Goal: Task Accomplishment & Management: Manage account settings

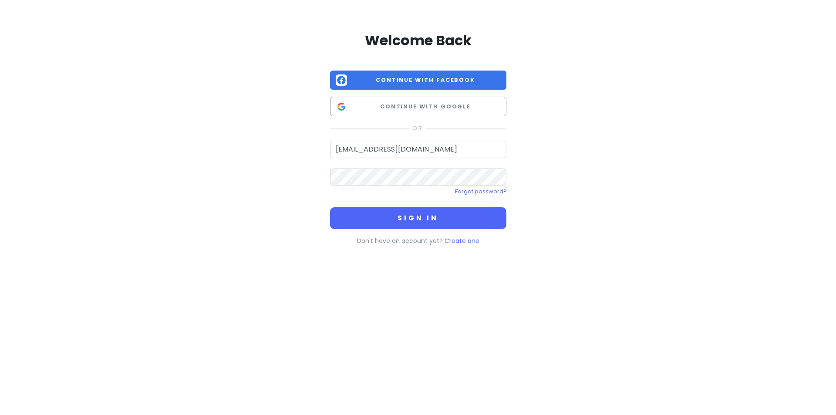
type input "[EMAIL_ADDRESS][DOMAIN_NAME]"
click at [330, 207] on button "Sign in" at bounding box center [418, 218] width 176 height 22
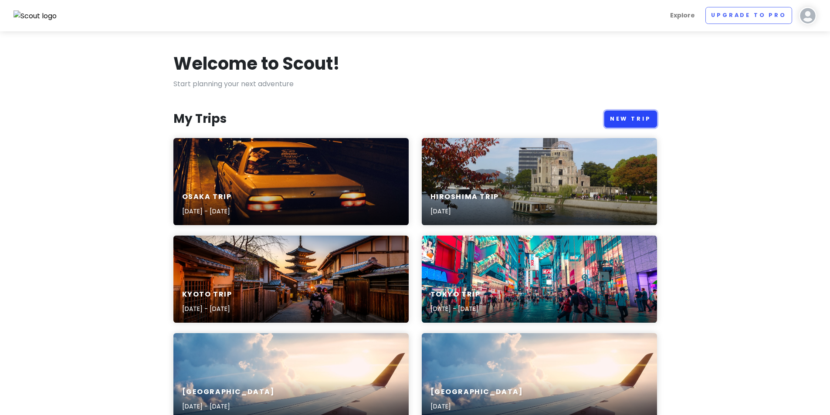
click at [618, 116] on link "New Trip" at bounding box center [630, 119] width 53 height 17
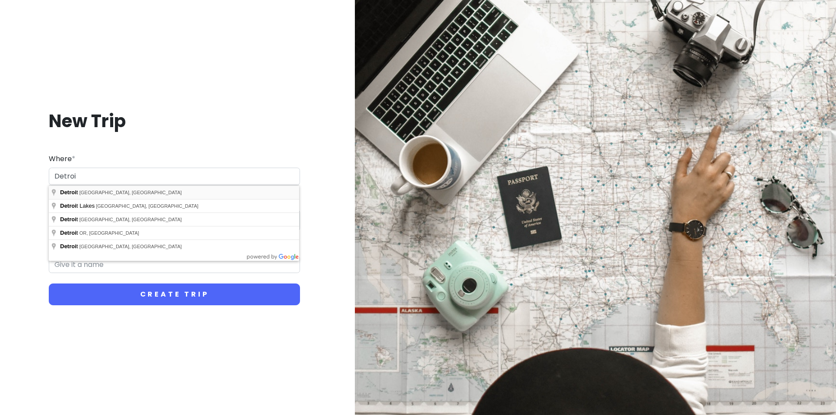
type input "[GEOGRAPHIC_DATA], [GEOGRAPHIC_DATA], [GEOGRAPHIC_DATA]"
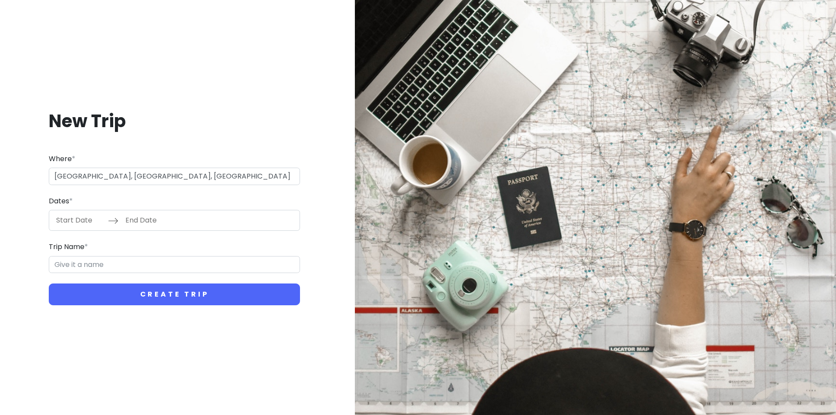
type input "Detroit Trip"
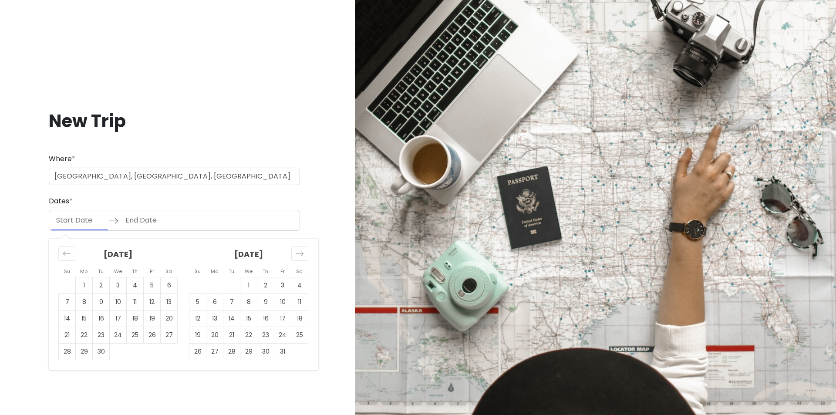
click at [73, 226] on input "Start Date" at bounding box center [79, 220] width 57 height 20
click at [169, 321] on td "20" at bounding box center [169, 319] width 17 height 17
type input "[DATE]"
click at [116, 335] on td "24" at bounding box center [118, 335] width 17 height 17
type input "[DATE]"
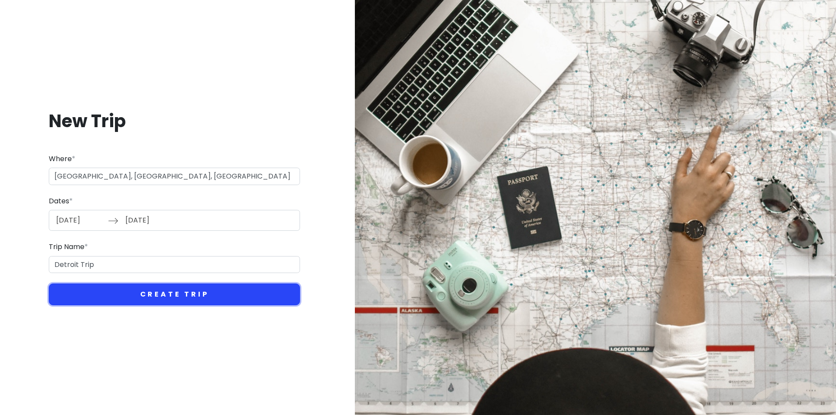
click at [127, 298] on button "Create Trip" at bounding box center [174, 295] width 251 height 22
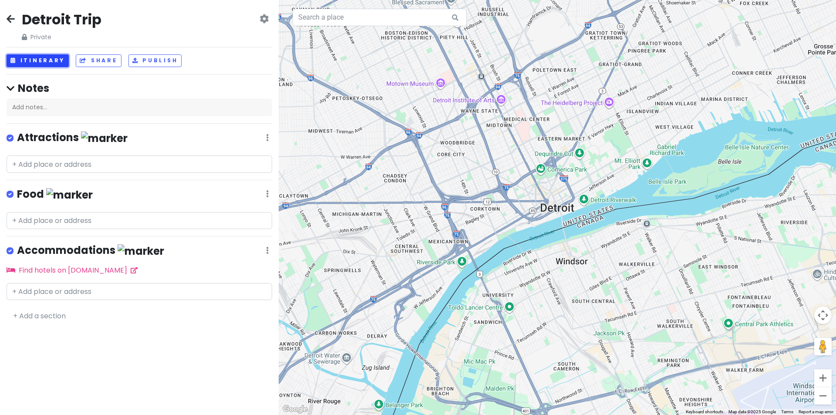
click at [47, 63] on button "Itinerary" at bounding box center [38, 60] width 62 height 13
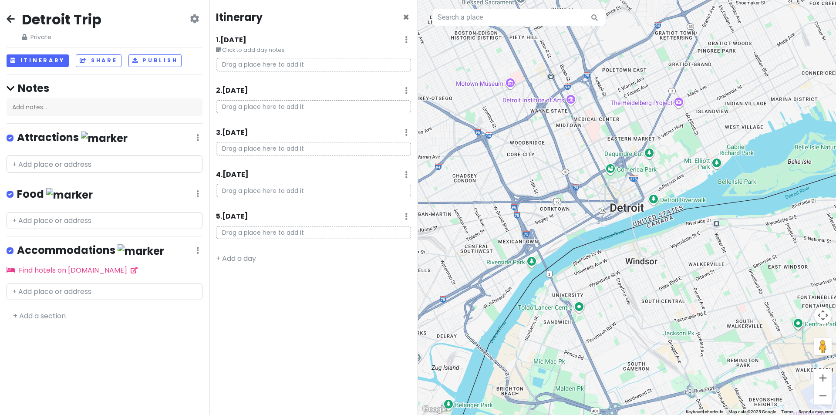
click at [266, 105] on p "Drag a place here to add it" at bounding box center [313, 107] width 195 height 14
click at [37, 160] on input "text" at bounding box center [105, 163] width 196 height 17
paste input "Campus [GEOGRAPHIC_DATA]"
type input "Campus [GEOGRAPHIC_DATA]"
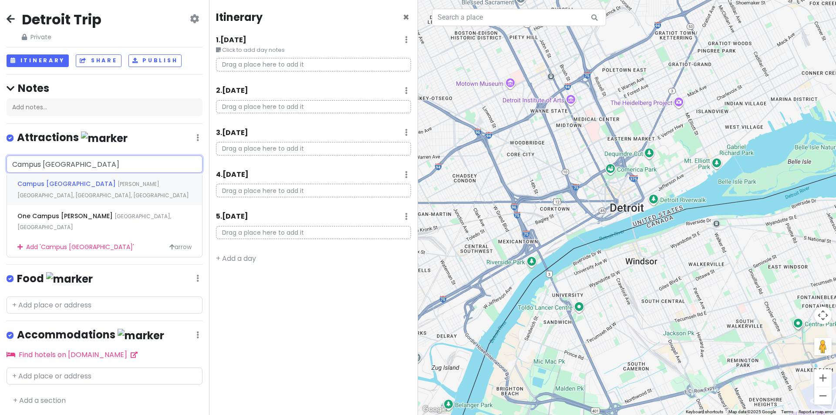
click at [76, 182] on span "Campus [GEOGRAPHIC_DATA]" at bounding box center [67, 183] width 100 height 9
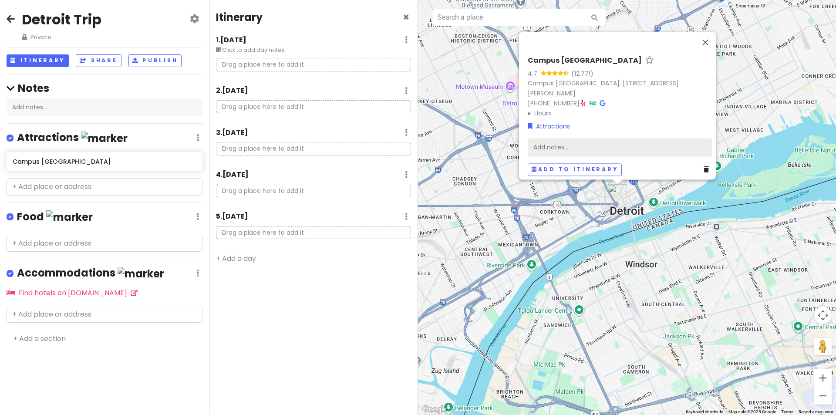
click at [544, 143] on div "Add notes..." at bounding box center [620, 147] width 185 height 18
click at [558, 142] on div "Add notes..." at bounding box center [620, 147] width 185 height 18
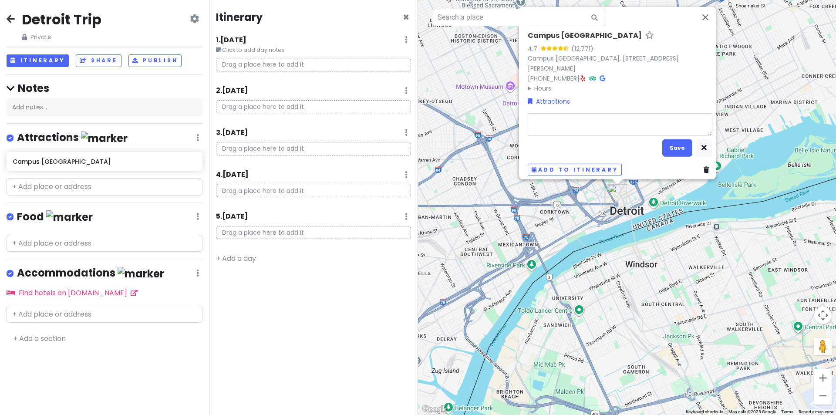
type textarea "x"
type textarea "Campus Kids Day:"
type textarea "x"
type textarea "Campus Kids Day:"
type textarea "x"
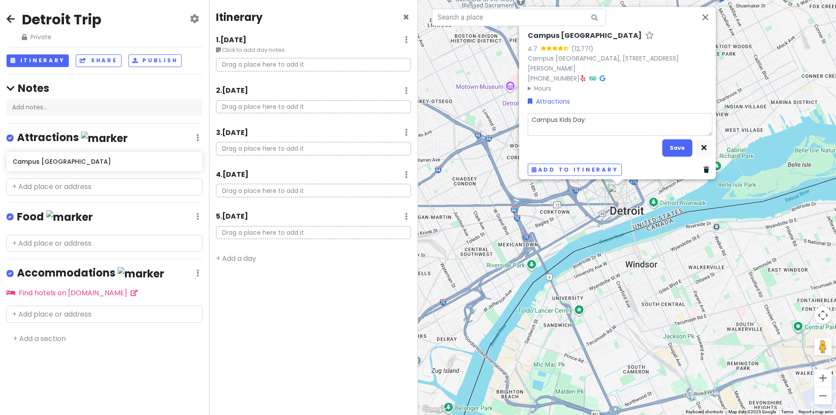
type textarea "Campus Kids Day: 1"
type textarea "x"
type textarea "Campus Kids Day: 1-"
type textarea "x"
type textarea "Campus Kids Day: 1-5"
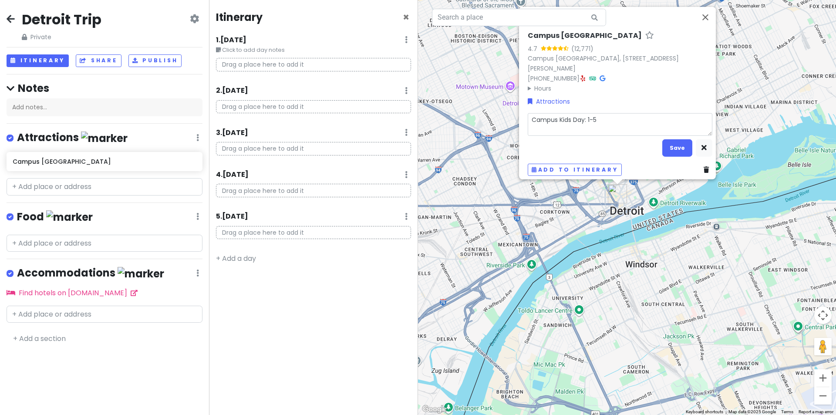
type textarea "x"
type textarea "Campus Kids Day: 1-5p"
type textarea "x"
type textarea "Campus Kids Day: 1-5pm"
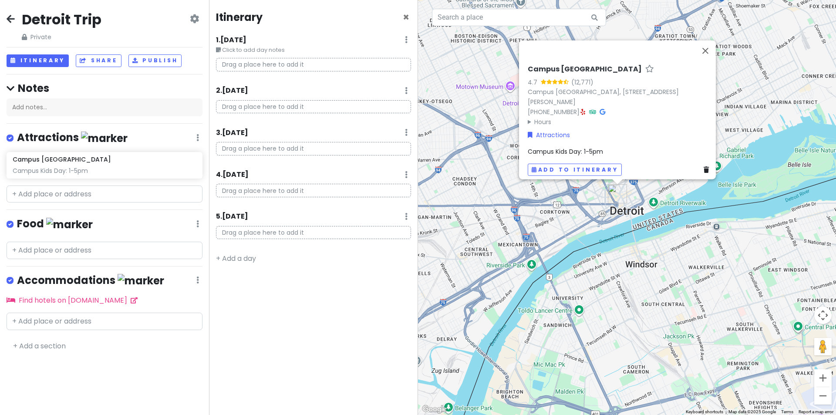
click at [617, 147] on div "Campus Kids Day: 1-5pm" at bounding box center [620, 152] width 185 height 10
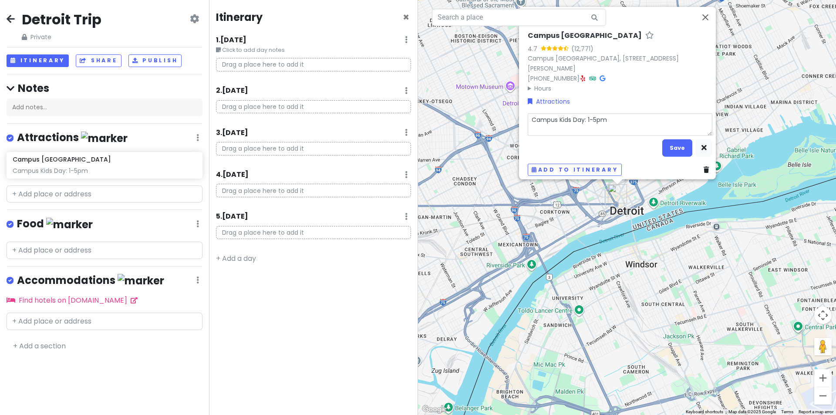
click at [616, 117] on textarea "Campus Kids Day: 1-5pm" at bounding box center [620, 124] width 185 height 23
type textarea "x"
type textarea "Campus Kids Day: 1-5pm"
type textarea "x"
type textarea "Campus Kids Day: 1-5pm Music Show taking place from 1:30-2:30 p.m. and 3:30-4:3…"
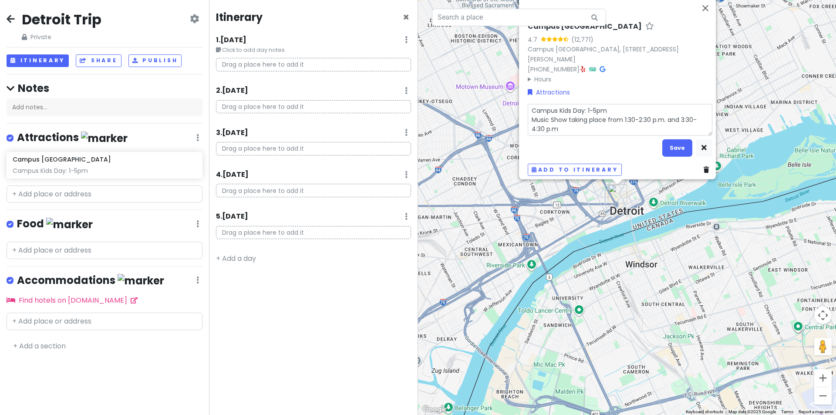
drag, startPoint x: 565, startPoint y: 114, endPoint x: 617, endPoint y: 116, distance: 52.3
click at [617, 116] on textarea "Campus Kids Day: 1-5pm Music Show taking place from 1:30-2:30 p.m. and 3:30-4:3…" at bounding box center [620, 120] width 185 height 32
type textarea "x"
type textarea "Campus Kids Day: 1-5pm Music Show 1:30-2:30 p.m. and 3:30-4:30 p.m"
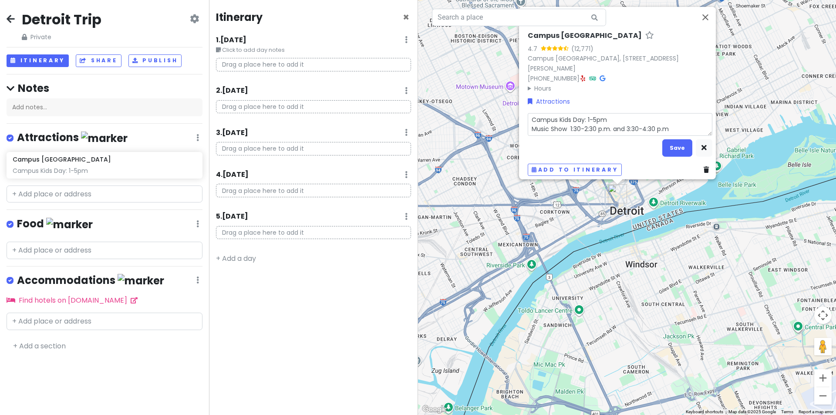
type textarea "x"
type textarea "Campus Kids Day: 1-5pm Music Show 1:30-2:30 p.m. and 3:30-4:30 p.m"
click at [677, 141] on button "Save" at bounding box center [677, 147] width 30 height 17
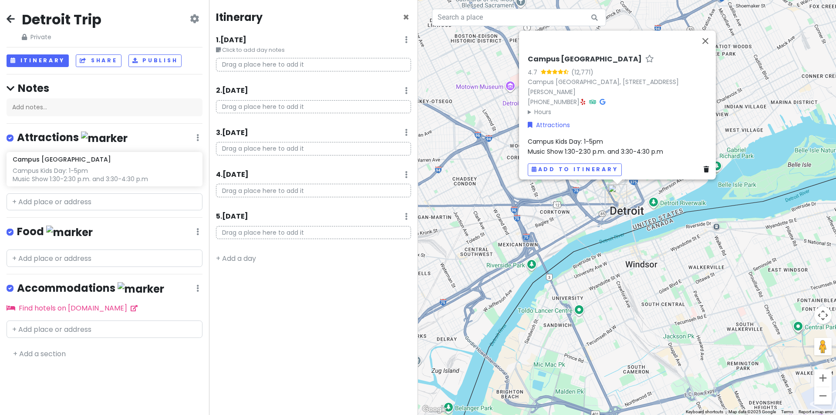
click at [626, 144] on span "Campus Kids Day: 1-5pm Music Show 1:30-2:30 p.m. and 3:30-4:30 p.m" at bounding box center [595, 146] width 135 height 18
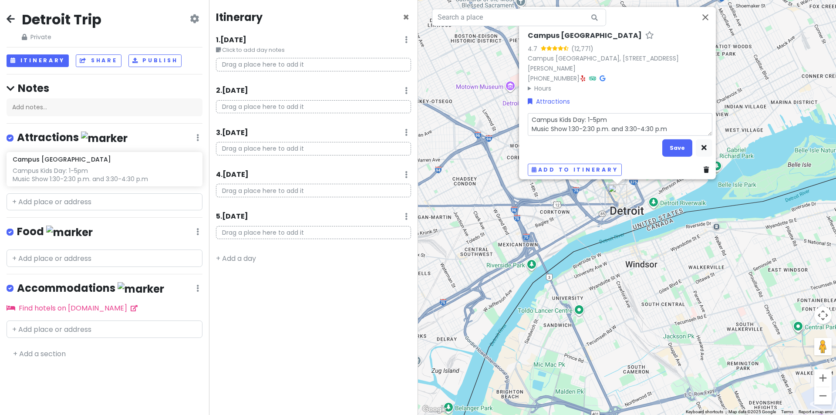
click at [669, 124] on textarea "Campus Kids Day: 1-5pm Music Show 1:30-2:30 p.m. and 3:30-4:30 p.m" at bounding box center [620, 124] width 185 height 23
type textarea "x"
type textarea "Campus Kids Day: 1-5pm Music Show 1:30-2:30 p.m. and 3:30-4:30 p.m"
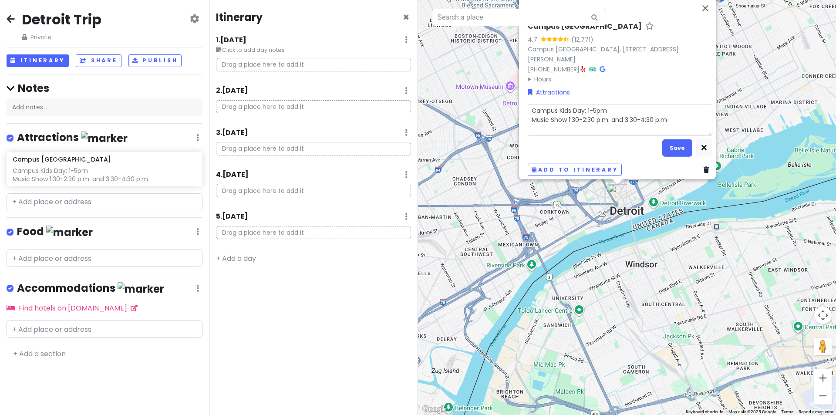
type textarea "x"
type textarea "Campus Kids Day: 1-5pm Music Show 1:30-2:30 p.m. and 3:30-4:30 p.m [URL][DOMAIN…"
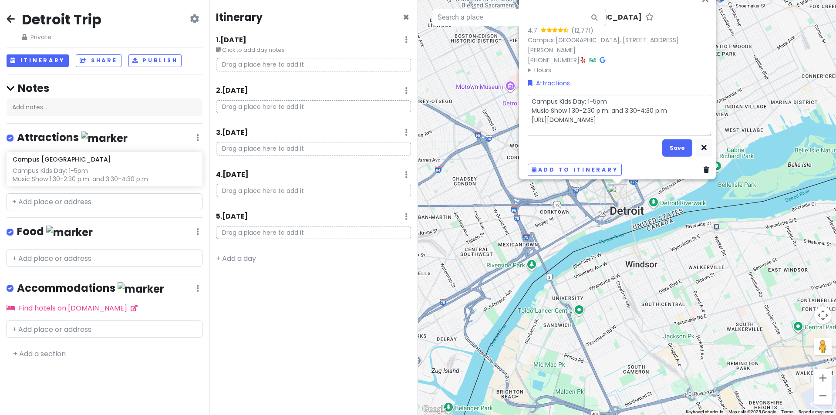
click at [667, 106] on textarea "Campus Kids Day: 1-5pm Music Show 1:30-2:30 p.m. and 3:30-4:30 p.m [URL][DOMAIN…" at bounding box center [620, 115] width 185 height 41
type textarea "x"
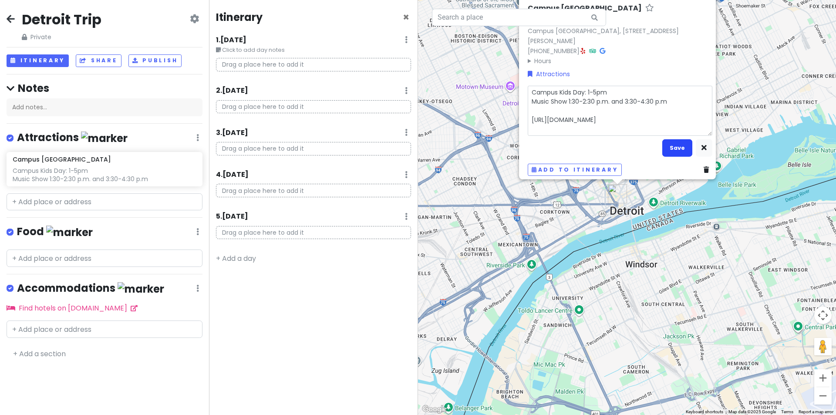
type textarea "Campus Kids Day: 1-5pm Music Show 1:30-2:30 p.m. and 3:30-4:30 p.m [URL][DOMAIN…"
click at [670, 141] on button "Save" at bounding box center [677, 147] width 30 height 17
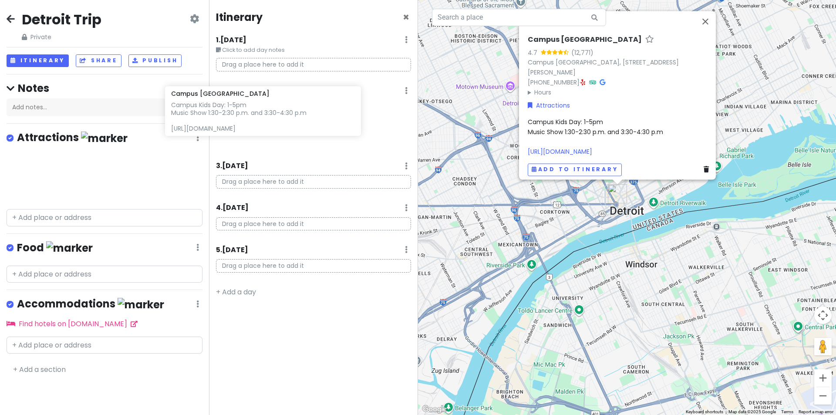
drag, startPoint x: 104, startPoint y: 170, endPoint x: 262, endPoint y: 105, distance: 171.5
click at [262, 105] on div "Detroit Trip Private Change Dates Make a Copy Delete Trip Go Pro ⚡️ Give Feedba…" at bounding box center [418, 207] width 836 height 415
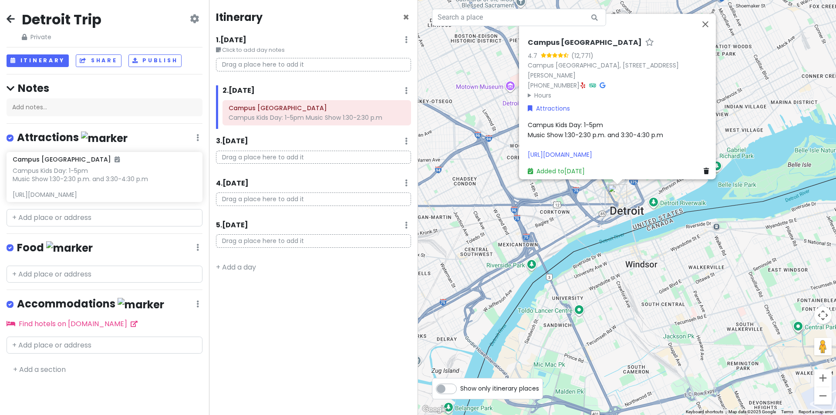
click at [574, 121] on span "Campus Kids Day: 1-5pm Music Show 1:30-2:30 p.m. and 3:30-4:30 p.m [URL][DOMAIN…" at bounding box center [595, 140] width 135 height 38
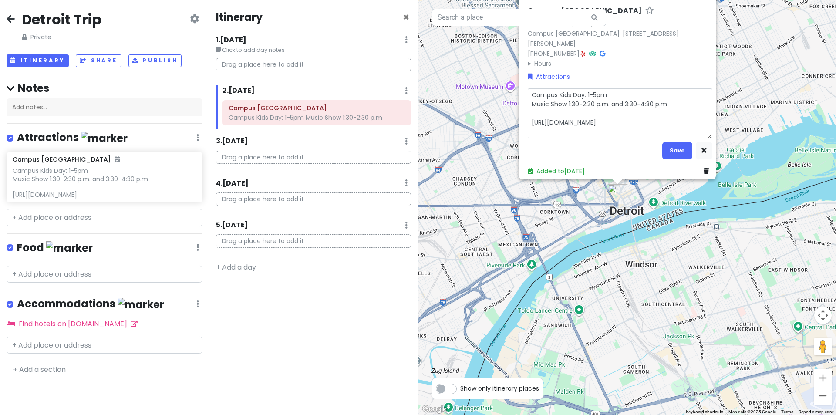
click at [584, 91] on textarea "Campus Kids Day: 1-5pm Music Show 1:30-2:30 p.m. and 3:30-4:30 p.m [URL][DOMAIN…" at bounding box center [620, 113] width 185 height 50
type textarea "x"
type textarea "Campus Kids Day: [DATE] 1:00 pm - 5:00 pm1-5pm Music Show 1:30-2:30 p.m. and 3:…"
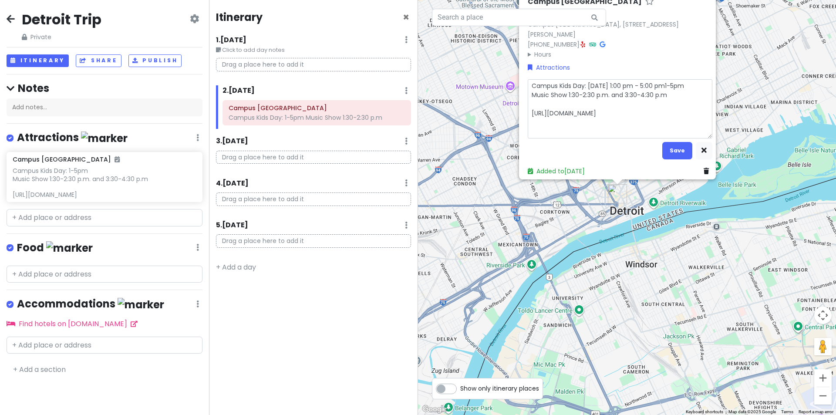
drag, startPoint x: 583, startPoint y: 89, endPoint x: 687, endPoint y: 80, distance: 104.1
click at [687, 80] on textarea "Campus Kids Day: [DATE] 1:00 pm - 5:00 pm1-5pm Music Show 1:30-2:30 p.m. and 3:…" at bounding box center [620, 108] width 185 height 59
type textarea "x"
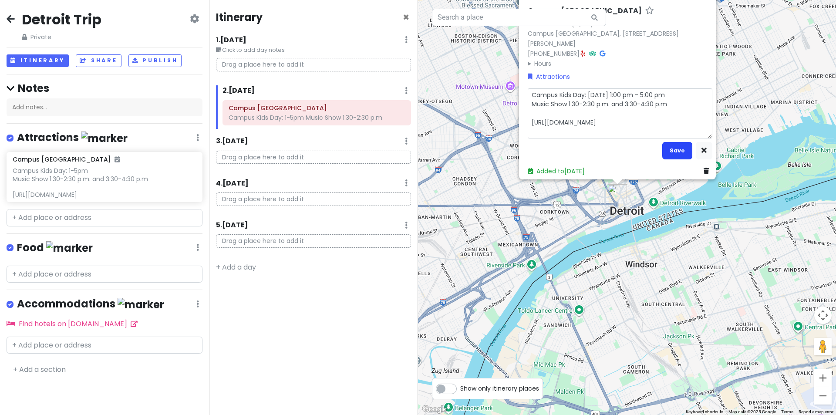
type textarea "Campus Kids Day: [DATE] 1:00 pm - 5:00 pm Music Show 1:30-2:30 p.m. and 3:30-4:…"
click at [672, 148] on button "Save" at bounding box center [677, 150] width 30 height 17
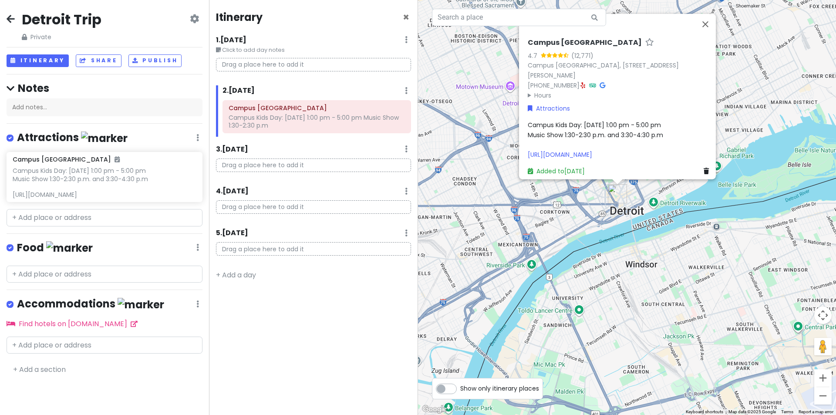
click at [606, 131] on div "Campus Kids Day: [DATE] 1:00 pm - 5:00 pm Music Show 1:30-2:30 p.m. and 3:30-4:…" at bounding box center [620, 139] width 185 height 39
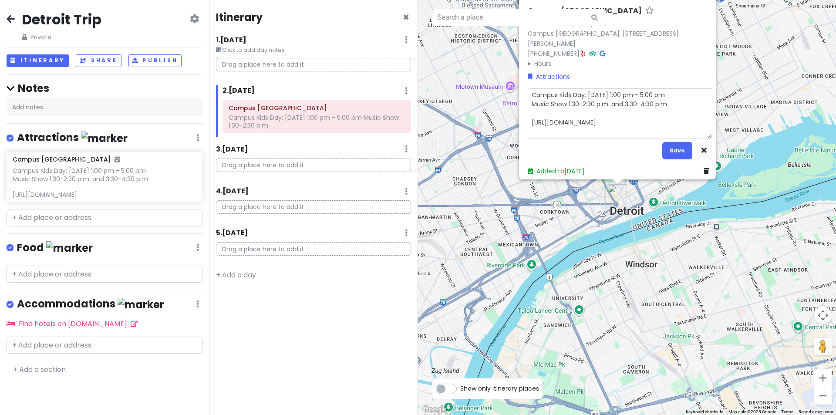
type textarea "x"
type textarea "SCampus Kids Day: [DATE] 1:00 pm - 5:00 pm Music Show 1:30-2:30 p.m. and 3:30-4…"
type textarea "x"
type textarea "SaCampus Kids Day: [DATE] 1:00 pm - 5:00 pm Music Show 1:30-2:30 p.m. and 3:30-…"
type textarea "x"
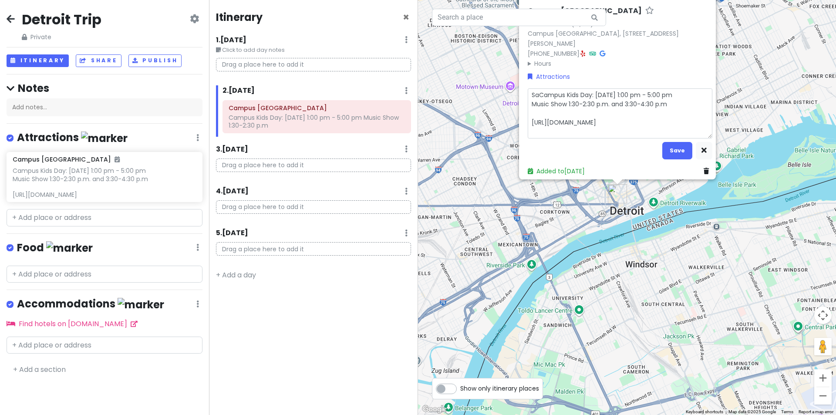
type textarea "SanCampus Kids Day: [DATE] 1:00 pm - 5:00 pm Music Show 1:30-2:30 p.m. and 3:30…"
type textarea "x"
type textarea "SandCampus Kids Day: [DATE] 1:00 pm - 5:00 pm Music Show 1:30-2:30 p.m. and 3:3…"
type textarea "x"
type textarea "Sand Campus Kids Day: [DATE] 1:00 pm - 5:00 pm Music Show 1:30-2:30 p.m. and 3:…"
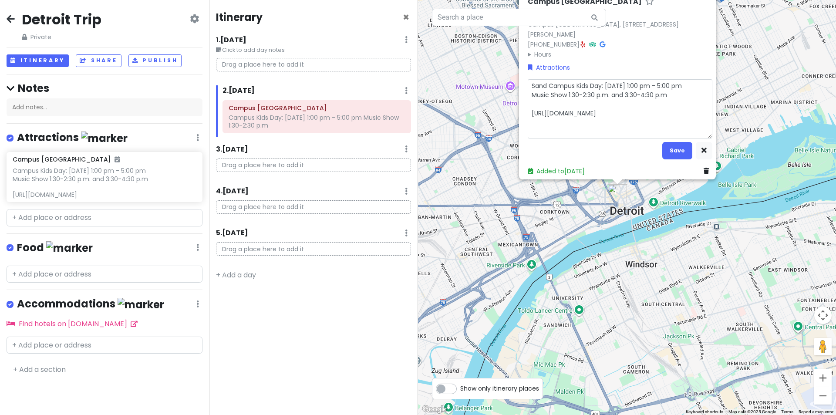
type textarea "x"
type textarea "Sand pCampus Kids Day: [DATE] 1:00 pm - 5:00 pm Music Show 1:30-2:30 p.m. and 3…"
type textarea "x"
type textarea "Sand paCampus Kids Day: [DATE] 1:00 pm - 5:00 pm Music Show 1:30-2:30 p.m. and …"
type textarea "x"
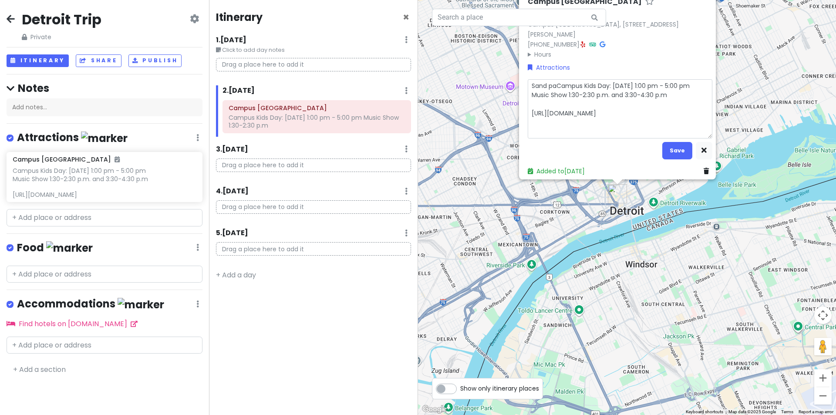
type textarea "Sand parCampus Kids Day: [DATE] 1:00 pm - 5:00 pm Music Show 1:30-2:30 p.m. and…"
type textarea "x"
type textarea "Sand parkCampus Kids Day: [DATE] 1:00 pm - 5:00 pm Music Show 1:30-2:30 p.m. an…"
type textarea "x"
click at [577, 81] on textarea "Sand park Campus Kids Day: [DATE] 1:00 pm - 5:00 pm Music Show 1:30-2:30 p.m. a…" at bounding box center [620, 108] width 185 height 59
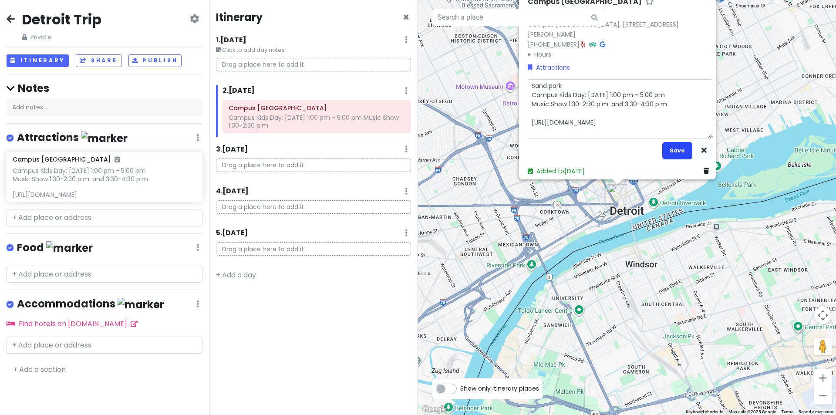
type textarea "Sand park Campus Kids Day: [DATE] 1:00 pm - 5:00 pm Music Show 1:30-2:30 p.m. a…"
click at [669, 149] on button "Save" at bounding box center [677, 150] width 30 height 17
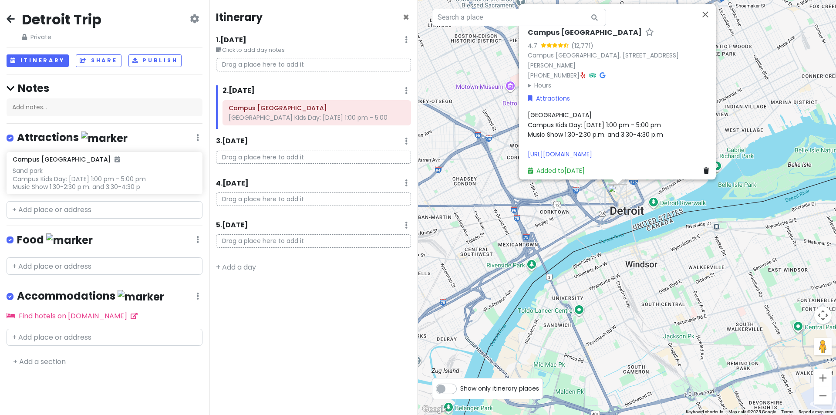
click at [538, 111] on span "Sand park Campus Kids Day: [DATE] 1:00 pm - 5:00 pm Music Show 1:30-2:30 p.m. a…" at bounding box center [595, 135] width 135 height 48
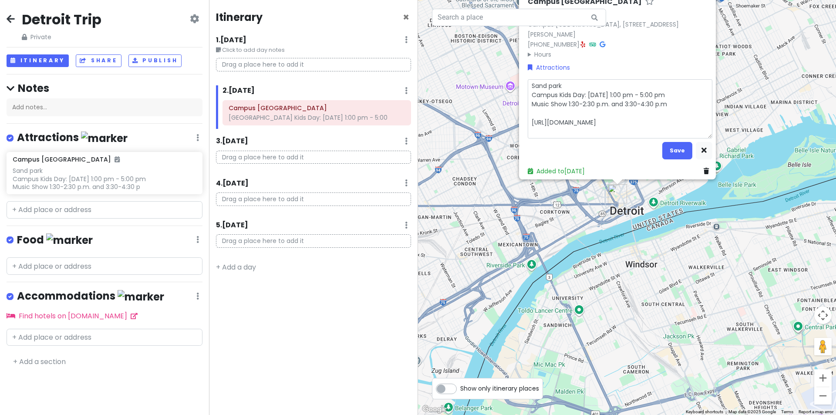
drag, startPoint x: 562, startPoint y: 81, endPoint x: 495, endPoint y: 71, distance: 68.2
click at [495, 71] on div "Campus [GEOGRAPHIC_DATA] 4.7 (12,771) Campus [GEOGRAPHIC_DATA], [STREET_ADDRESS…" at bounding box center [627, 207] width 418 height 415
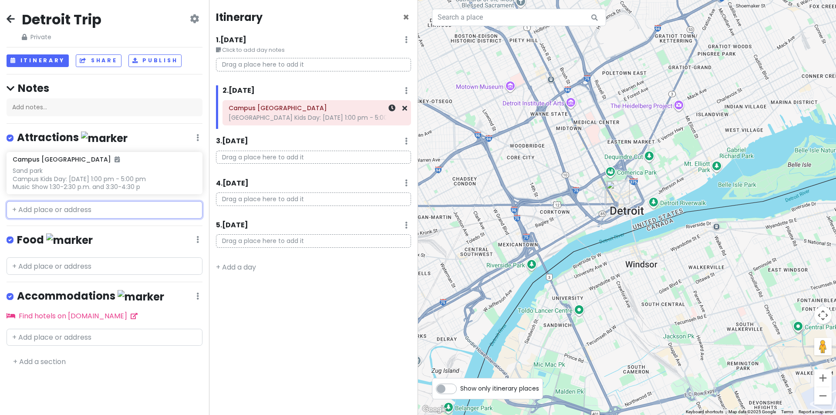
click at [363, 122] on div "[GEOGRAPHIC_DATA] Kids Day: [DATE] 1:00 pm - 5:00" at bounding box center [317, 118] width 176 height 8
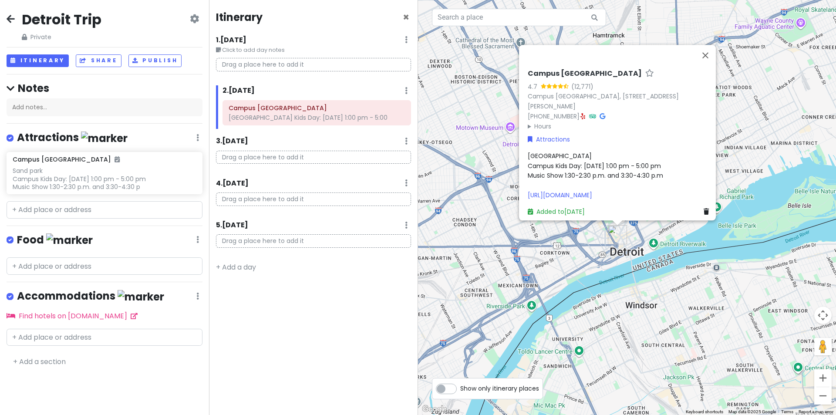
click at [553, 152] on span "Sand park Campus Kids Day: [DATE] 1:00 pm - 5:00 pm Music Show 1:30-2:30 p.m. a…" at bounding box center [595, 176] width 135 height 48
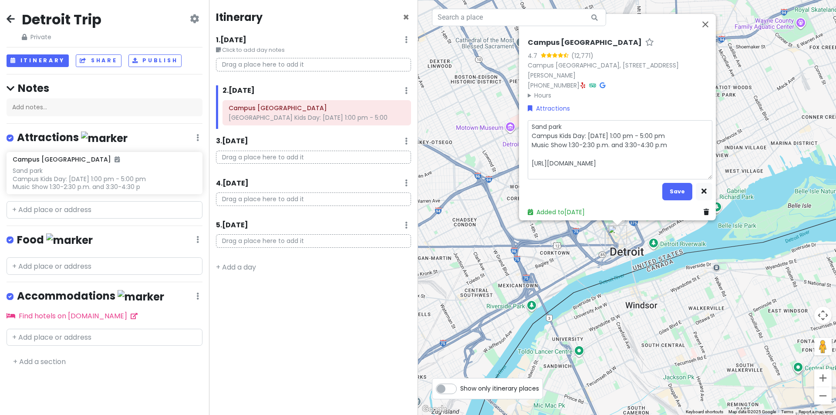
drag, startPoint x: 564, startPoint y: 121, endPoint x: 501, endPoint y: 118, distance: 62.3
click at [501, 118] on div "Campus [GEOGRAPHIC_DATA] 4.7 (12,771) Campus [GEOGRAPHIC_DATA], [STREET_ADDRESS…" at bounding box center [627, 207] width 418 height 415
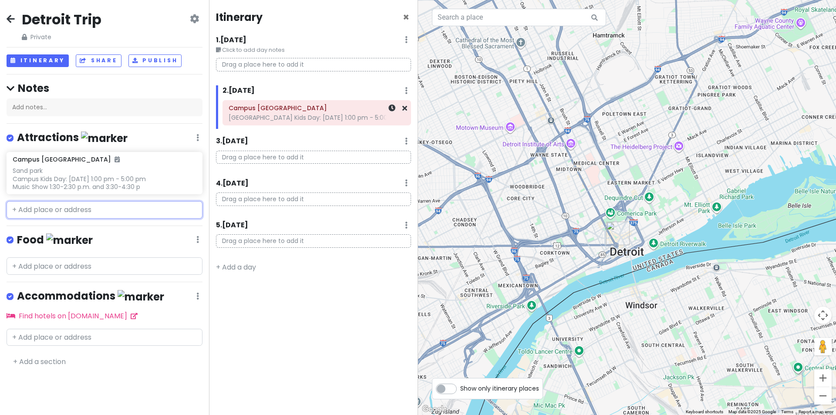
click at [361, 120] on div "[GEOGRAPHIC_DATA] Kids Day: [DATE] 1:00 pm - 5:00" at bounding box center [317, 118] width 176 height 8
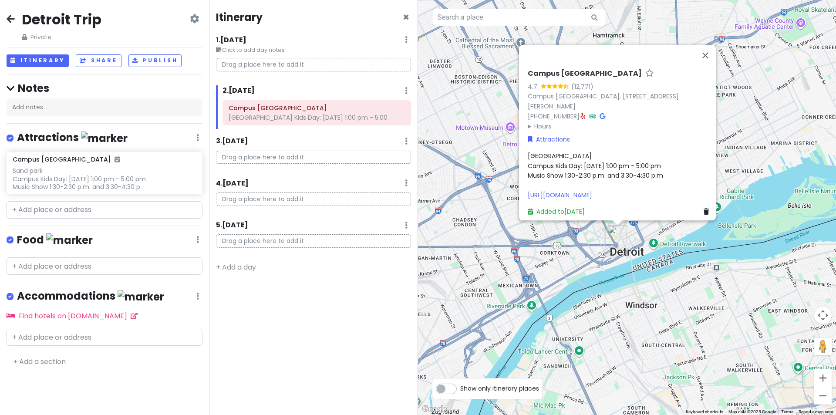
click at [542, 152] on span "Sand park Campus Kids Day: [DATE] 1:00 pm - 5:00 pm Music Show 1:30-2:30 p.m. a…" at bounding box center [595, 176] width 135 height 48
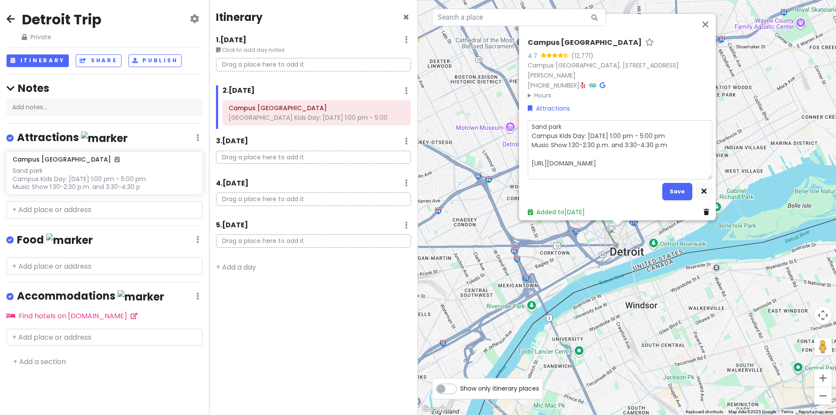
click at [545, 122] on textarea "Sand park Campus Kids Day: [DATE] 1:00 pm - 5:00 pm Music Show 1:30-2:30 p.m. a…" at bounding box center [620, 149] width 185 height 59
type textarea "x"
type textarea "Campus Kids Day: [DATE] 1:00 pm - 5:00 pm Music Show 1:30-2:30 p.m. and 3:30-4:…"
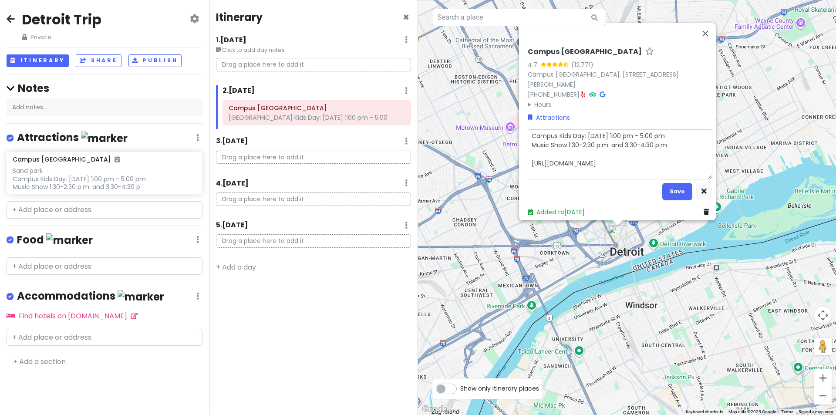
click at [667, 141] on textarea "Campus Kids Day: [DATE] 1:00 pm - 5:00 pm Music Show 1:30-2:30 p.m. and 3:30-4:…" at bounding box center [620, 154] width 185 height 50
type textarea "x"
type textarea "Campus Kids Day: [DATE] 1:00 pm - 5:00 pm Music Show 1:30-2:30 p.m. and 3:30-4:…"
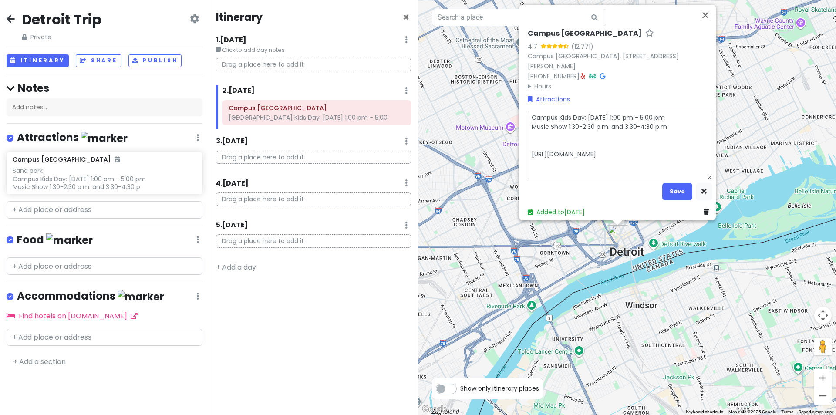
type textarea "x"
type textarea "Campus Kids Day: [DATE] 1:00 pm - 5:00 pm Music Show 1:30-2:30 p.m. and 3:30-4:…"
type textarea "x"
type textarea "Campus Kids Day: [DATE] 1:00 pm - 5:00 pm Music Show 1:30-2:30 p.m. and 3:30-4:…"
type textarea "x"
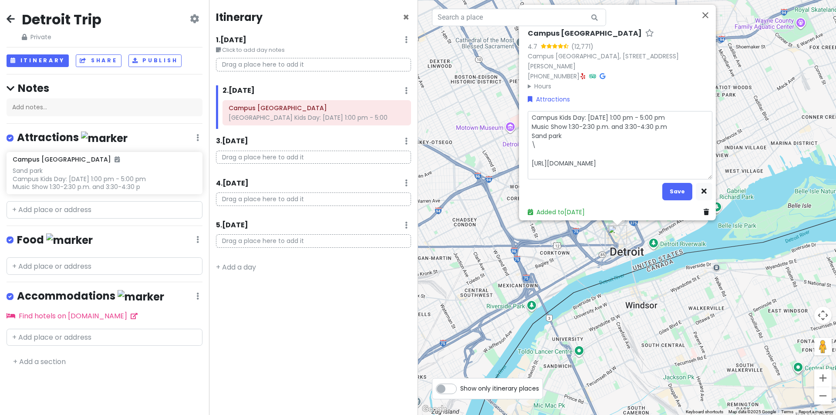
type textarea "Campus Kids Day: [DATE] 1:00 pm - 5:00 pm Music Show 1:30-2:30 p.m. and 3:30-4:…"
click at [573, 152] on textarea "Campus Kids Day: [DATE] 1:00 pm - 5:00 pm Music Show 1:30-2:30 p.m. and 3:30-4:…" at bounding box center [620, 145] width 185 height 68
type textarea "x"
type textarea "Campus Kids Day: [DATE] 1:00 pm - 5:00 pm Music Show 1:30-2:30 p.m. and 3:30-4:…"
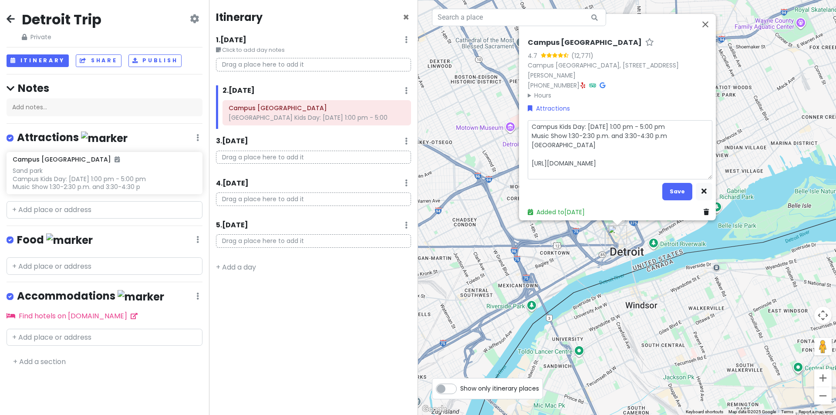
type textarea "x"
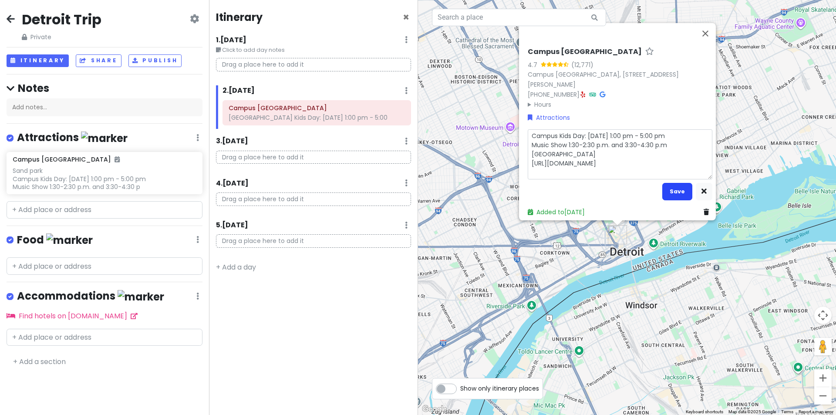
type textarea "Campus Kids Day: [DATE] 1:00 pm - 5:00 pm Music Show 1:30-2:30 p.m. and 3:30-4:…"
click at [676, 186] on button "Save" at bounding box center [677, 191] width 30 height 17
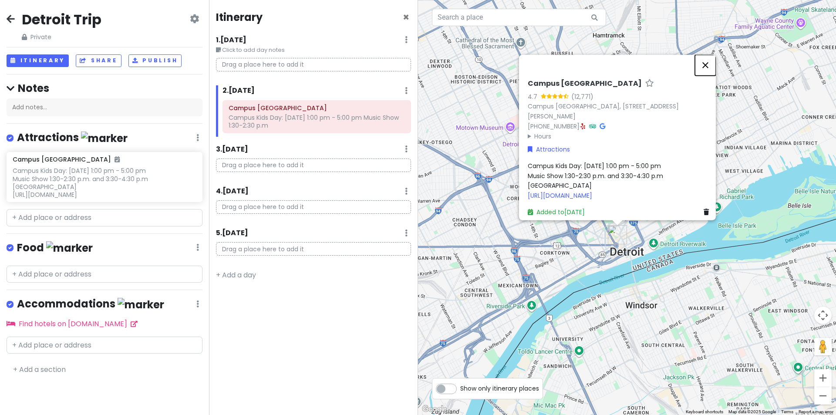
click at [712, 54] on button "Close" at bounding box center [705, 64] width 21 height 21
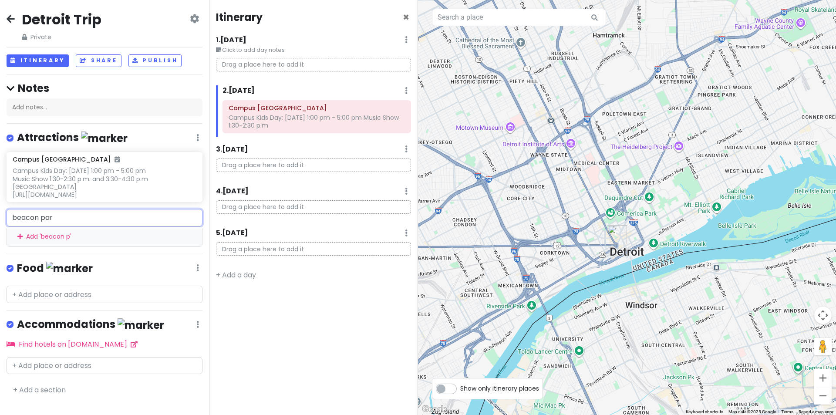
type input "[GEOGRAPHIC_DATA]"
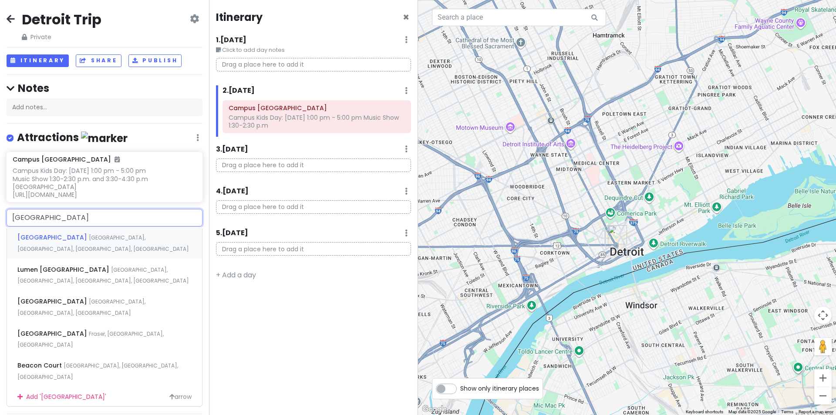
click at [37, 235] on span "[GEOGRAPHIC_DATA]" at bounding box center [52, 237] width 71 height 9
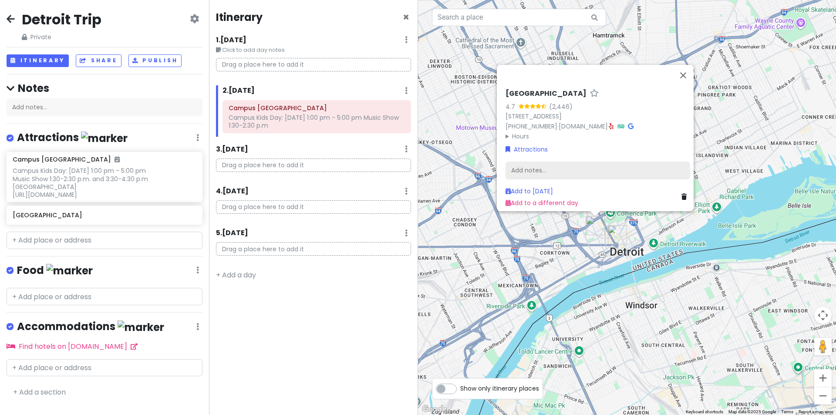
click at [541, 164] on div "Add notes..." at bounding box center [598, 170] width 185 height 18
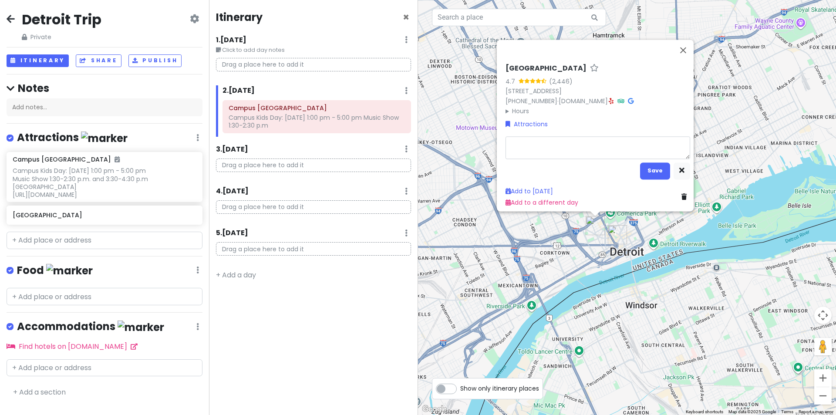
type textarea "x"
type textarea "Shape Your World: Beacon Park Interactive Experience ft. Optik Installation"
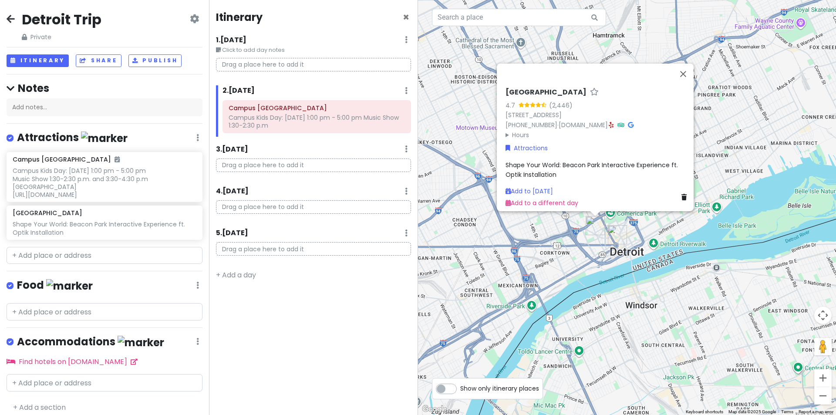
click at [552, 165] on span "Shape Your World: Beacon Park Interactive Experience ft. Optik Installation" at bounding box center [593, 169] width 174 height 18
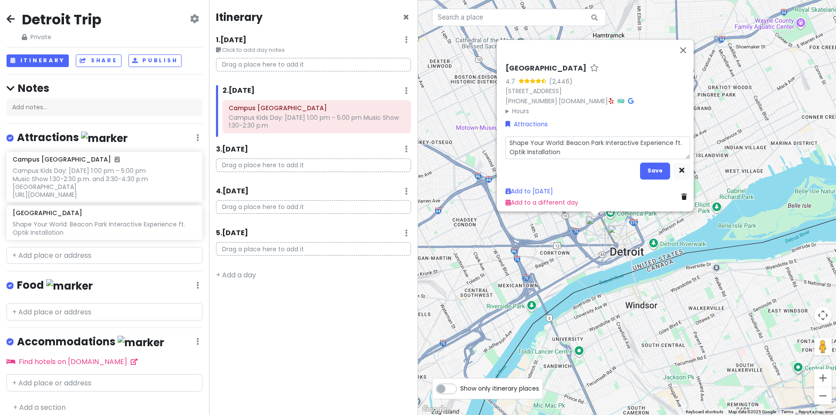
click at [567, 147] on textarea "Shape Your World: Beacon Park Interactive Experience ft. Optik Installation" at bounding box center [598, 147] width 185 height 23
type textarea "x"
type textarea "Shape Your World: Beacon Park Interactive Experience ft. Optik Installation"
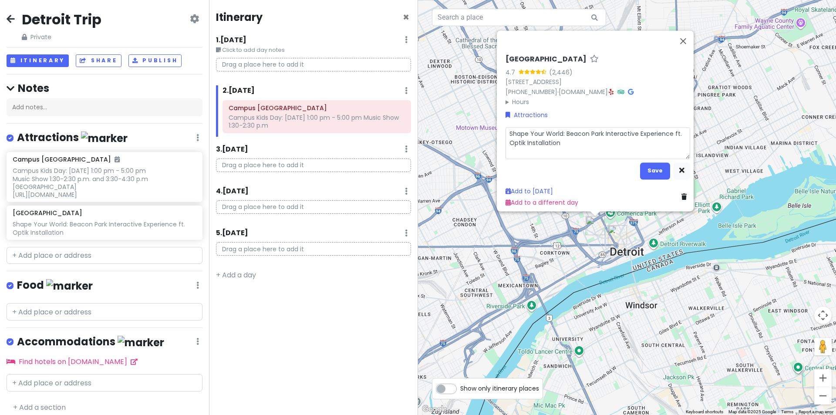
type textarea "x"
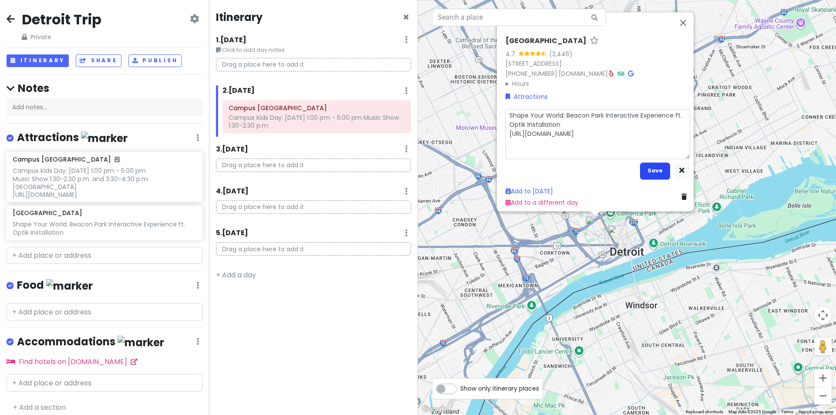
type textarea "Shape Your World: Beacon Park Interactive Experience ft. Optik Installation [UR…"
click at [646, 167] on button "Save" at bounding box center [655, 170] width 30 height 17
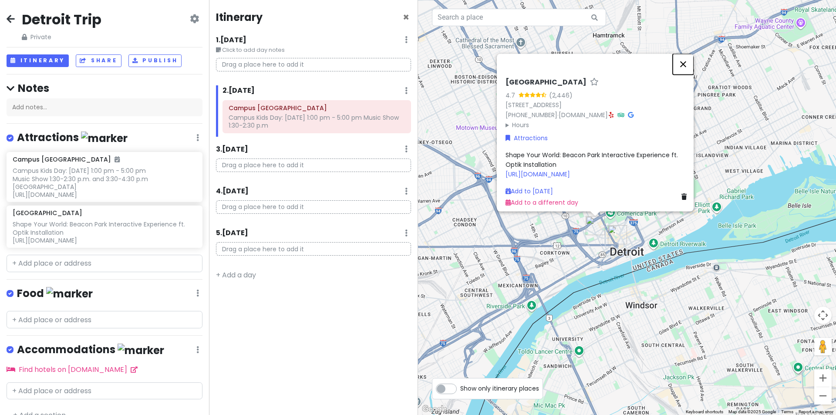
click at [684, 54] on button "Close" at bounding box center [683, 64] width 21 height 21
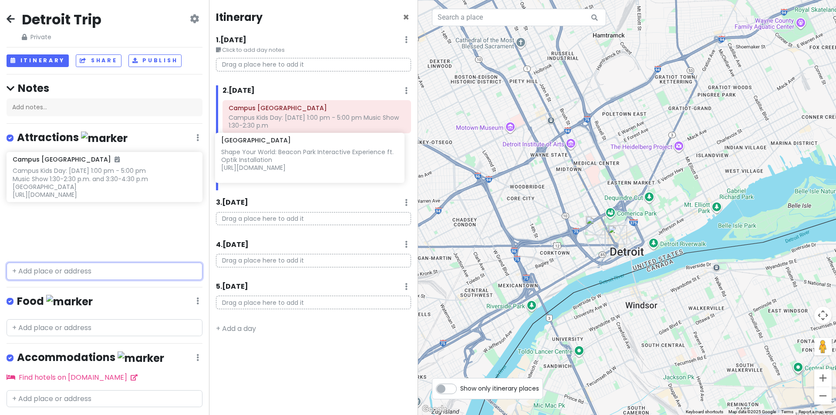
drag, startPoint x: 55, startPoint y: 229, endPoint x: 264, endPoint y: 157, distance: 220.7
click at [264, 157] on div "Detroit Trip Private Change Dates Make a Copy Delete Trip Go Pro ⚡️ Give Feedba…" at bounding box center [418, 207] width 836 height 415
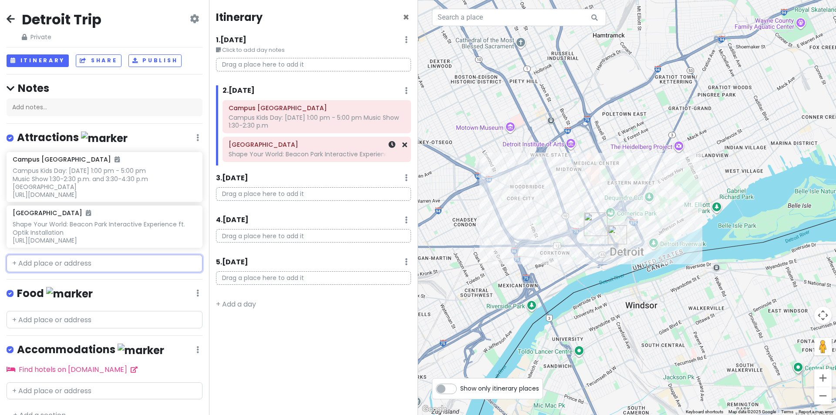
click at [295, 155] on div "Shape Your World: Beacon Park Interactive Experience ft" at bounding box center [317, 154] width 176 height 8
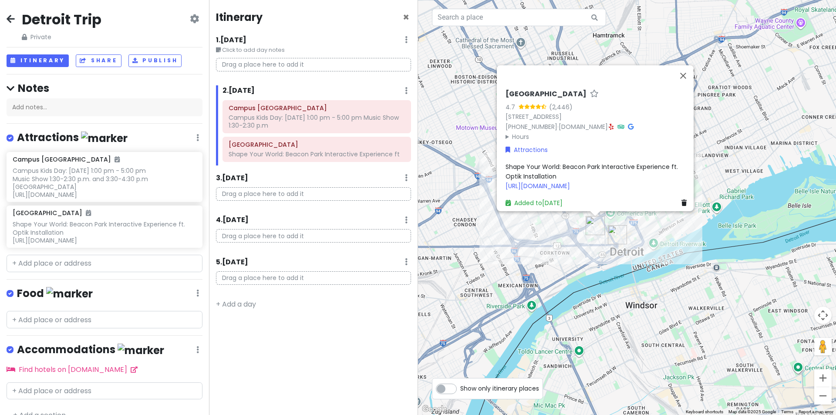
click at [539, 162] on span "Shape Your World: Beacon Park Interactive Experience ft. Optik Installation [UR…" at bounding box center [593, 176] width 174 height 28
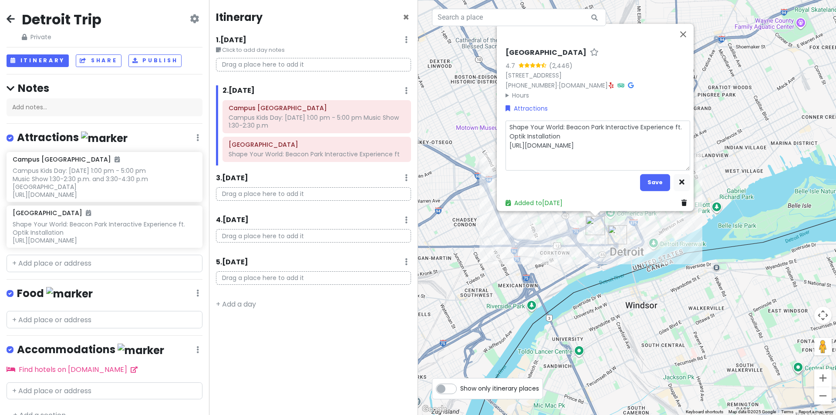
type textarea "x"
type textarea "(Shape Your World: Beacon Park Interactive Experience ft. Optik Installation [U…"
type textarea "x"
type textarea "(aShape Your World: Beacon Park Interactive Experience ft. Optik Installation […"
type textarea "x"
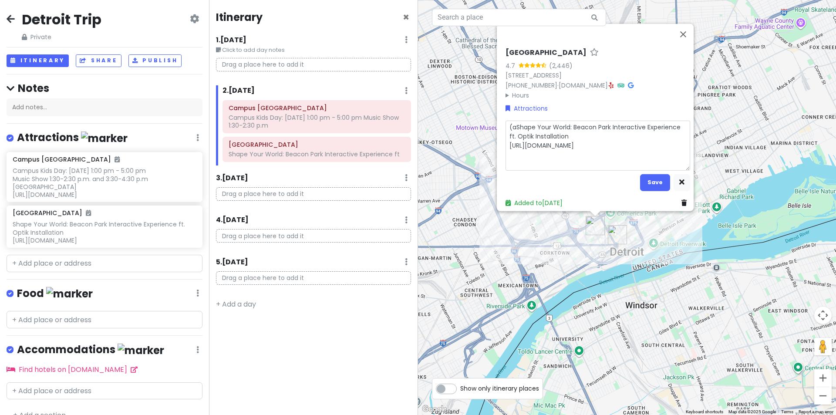
type textarea "(alShape Your World: Beacon Park Interactive Experience ft. Optik Installation …"
type textarea "x"
type textarea "(allShape Your World: Beacon Park Interactive Experience ft. Optik Installation…"
type textarea "x"
type textarea "(all Shape Your World: Beacon Park Interactive Experience ft. Optik Installatio…"
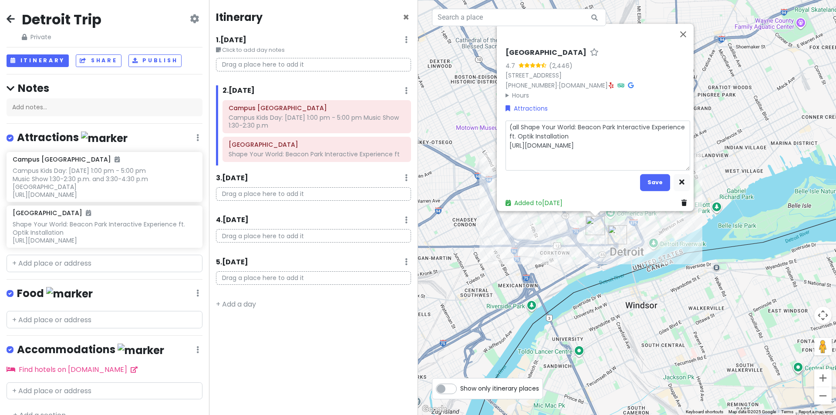
type textarea "x"
type textarea "(all dShape Your World: Beacon Park Interactive Experience ft. Optik Installati…"
type textarea "x"
type textarea "(all daShape Your World: Beacon Park Interactive Experience ft. Optik Installat…"
type textarea "x"
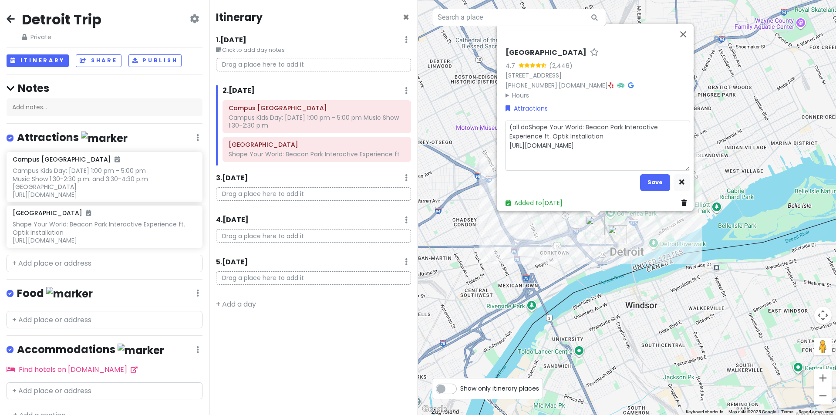
type textarea "(all dayShape Your World: Beacon Park Interactive Experience ft. Optik Installa…"
type textarea "x"
type textarea "(all day_Shape Your World: Beacon Park Interactive Experience ft. Optik Install…"
type textarea "x"
type textarea "(all dayShape Your World: Beacon Park Interactive Experience ft. Optik Installa…"
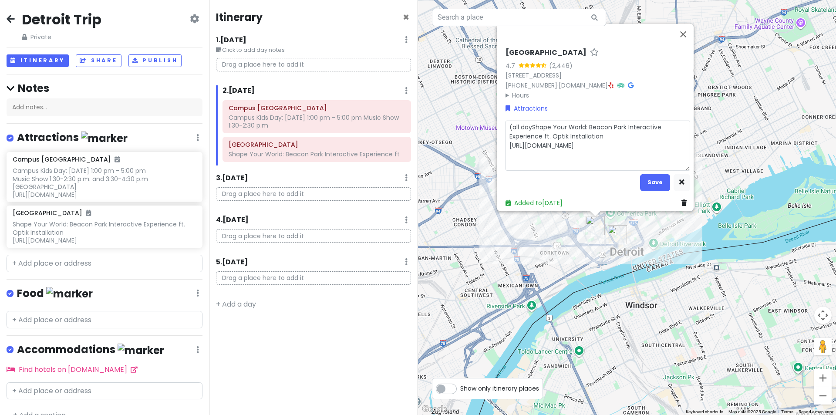
type textarea "x"
type textarea "(all day)Shape Your World: Beacon Park Interactive Experience ft. Optik Install…"
type textarea "x"
type textarea "(all day) Shape Your World: Beacon Park Interactive Experience ft. Optik Instal…"
click at [650, 179] on button "Save" at bounding box center [655, 182] width 30 height 17
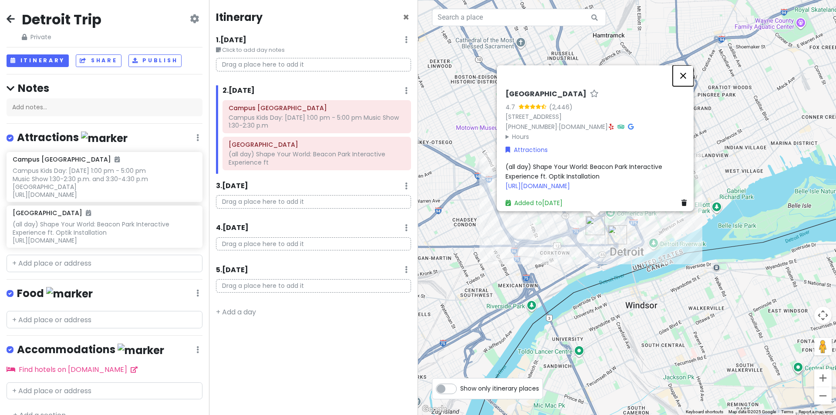
click at [686, 65] on button "Close" at bounding box center [683, 75] width 21 height 21
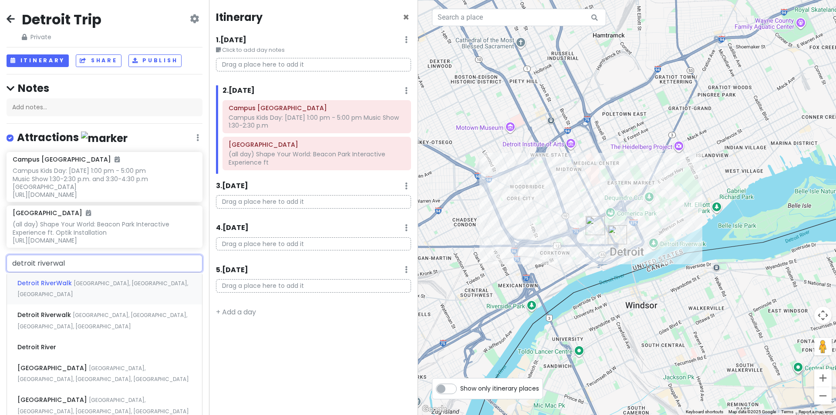
type input "detroit riverwalk"
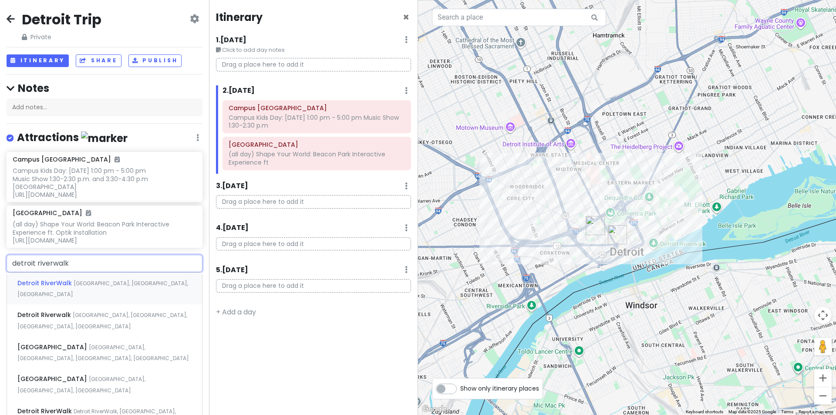
click at [65, 287] on span "Detroit RiverWalk" at bounding box center [45, 283] width 56 height 9
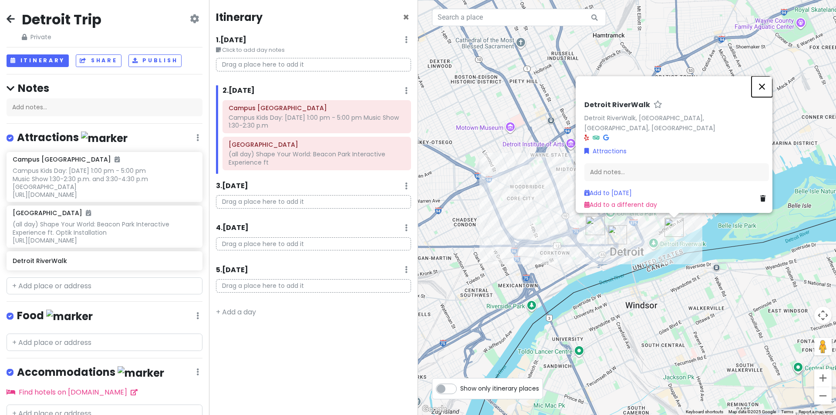
click at [770, 92] on button "Close" at bounding box center [762, 86] width 21 height 21
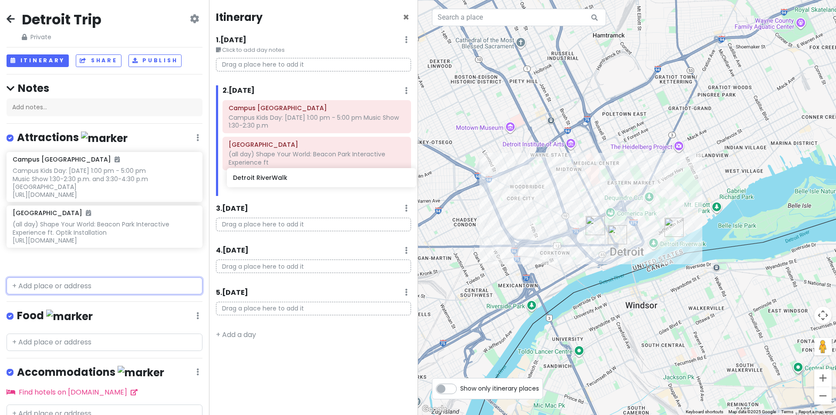
drag, startPoint x: 61, startPoint y: 271, endPoint x: 282, endPoint y: 181, distance: 238.1
click at [282, 181] on div "Detroit Trip Private Change Dates Make a Copy Delete Trip Go Pro ⚡️ Give Feedba…" at bounding box center [418, 207] width 836 height 415
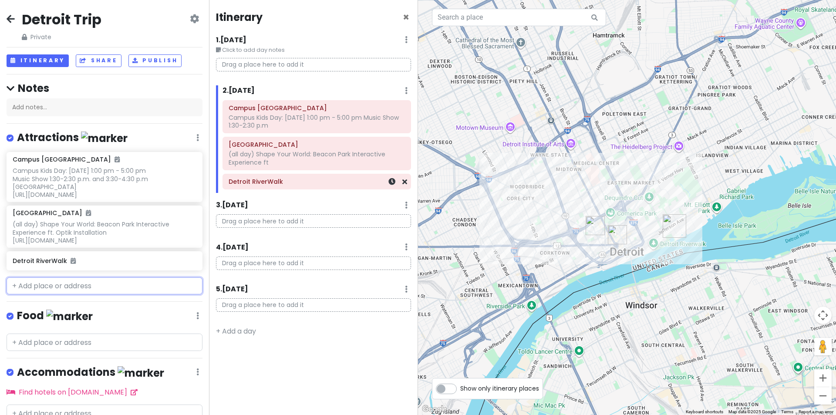
click at [326, 186] on div "Detroit RiverWalk" at bounding box center [317, 182] width 176 height 12
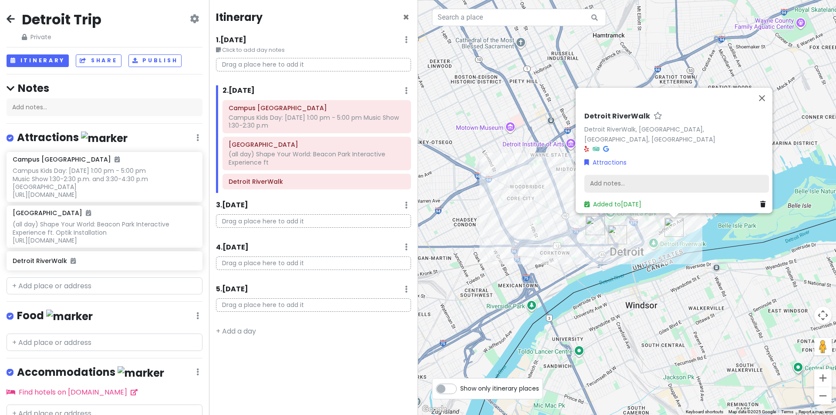
click at [617, 180] on div "Add notes..." at bounding box center [676, 184] width 185 height 18
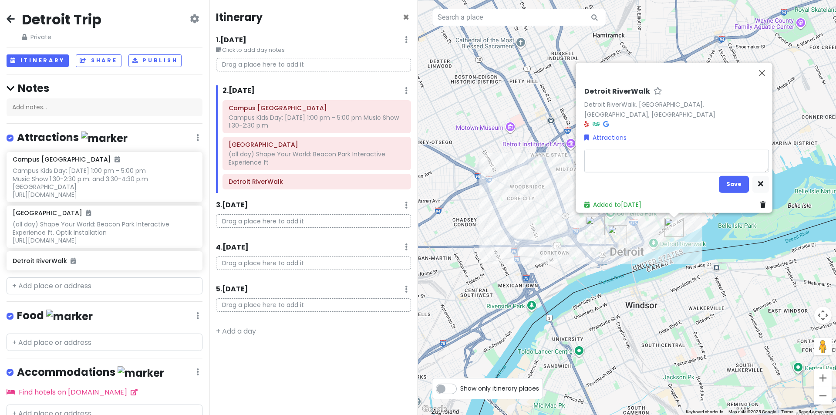
type textarea "x"
type textarea "mini playscapes and a carousel that is free"
click at [724, 182] on button "Save" at bounding box center [734, 184] width 30 height 17
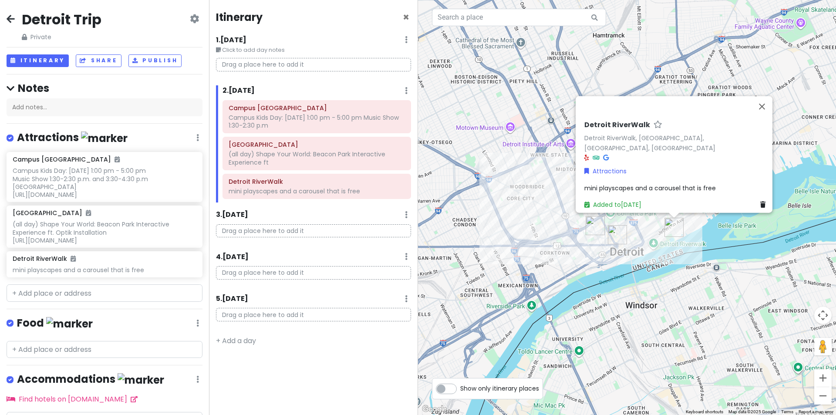
click at [190, 17] on icon at bounding box center [194, 18] width 9 height 7
click at [166, 13] on div "Detroit Trip Private Change Dates Make a Copy Delete Trip Go Pro ⚡️ Give Feedba…" at bounding box center [105, 25] width 196 height 31
click at [84, 58] on icon at bounding box center [84, 60] width 8 height 5
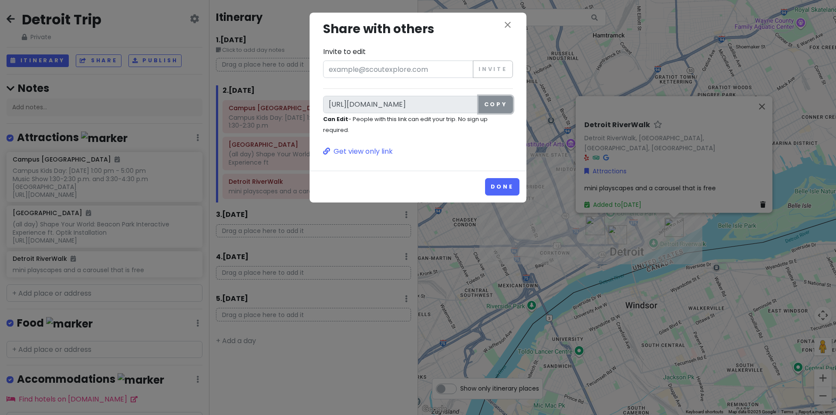
click at [494, 106] on button "Copy" at bounding box center [496, 104] width 34 height 17
click at [515, 23] on div "close Share with others Invite to edit Invite [URL][DOMAIN_NAME] Copy Can Edit …" at bounding box center [418, 88] width 203 height 137
click at [514, 22] on div "close Share with others Invite to edit Invite [URL][DOMAIN_NAME] Copy Can Edit …" at bounding box center [418, 88] width 203 height 137
click at [508, 26] on icon "close" at bounding box center [508, 25] width 10 height 10
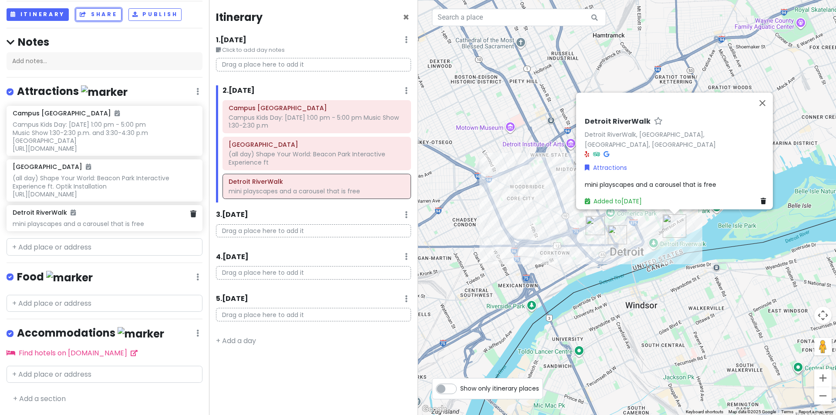
scroll to position [52, 0]
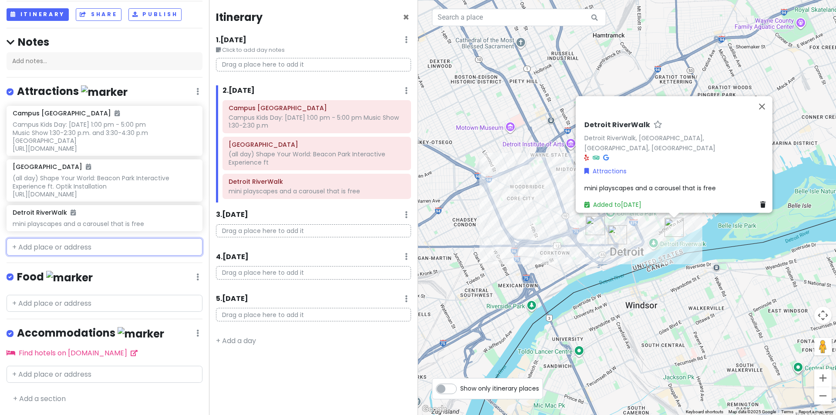
click at [48, 250] on input "text" at bounding box center [105, 246] width 196 height 17
paste input "[PERSON_NAME] Museum of American Innovation"
type input "[PERSON_NAME] Museum of American Innovation"
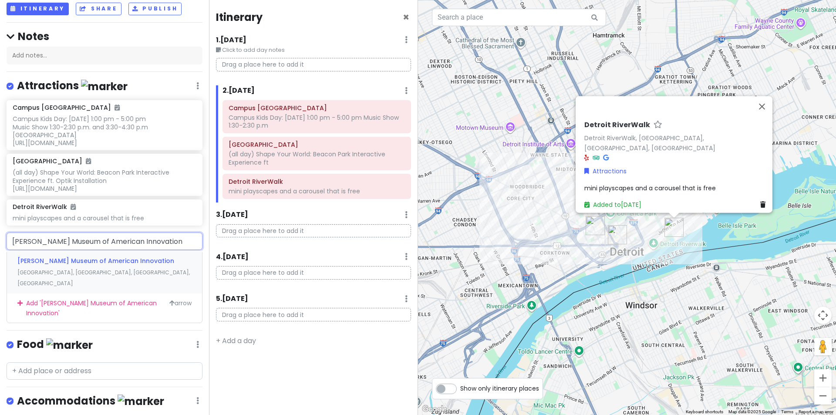
click at [49, 265] on span "[PERSON_NAME] Museum of American Innovation" at bounding box center [95, 261] width 157 height 9
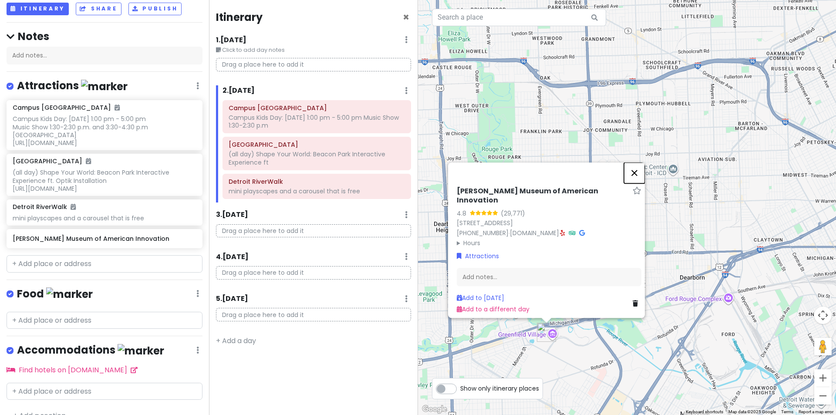
click at [639, 178] on button "Close" at bounding box center [634, 172] width 21 height 21
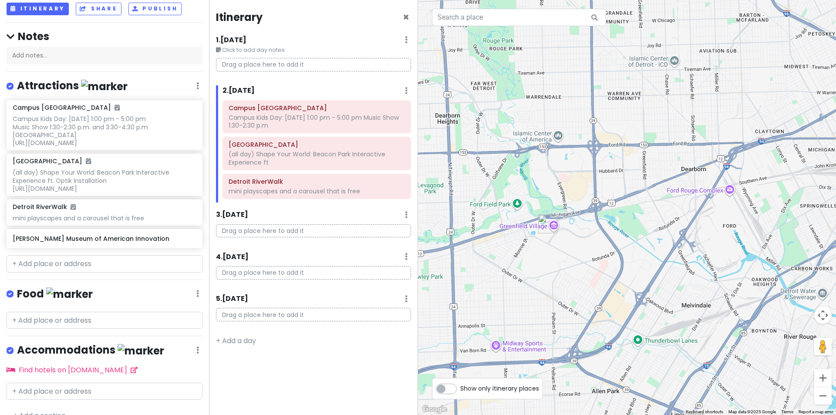
drag, startPoint x: 612, startPoint y: 252, endPoint x: 614, endPoint y: 142, distance: 110.6
click at [614, 142] on div at bounding box center [627, 207] width 418 height 415
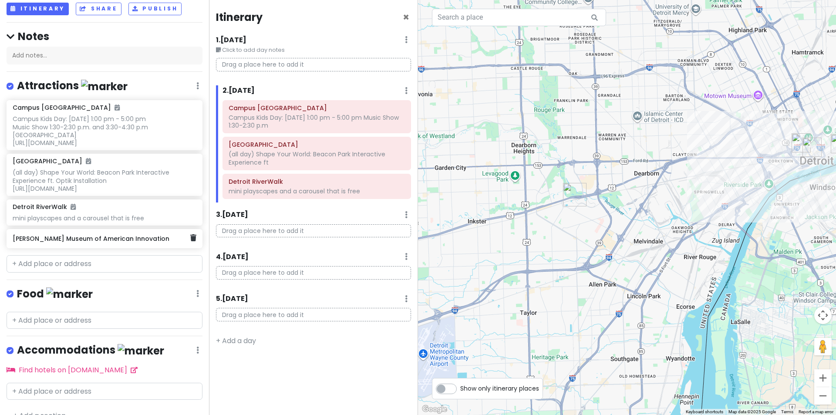
click at [116, 243] on h6 "[PERSON_NAME] Museum of American Innovation" at bounding box center [101, 239] width 177 height 8
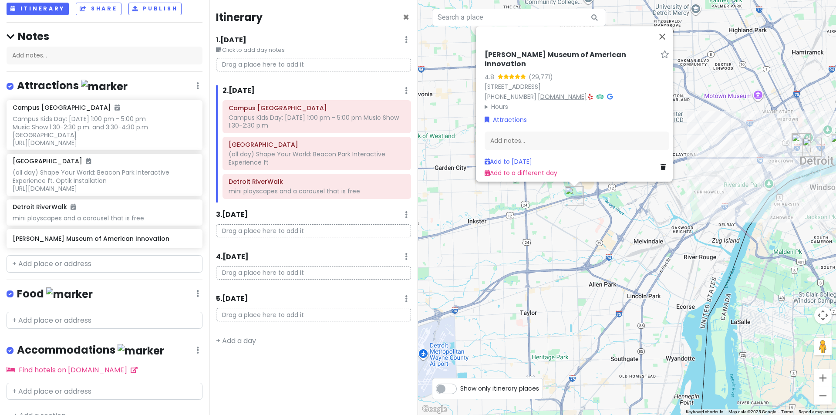
click at [538, 92] on link "[DOMAIN_NAME]" at bounding box center [562, 96] width 49 height 9
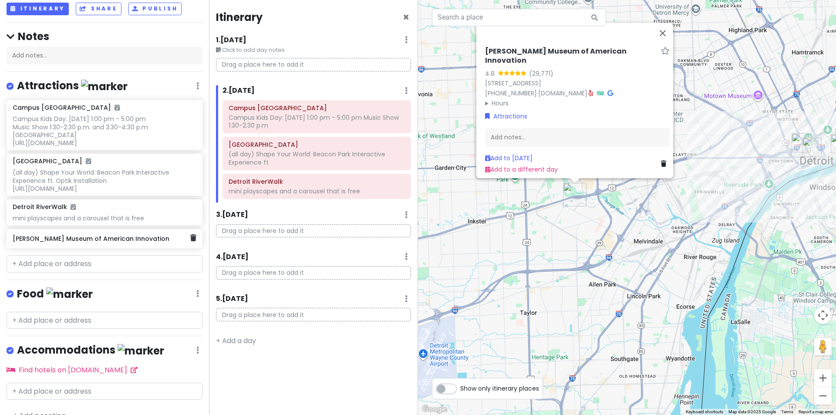
click at [141, 243] on h6 "[PERSON_NAME] Museum of American Innovation" at bounding box center [101, 239] width 177 height 8
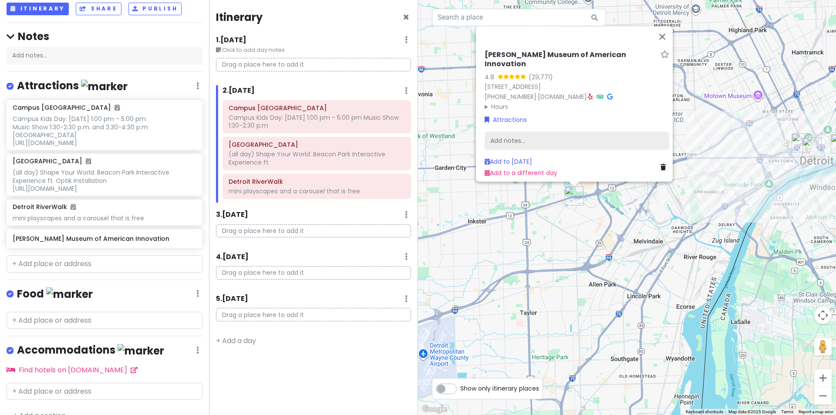
click at [512, 133] on div "Add notes..." at bounding box center [577, 141] width 185 height 18
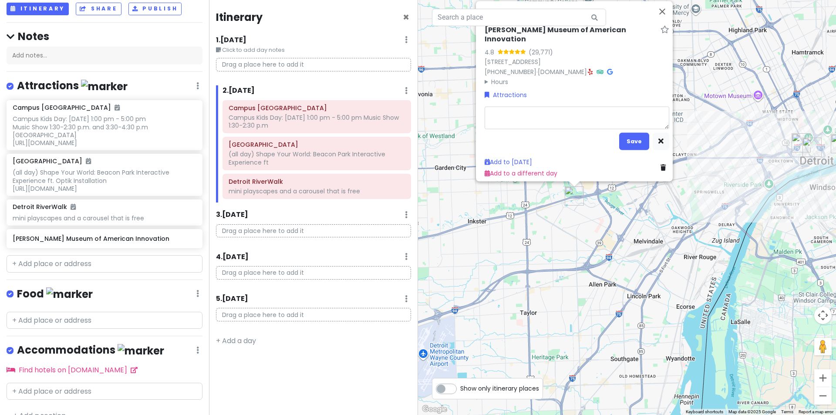
type textarea "x"
type textarea "G"
type textarea "x"
type textarea "Go"
type textarea "x"
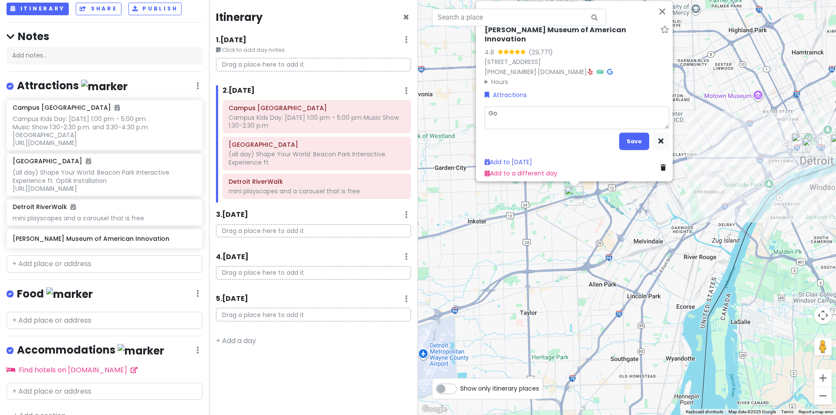
type textarea "Go"
type textarea "x"
type textarea "Go W"
type textarea "x"
type textarea "Go We"
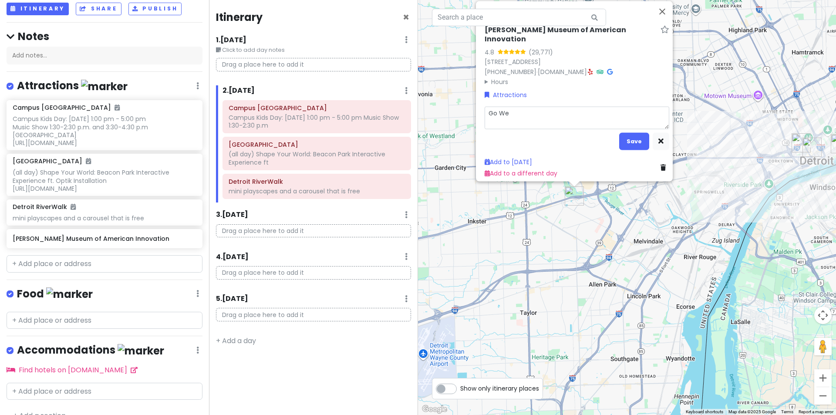
type textarea "x"
type textarea "Go Wed"
type textarea "x"
type textarea "Go Wed-"
type textarea "x"
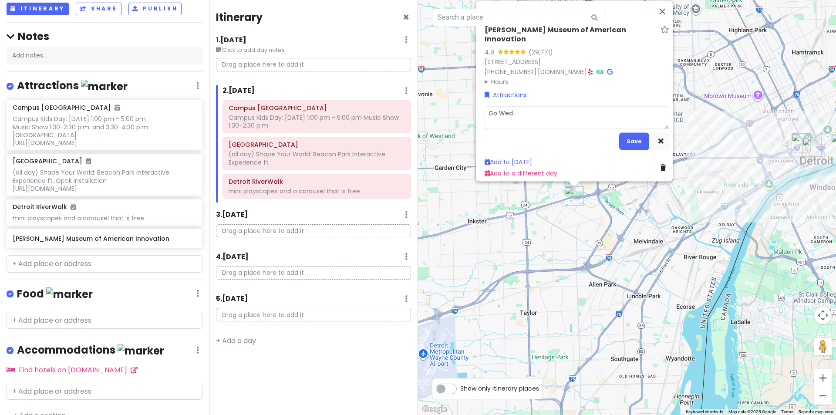
type textarea "Go Wed-S"
type textarea "x"
type textarea "Go Wed-Sa"
type textarea "x"
type textarea "Go Wed-Sat"
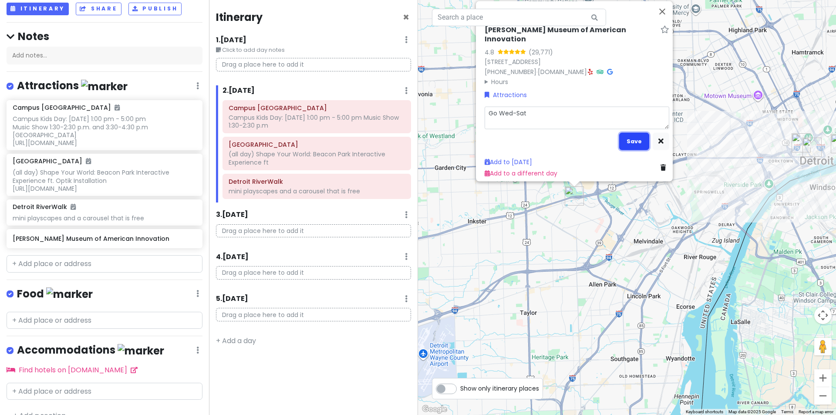
click at [632, 135] on button "Save" at bounding box center [634, 140] width 30 height 17
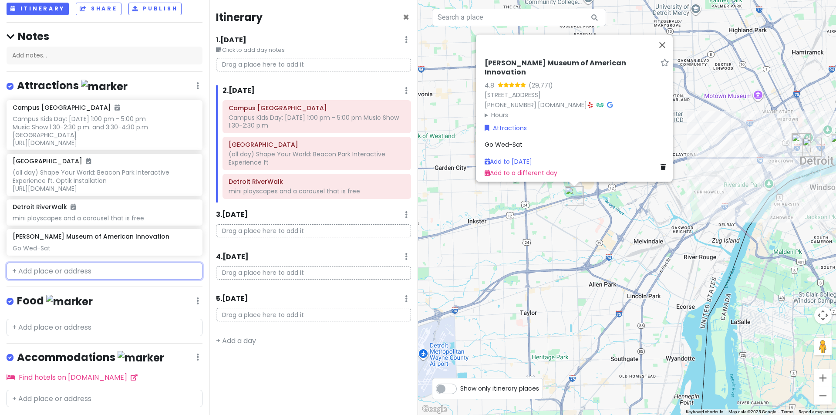
click at [67, 278] on input "text" at bounding box center [105, 271] width 196 height 17
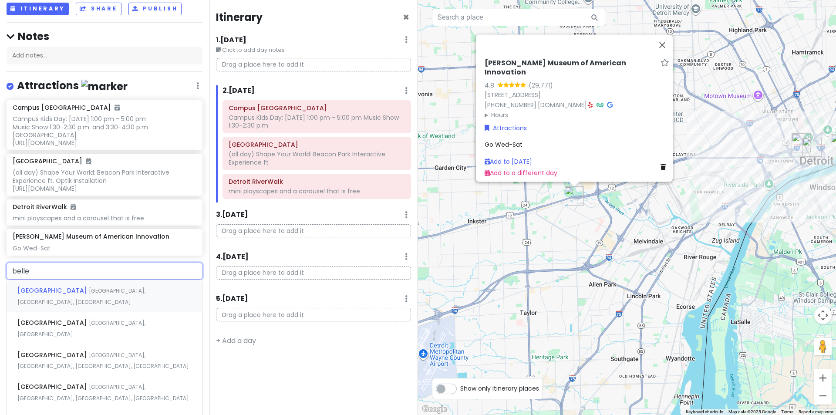
type input "belle"
click at [62, 294] on span "[GEOGRAPHIC_DATA], [GEOGRAPHIC_DATA], [GEOGRAPHIC_DATA]" at bounding box center [81, 296] width 128 height 19
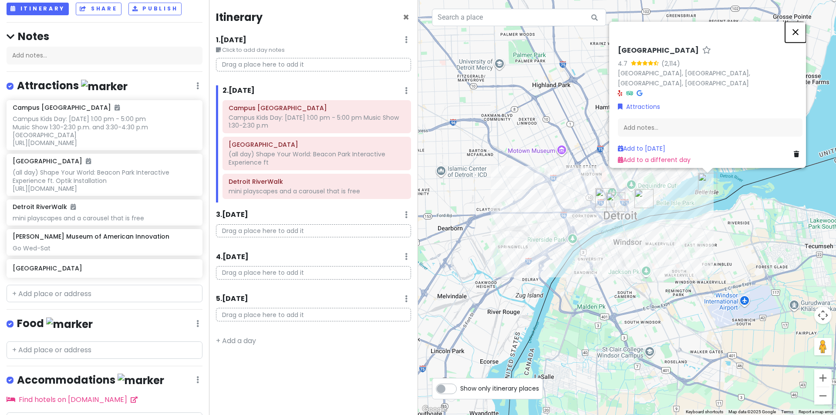
click at [797, 37] on button "Close" at bounding box center [795, 31] width 21 height 21
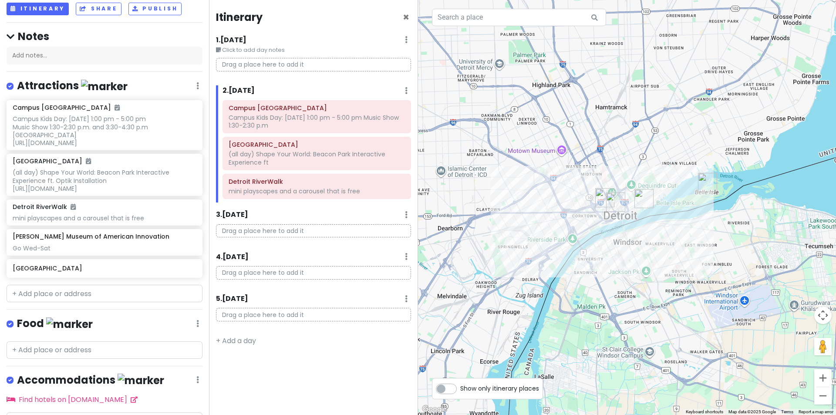
click at [797, 32] on div at bounding box center [627, 207] width 418 height 415
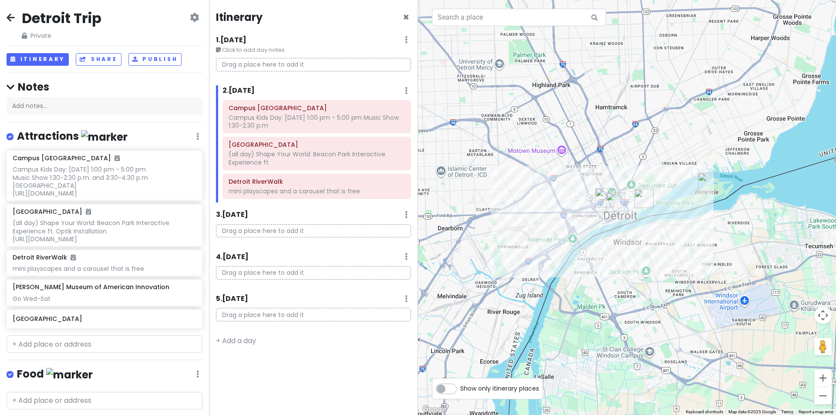
scroll to position [0, 0]
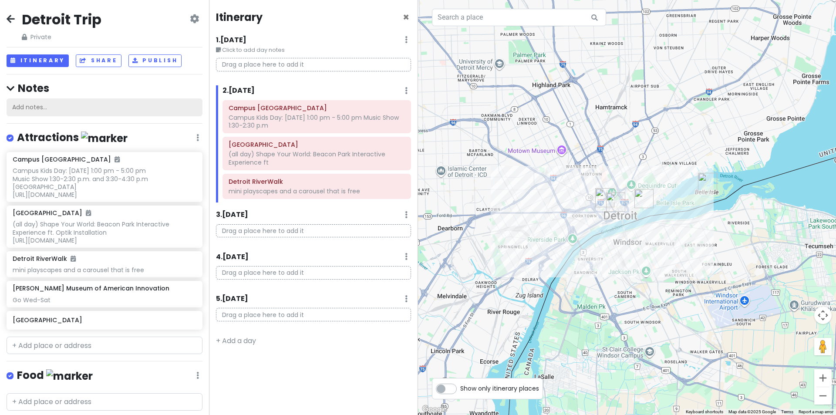
click at [62, 107] on div "Add notes..." at bounding box center [105, 107] width 196 height 18
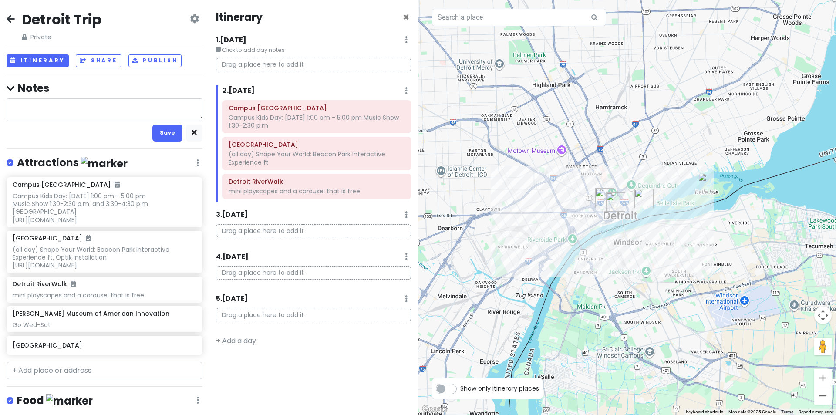
type textarea "x"
type textarea "riding the people mover around downtown, and the Q Line."
click at [155, 132] on button "Save" at bounding box center [167, 133] width 30 height 17
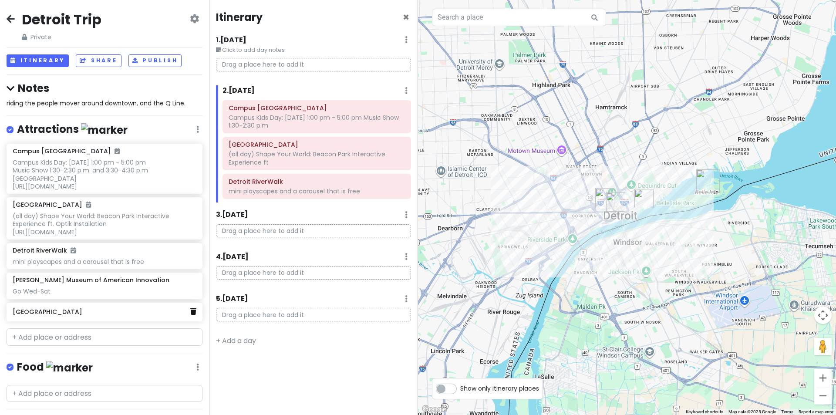
click at [190, 318] on link at bounding box center [193, 311] width 6 height 11
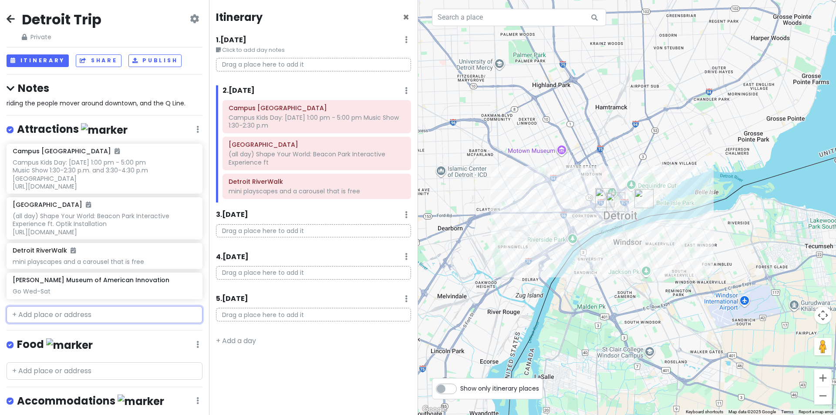
click at [164, 322] on input "text" at bounding box center [105, 314] width 196 height 17
paste input "[GEOGRAPHIC_DATA]"
type input "[GEOGRAPHIC_DATA]"
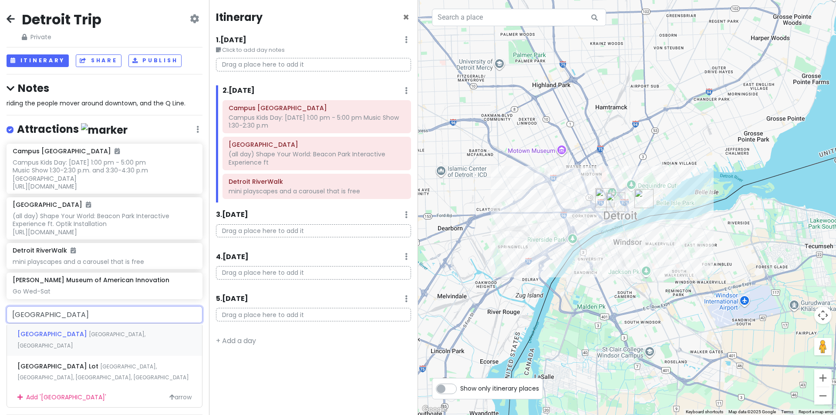
click at [133, 341] on span "[GEOGRAPHIC_DATA], [GEOGRAPHIC_DATA]" at bounding box center [81, 340] width 128 height 19
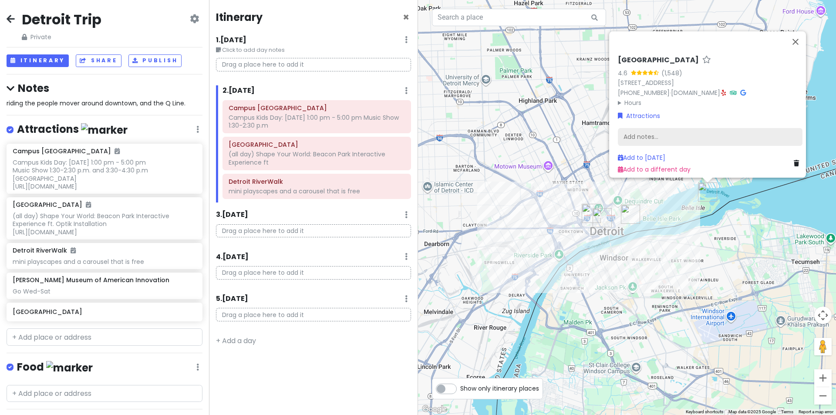
click at [677, 132] on div "Add notes..." at bounding box center [710, 137] width 185 height 18
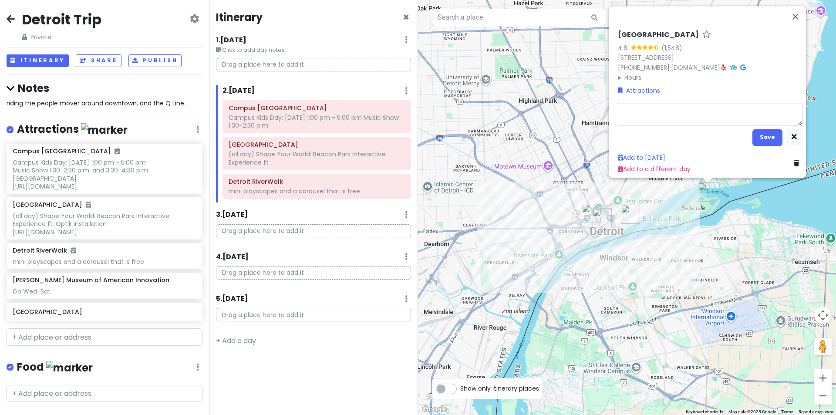
type textarea "x"
type textarea "f"
type textarea "x"
type textarea "fr"
type textarea "x"
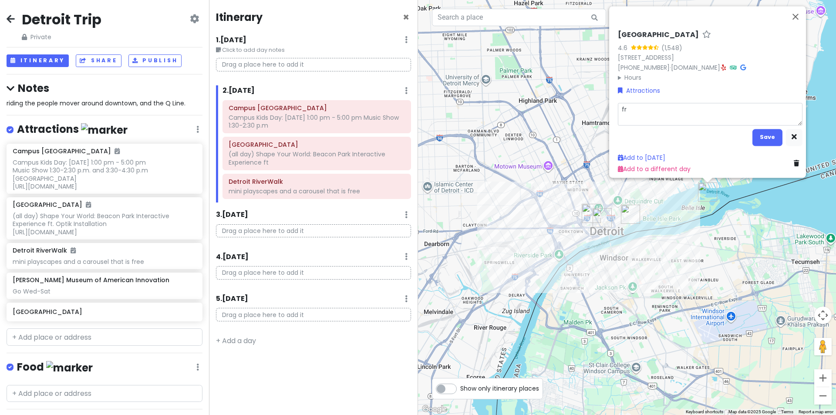
type textarea "fre"
type textarea "x"
type textarea "free"
click at [757, 131] on button "Save" at bounding box center [768, 136] width 30 height 17
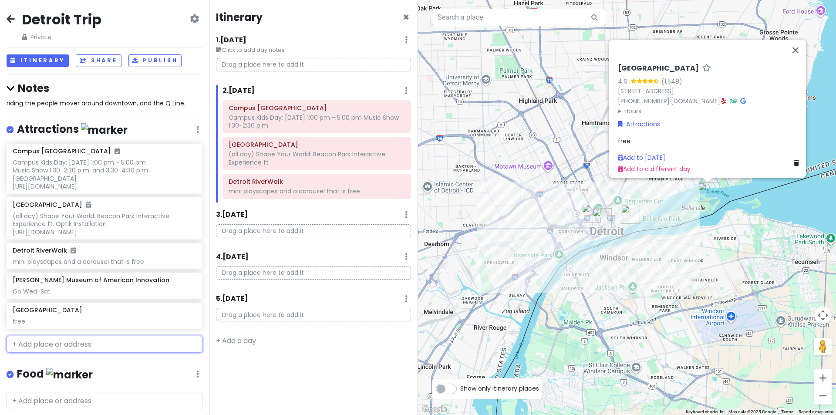
click at [34, 348] on input "text" at bounding box center [105, 344] width 196 height 17
paste input "[PERSON_NAME][GEOGRAPHIC_DATA]"
type input "[PERSON_NAME][GEOGRAPHIC_DATA]"
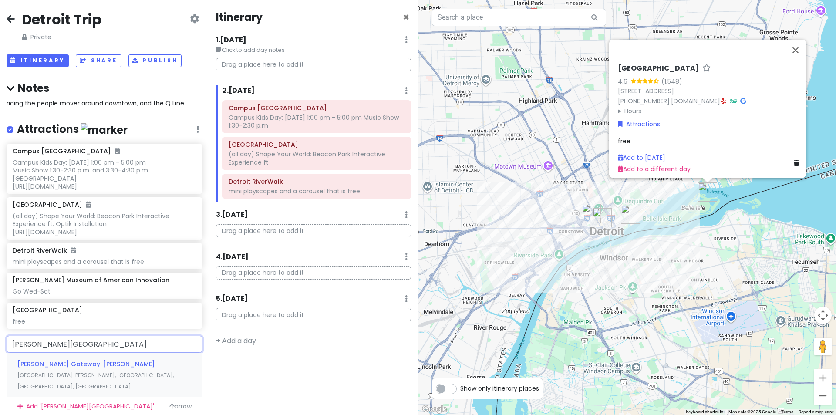
click at [58, 368] on span "[PERSON_NAME] Gateway: [PERSON_NAME]" at bounding box center [86, 364] width 138 height 9
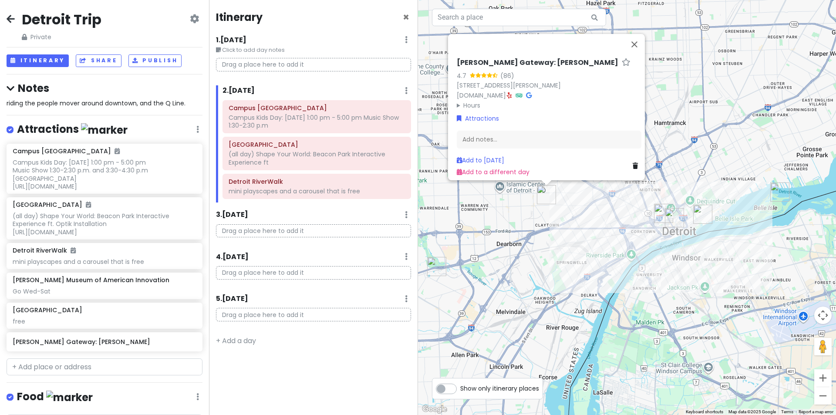
click at [439, 266] on img "Henry Ford Museum of American Innovation" at bounding box center [436, 266] width 19 height 19
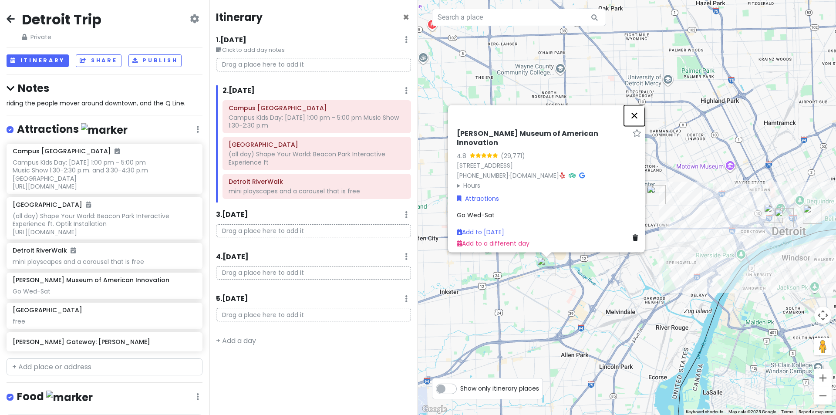
click at [642, 116] on button "Close" at bounding box center [634, 115] width 21 height 21
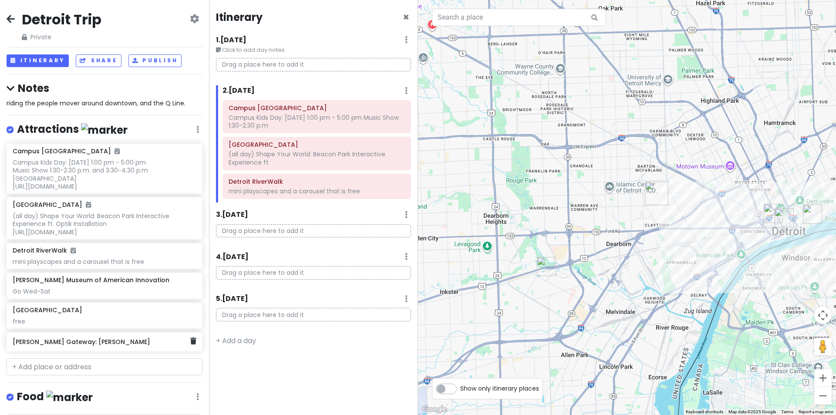
click at [71, 346] on h6 "[PERSON_NAME] Gateway: [PERSON_NAME]" at bounding box center [101, 342] width 177 height 8
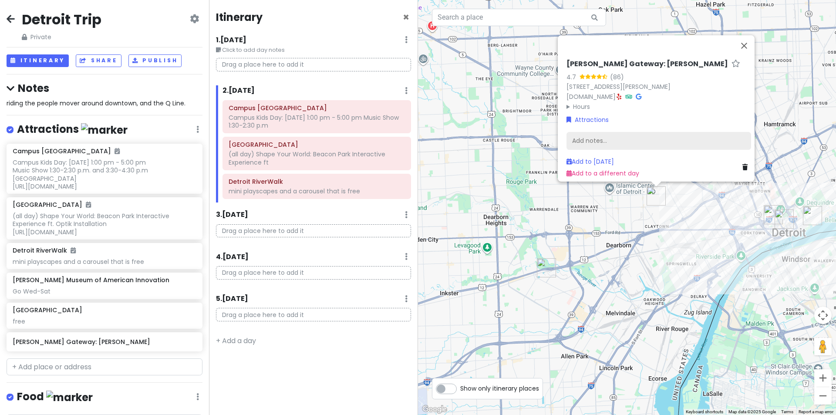
click at [593, 133] on div "Add notes..." at bounding box center [659, 141] width 185 height 18
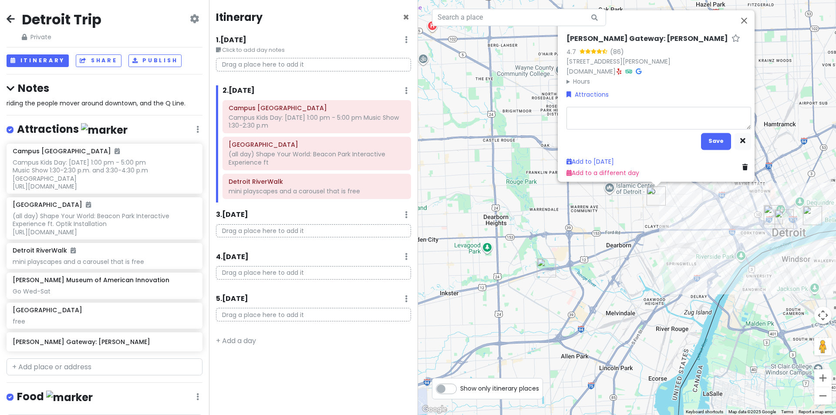
type textarea "x"
type textarea "s"
type textarea "x"
type textarea "sl"
type textarea "x"
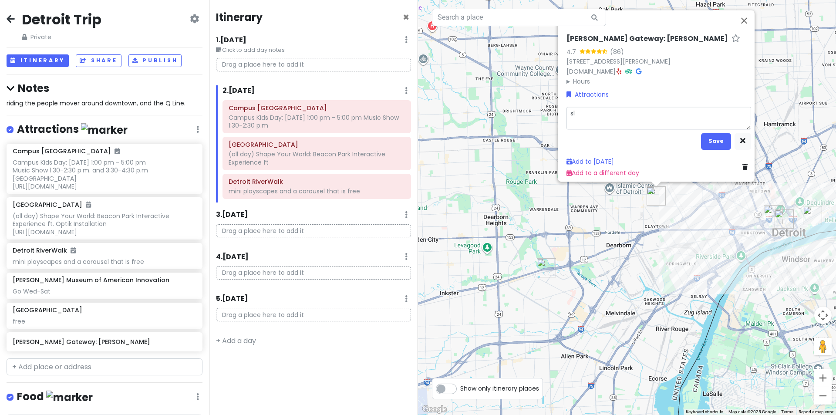
type textarea "sli"
type textarea "x"
type textarea "slid"
type textarea "x"
type textarea "slide"
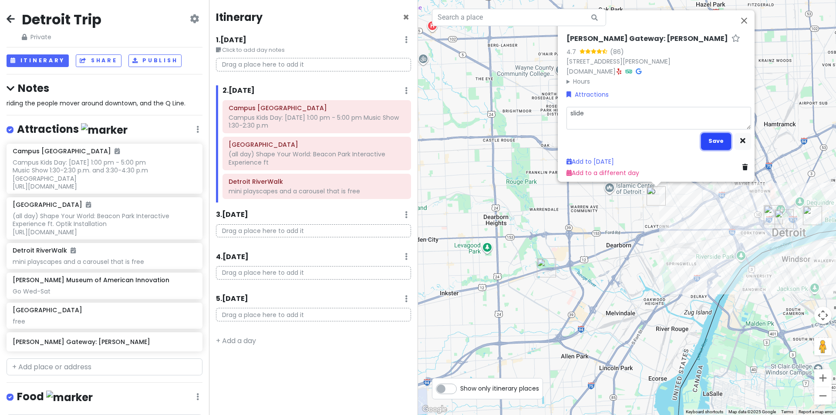
click at [716, 137] on button "Save" at bounding box center [716, 140] width 30 height 17
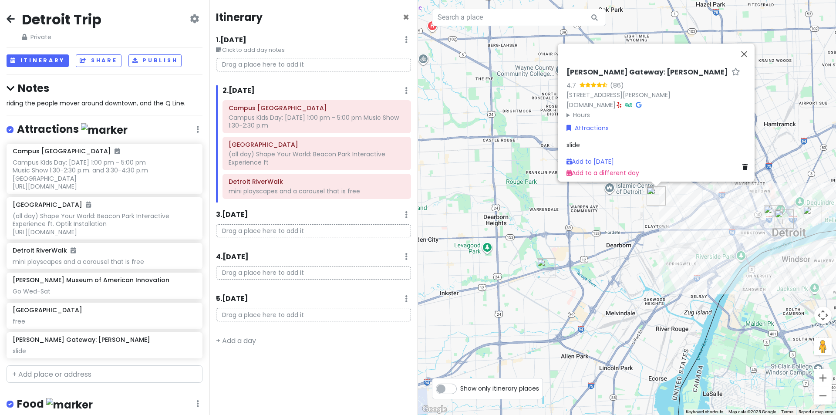
click at [341, 17] on div "Itinerary ×" at bounding box center [313, 18] width 195 height 17
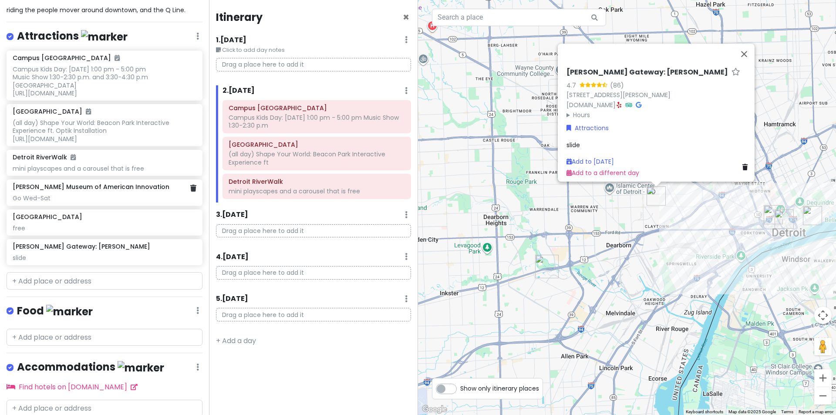
scroll to position [131, 0]
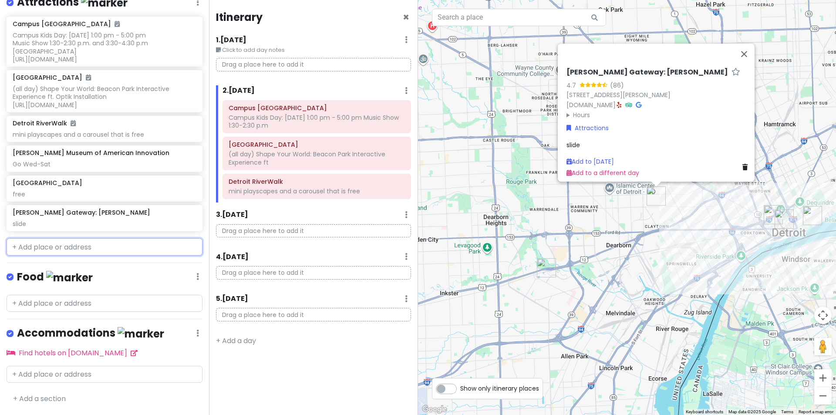
click at [73, 253] on input "text" at bounding box center [105, 246] width 196 height 17
paste input "[STREET_ADDRESS]"
type input "[STREET_ADDRESS]"
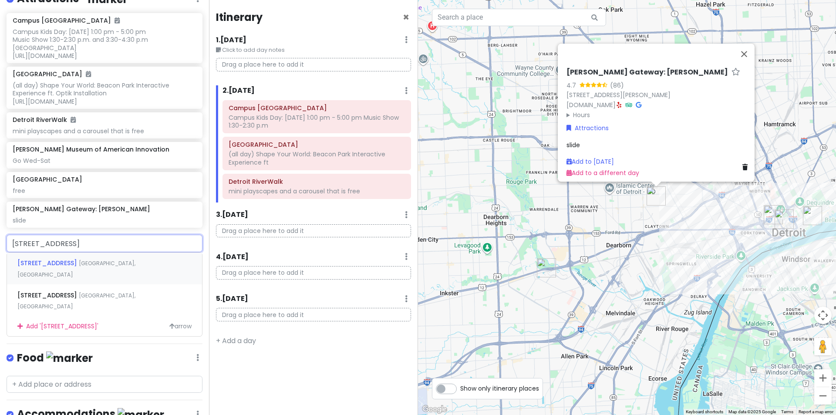
click at [87, 272] on span "[GEOGRAPHIC_DATA], [GEOGRAPHIC_DATA]" at bounding box center [76, 269] width 118 height 19
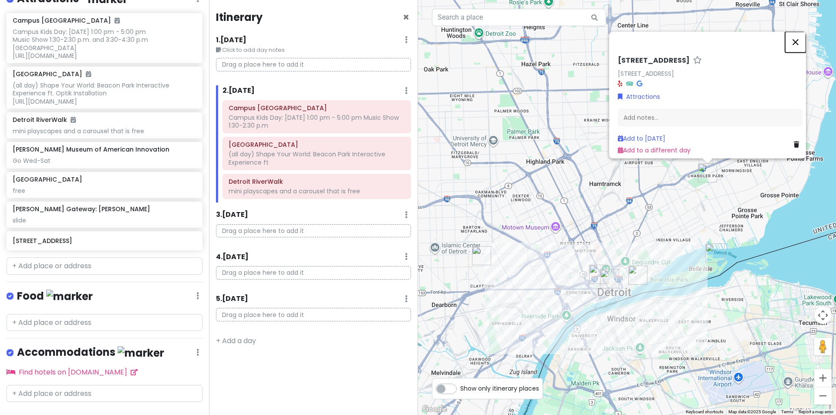
click at [797, 39] on button "Close" at bounding box center [795, 41] width 21 height 21
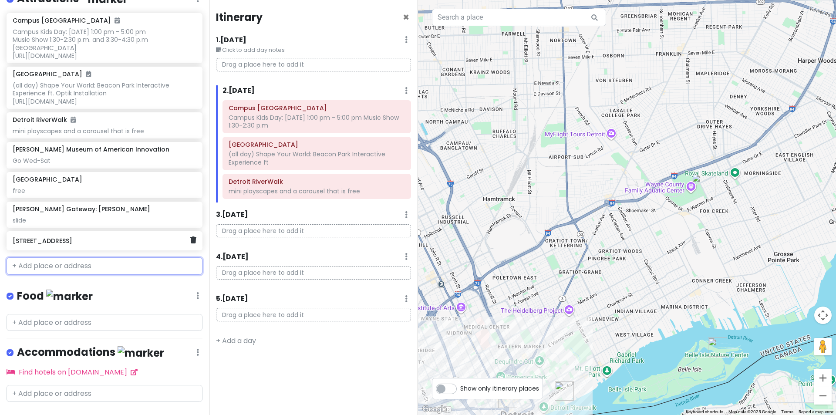
click at [110, 245] on h6 "[STREET_ADDRESS]" at bounding box center [101, 241] width 177 height 8
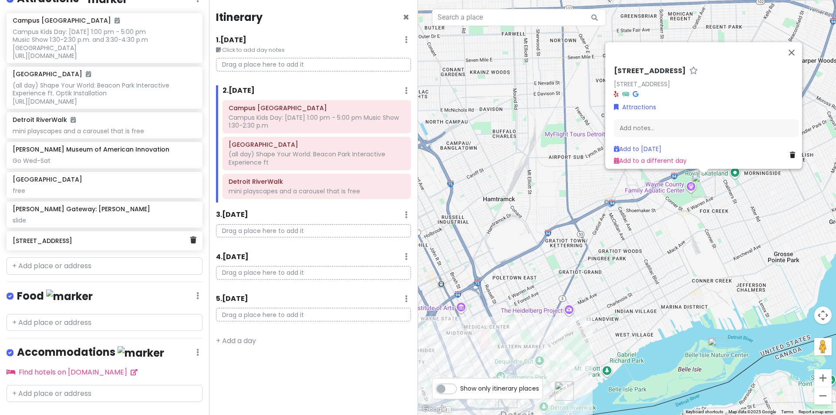
click at [183, 245] on h6 "[STREET_ADDRESS]" at bounding box center [101, 241] width 177 height 8
click at [190, 243] on icon at bounding box center [193, 240] width 6 height 7
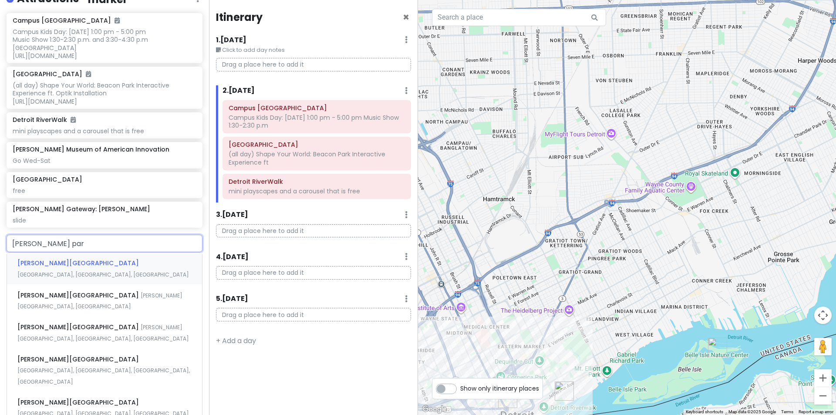
type input "[PERSON_NAME][GEOGRAPHIC_DATA]"
click at [125, 274] on div "[PERSON_NAME][GEOGRAPHIC_DATA], [GEOGRAPHIC_DATA], [GEOGRAPHIC_DATA]" at bounding box center [104, 269] width 195 height 32
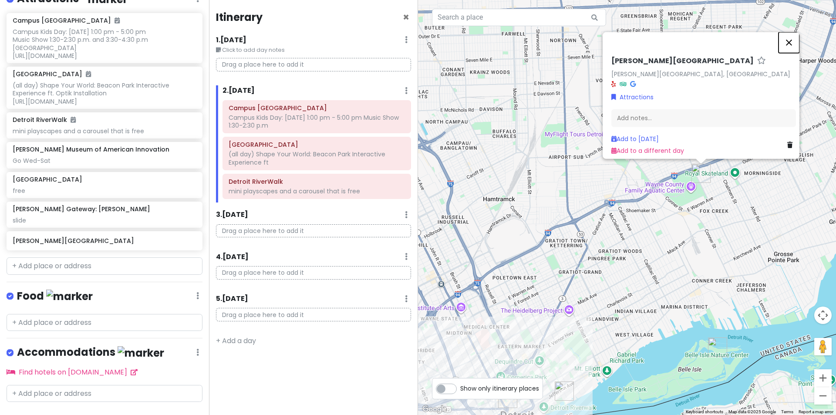
click at [794, 32] on button "Close" at bounding box center [789, 42] width 21 height 21
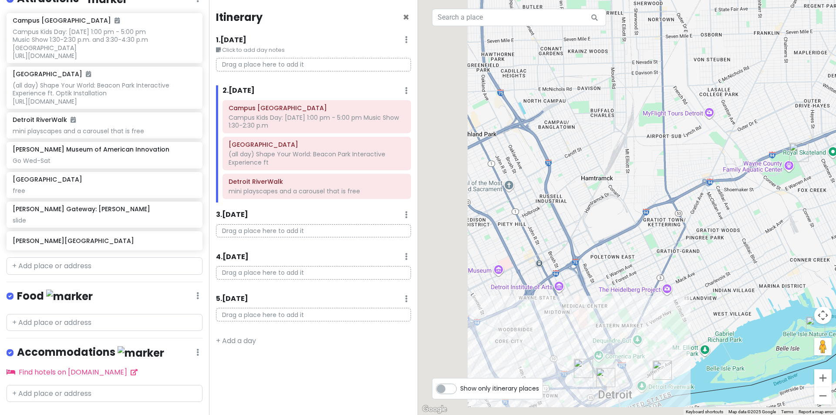
drag, startPoint x: 613, startPoint y: 212, endPoint x: 721, endPoint y: 185, distance: 111.3
click at [721, 185] on div at bounding box center [627, 207] width 418 height 415
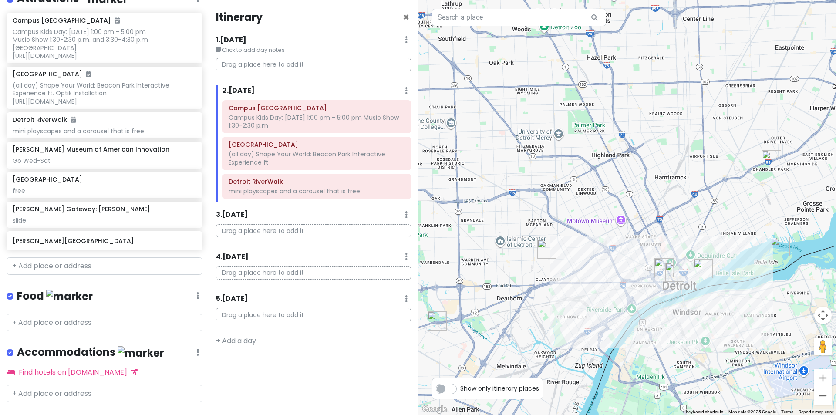
scroll to position [155, 0]
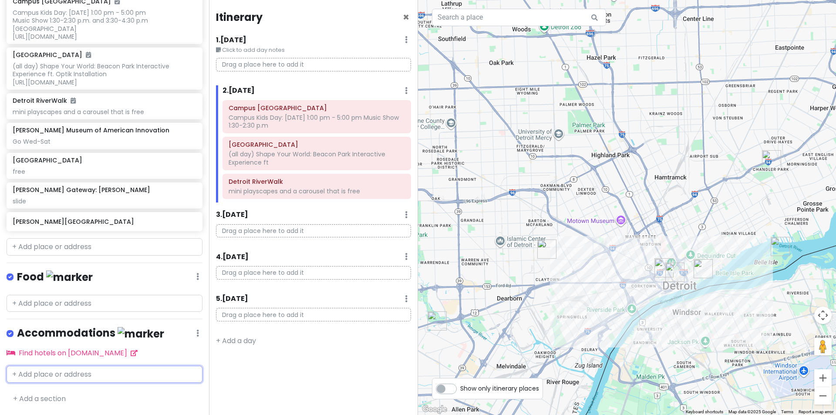
click at [48, 368] on input "text" at bounding box center [105, 374] width 196 height 17
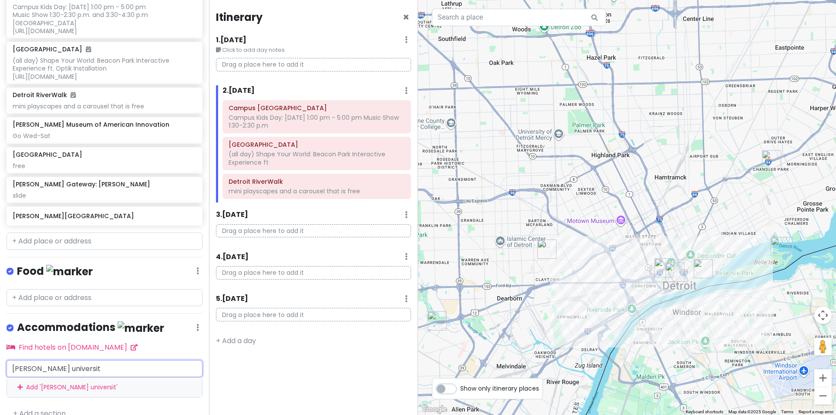
type input "[PERSON_NAME][GEOGRAPHIC_DATA]"
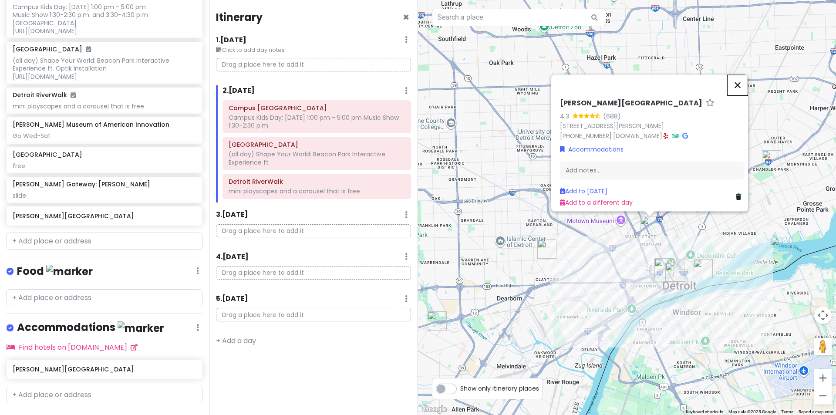
click at [746, 77] on button "Close" at bounding box center [737, 84] width 21 height 21
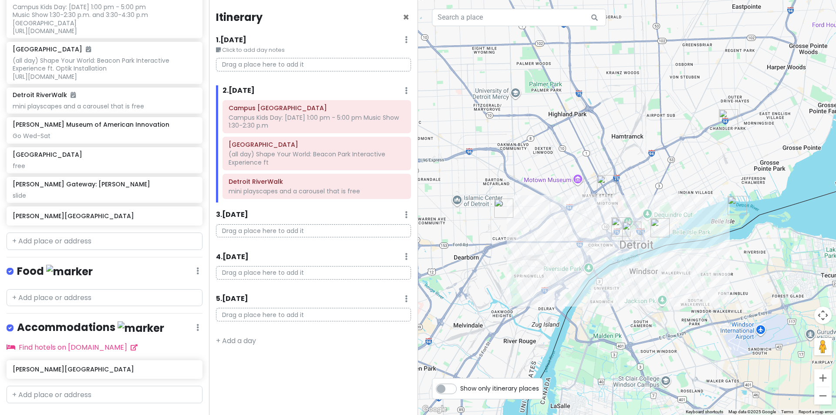
drag, startPoint x: 735, startPoint y: 178, endPoint x: 690, endPoint y: 135, distance: 61.3
click at [690, 135] on div at bounding box center [627, 207] width 418 height 415
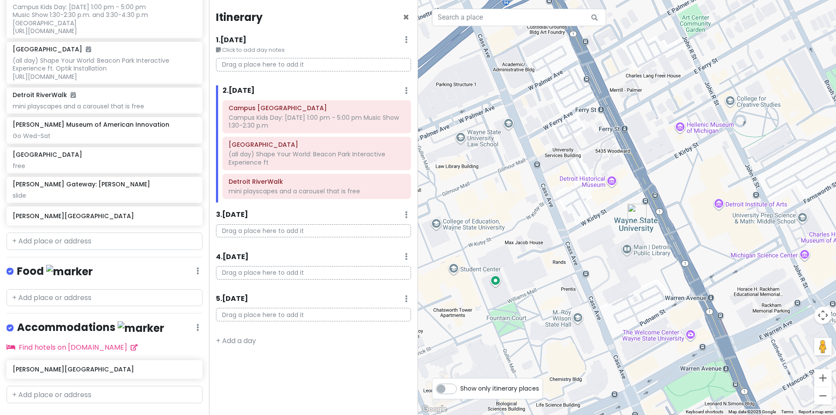
drag, startPoint x: 669, startPoint y: 200, endPoint x: 562, endPoint y: 204, distance: 107.6
click at [562, 204] on div at bounding box center [627, 207] width 418 height 415
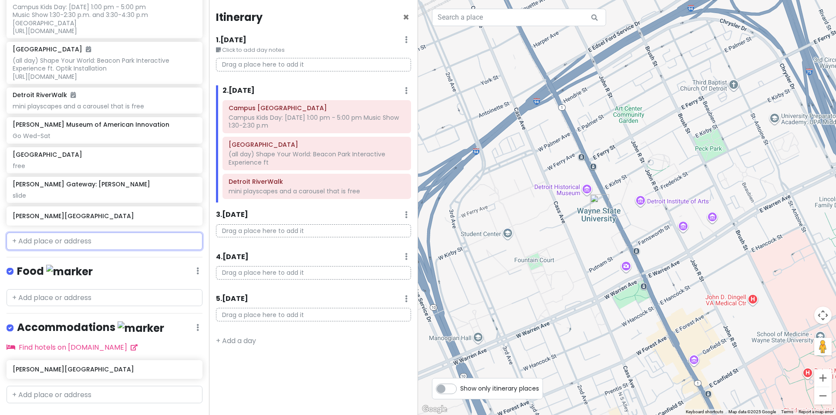
click at [63, 250] on input "text" at bounding box center [105, 241] width 196 height 17
paste input "[STREET_ADDRESS][PERSON_NAME]"
type input "[STREET_ADDRESS][PERSON_NAME]"
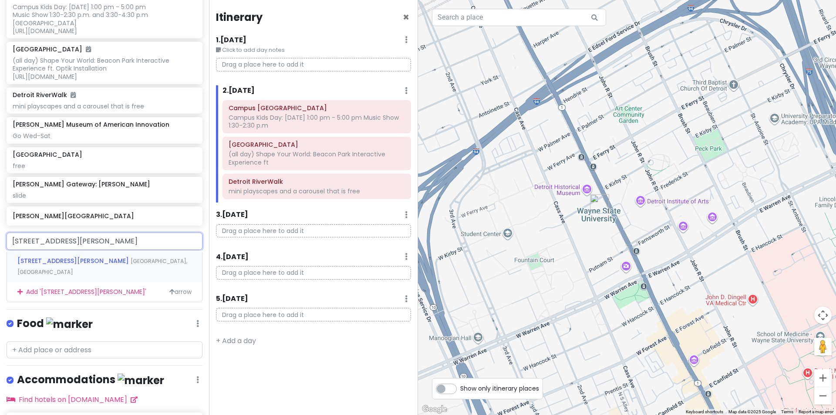
click at [63, 265] on span "[STREET_ADDRESS][PERSON_NAME]" at bounding box center [73, 261] width 113 height 9
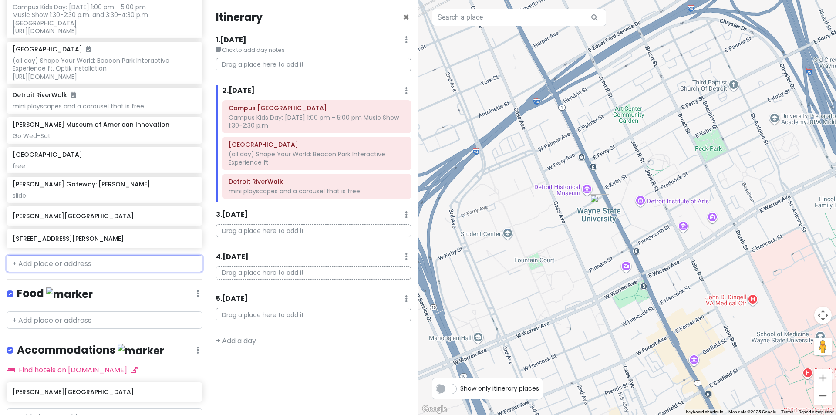
scroll to position [178, 0]
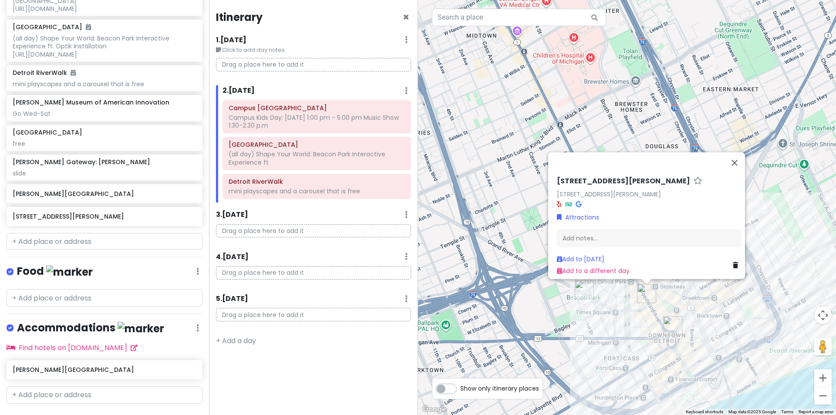
click at [670, 326] on img "Campus Martius Park" at bounding box center [672, 325] width 19 height 19
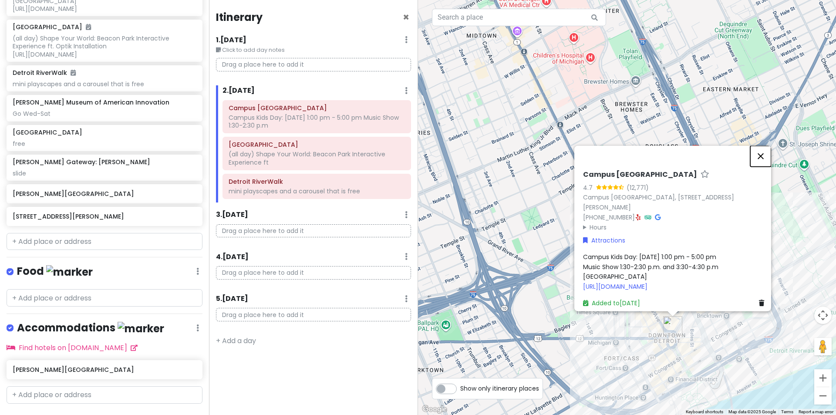
click at [763, 146] on button "Close" at bounding box center [760, 155] width 21 height 21
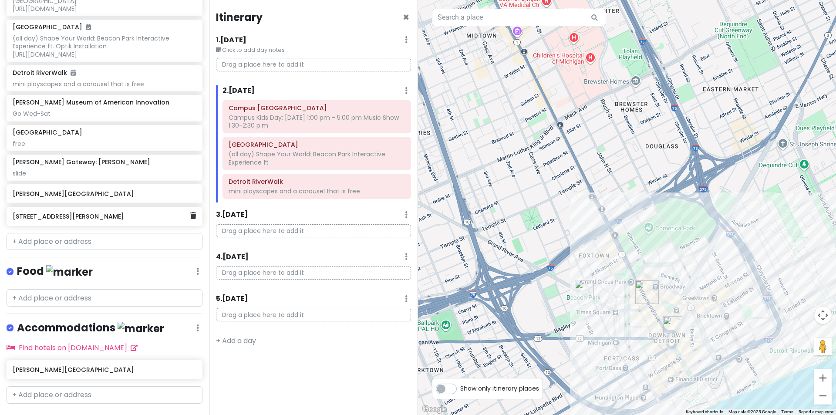
click at [121, 220] on h6 "[STREET_ADDRESS][PERSON_NAME]" at bounding box center [101, 217] width 177 height 8
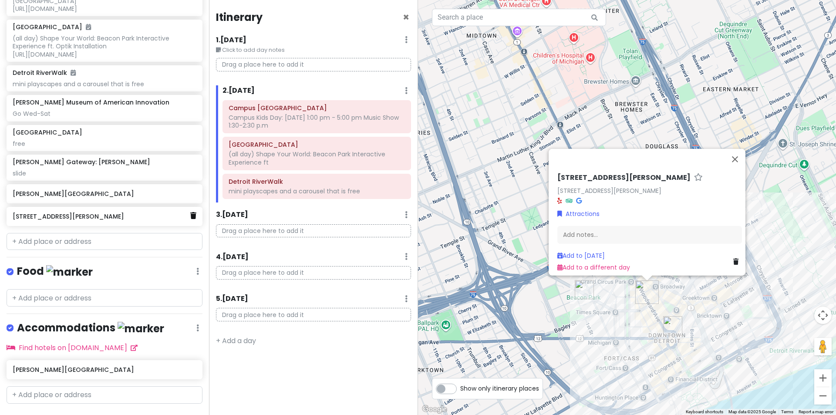
click at [190, 219] on icon at bounding box center [193, 215] width 6 height 7
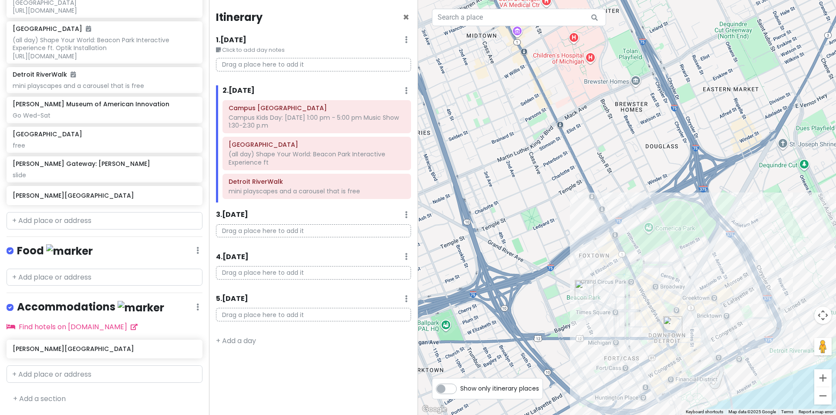
scroll to position [155, 0]
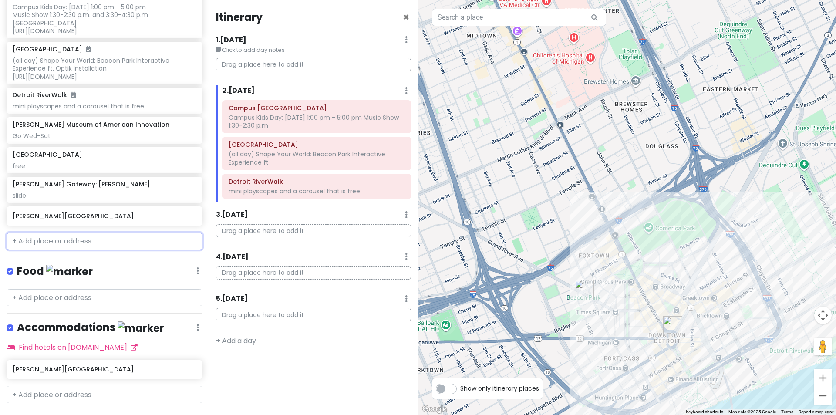
click at [111, 248] on input "text" at bounding box center [105, 241] width 196 height 17
paste input "Decked Out [GEOGRAPHIC_DATA]"
type input "Decked Out [GEOGRAPHIC_DATA]"
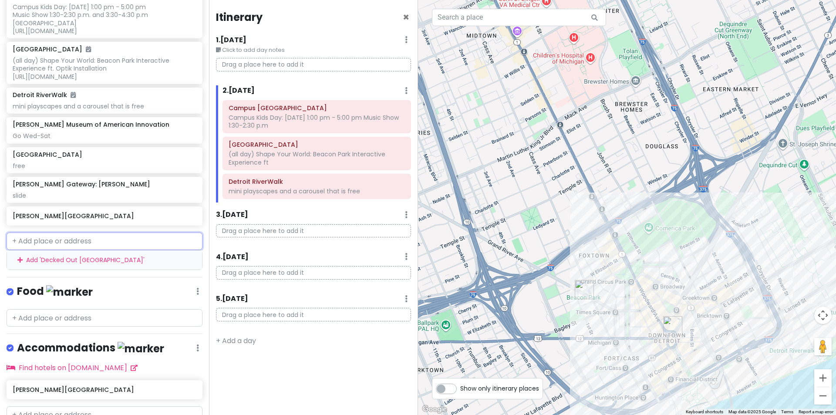
scroll to position [178, 0]
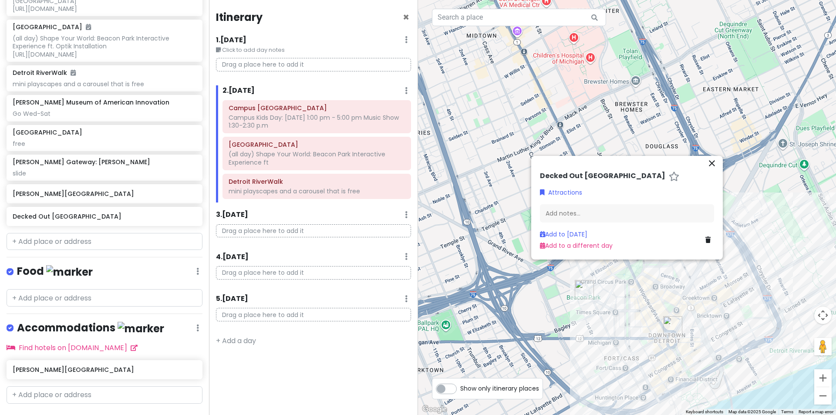
click at [710, 241] on icon at bounding box center [708, 240] width 5 height 6
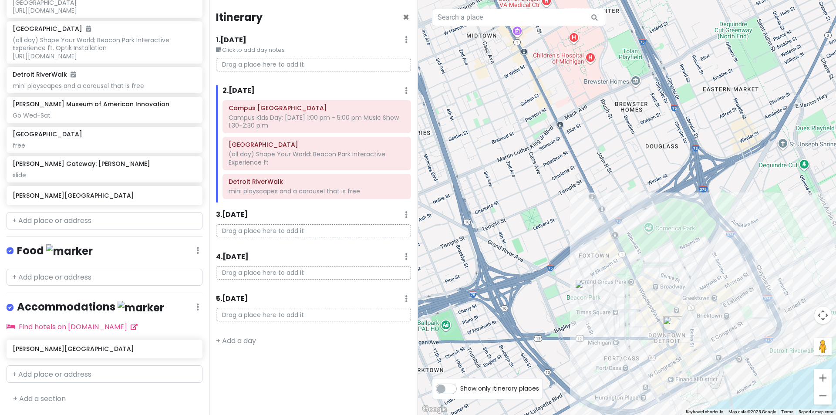
scroll to position [155, 0]
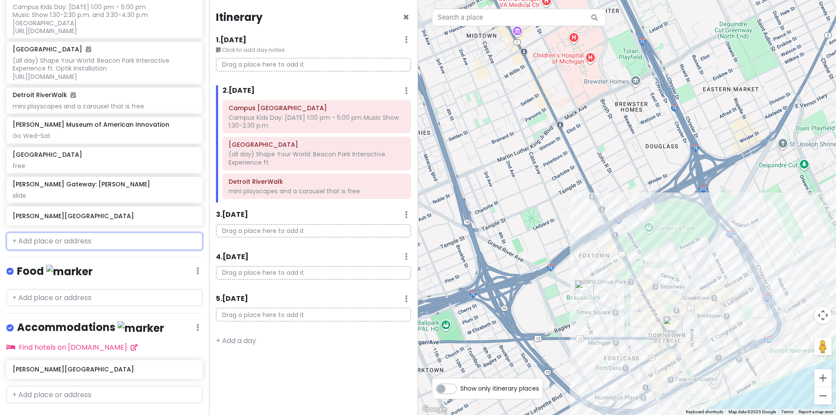
click at [40, 246] on input "text" at bounding box center [105, 241] width 196 height 17
paste input "[STREET_ADDRESS][PERSON_NAME]"
type input "[STREET_ADDRESS][PERSON_NAME]"
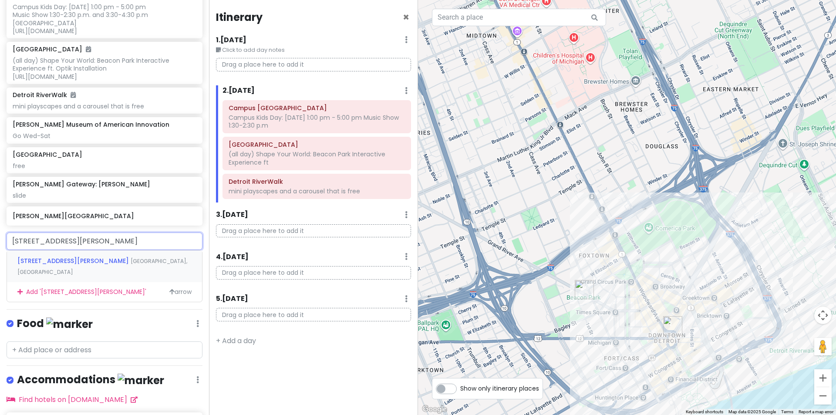
click at [79, 265] on span "[STREET_ADDRESS][PERSON_NAME]" at bounding box center [73, 261] width 113 height 9
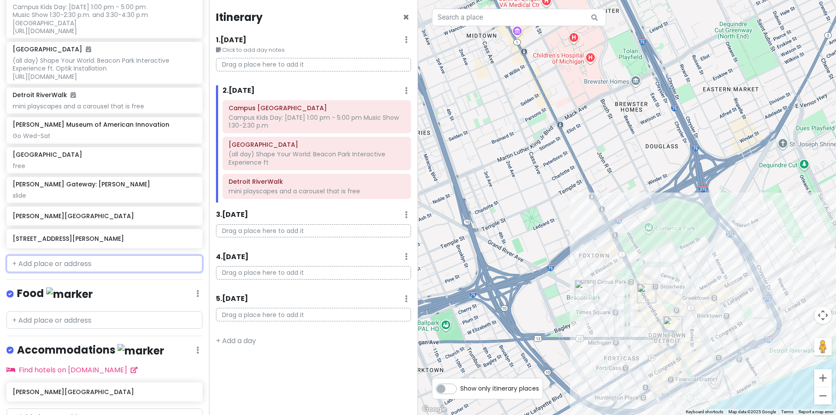
scroll to position [178, 0]
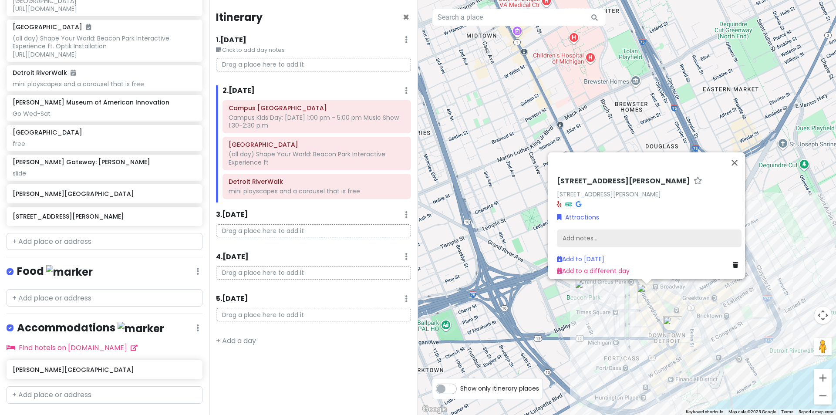
click at [620, 233] on div "Add notes..." at bounding box center [649, 238] width 185 height 18
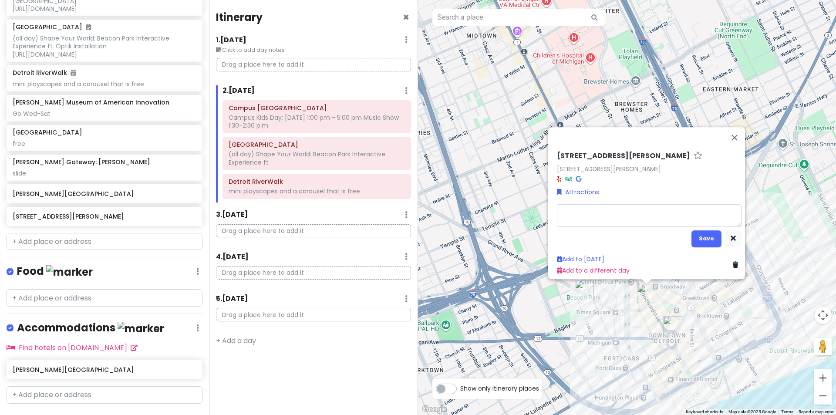
type textarea "x"
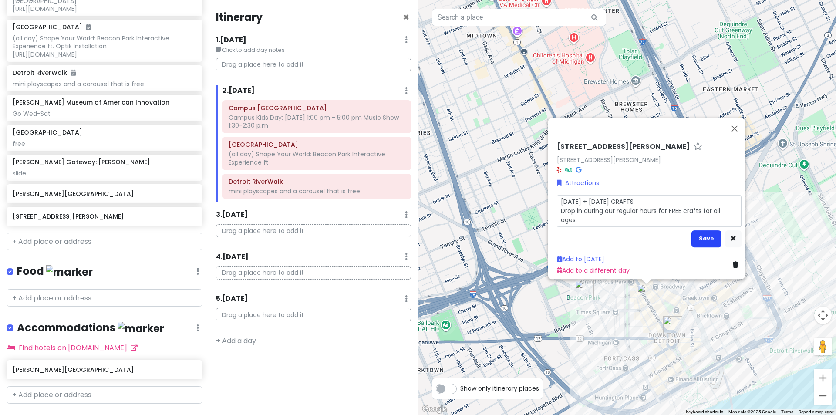
type textarea "[DATE] + [DATE] CRAFTS Drop in during our regular hours for FREE crafts for all…"
click at [698, 238] on button "Save" at bounding box center [707, 238] width 30 height 17
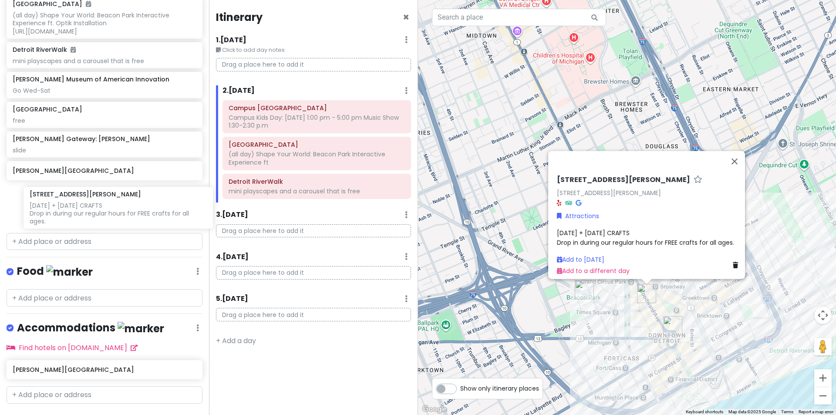
drag, startPoint x: 65, startPoint y: 214, endPoint x: 82, endPoint y: 210, distance: 17.5
click at [82, 210] on div "Campus [GEOGRAPHIC_DATA] Kids Day: [DATE] 1:00 pm - 5:00 pm Music Show 1:30-2:3…" at bounding box center [104, 86] width 209 height 287
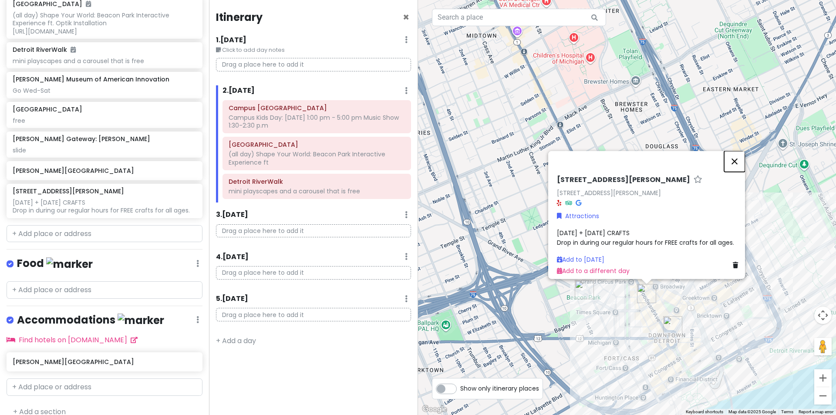
click at [735, 155] on button "Close" at bounding box center [734, 161] width 21 height 21
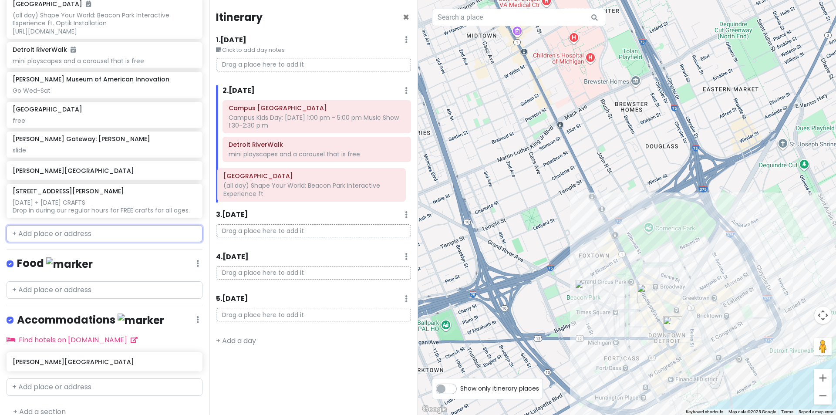
drag, startPoint x: 276, startPoint y: 154, endPoint x: 271, endPoint y: 186, distance: 33.1
click at [271, 186] on div "Campus [GEOGRAPHIC_DATA] Kids Day: [DATE] 1:00 pm - 5:00 pm Music Show 1:30-2:3…" at bounding box center [317, 151] width 202 height 102
click at [135, 213] on div "[DATE] + [DATE] CRAFTS Drop in during our regular hours for FREE crafts for all…" at bounding box center [104, 207] width 183 height 16
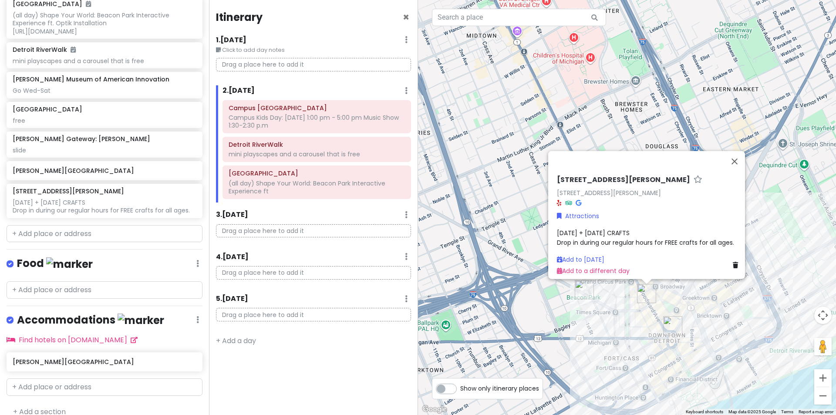
click at [645, 228] on div "[DATE] + [DATE] CRAFTS Drop in during our regular hours for FREE crafts for all…" at bounding box center [649, 238] width 185 height 20
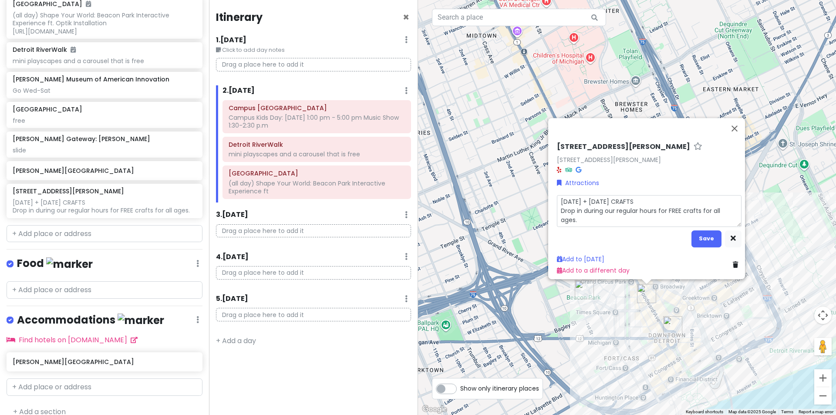
click at [622, 212] on textarea "[DATE] + [DATE] CRAFTS Drop in during our regular hours for FREE crafts for all…" at bounding box center [649, 211] width 185 height 32
click at [650, 197] on textarea "[DATE] + [DATE] CRAFTS Drop in during our regular hours for FREE crafts for all…" at bounding box center [649, 211] width 185 height 32
type textarea "x"
type textarea "[DATE] + [DATE] CRAFTS Drop in during our regular hours for FREE crafts for all…"
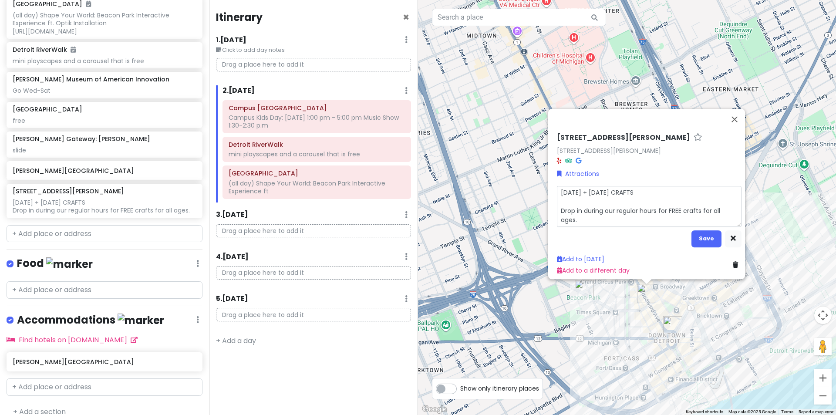
type textarea "x"
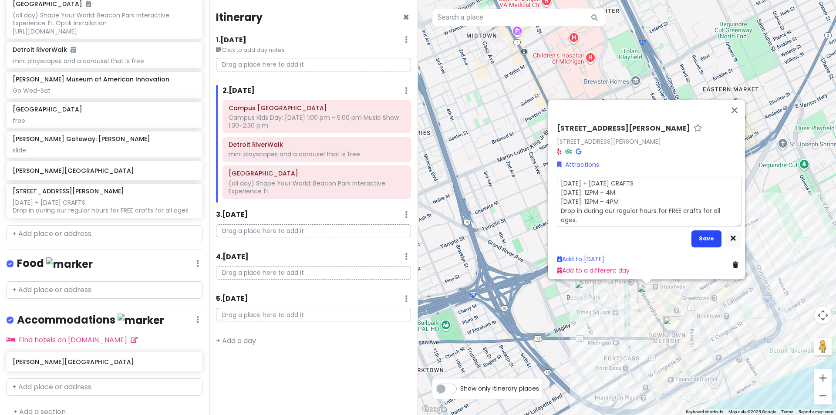
type textarea "[DATE] + [DATE] CRAFTS [DATE]: 12PM – 4M [DATE]: 12PM – 4PM Drop in during our …"
click at [697, 234] on button "Save" at bounding box center [707, 238] width 30 height 17
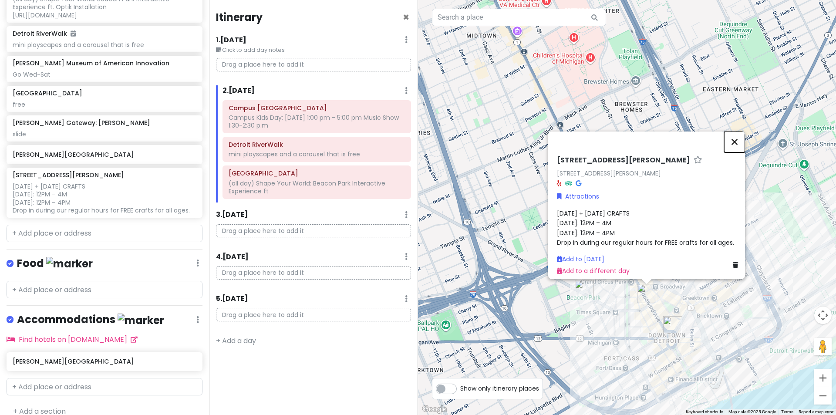
click at [737, 134] on button "Close" at bounding box center [734, 141] width 21 height 21
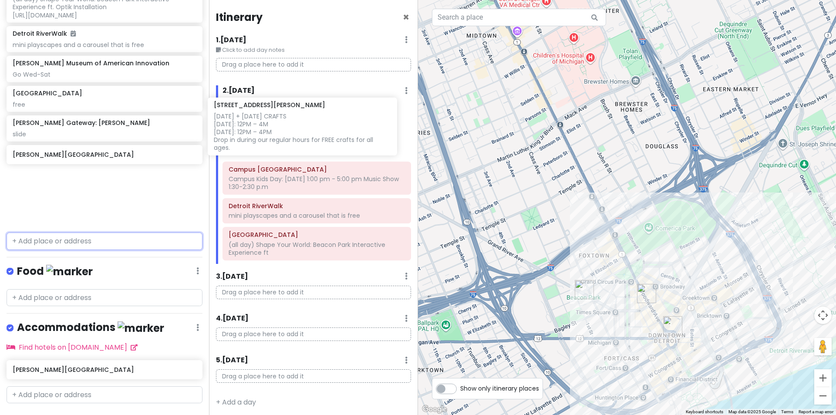
drag, startPoint x: 110, startPoint y: 209, endPoint x: 311, endPoint y: 132, distance: 215.6
click at [311, 132] on div "Detroit Trip Private Change Dates Make a Copy Delete Trip Go Pro ⚡️ Give Feedba…" at bounding box center [418, 207] width 836 height 415
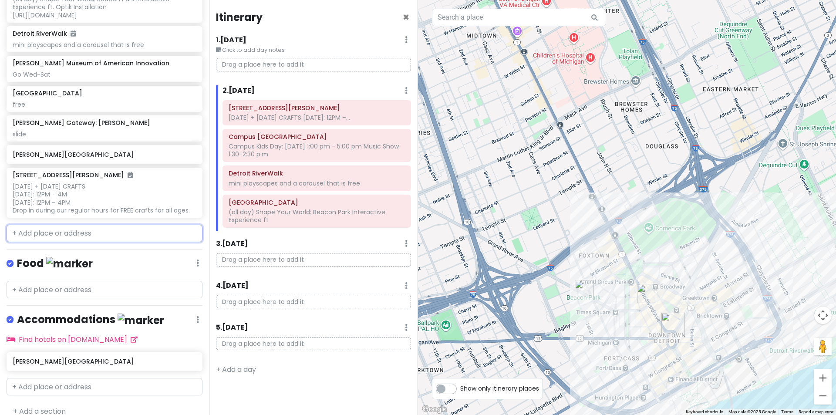
scroll to position [155, 0]
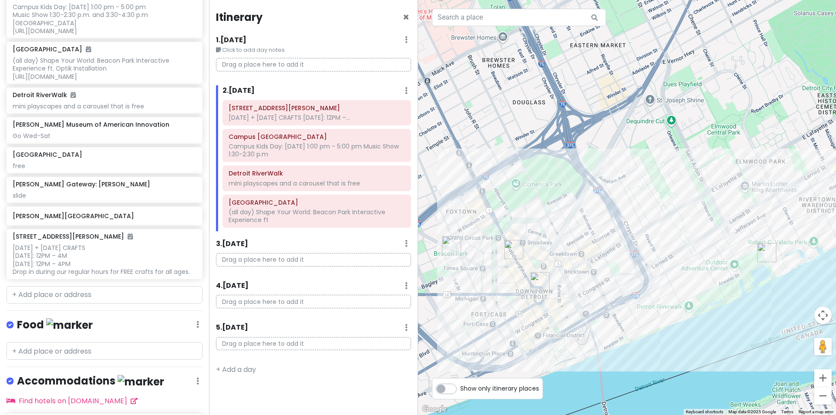
drag, startPoint x: 698, startPoint y: 230, endPoint x: 591, endPoint y: 188, distance: 115.3
click at [591, 188] on div at bounding box center [627, 207] width 418 height 415
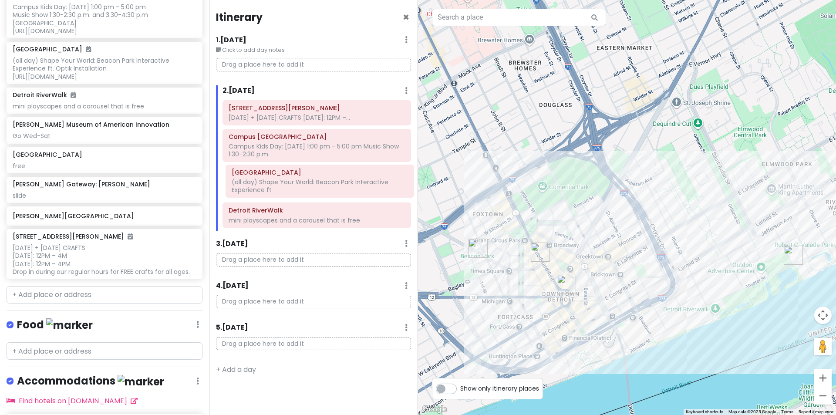
drag, startPoint x: 286, startPoint y: 216, endPoint x: 289, endPoint y: 186, distance: 29.8
click at [289, 186] on div "[STREET_ADDRESS][PERSON_NAME][DATE] + [DATE] CRAFTS [DATE]: 12PM –... Campus [G…" at bounding box center [317, 166] width 202 height 132
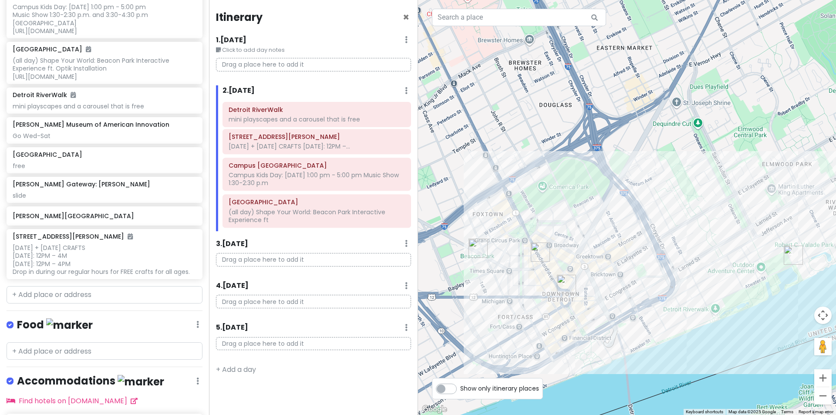
drag, startPoint x: 311, startPoint y: 216, endPoint x: 311, endPoint y: 113, distance: 102.8
click at [311, 113] on div "[STREET_ADDRESS][PERSON_NAME][DATE] + [DATE] CRAFTS [DATE]: 12PM –... Campus [G…" at bounding box center [317, 166] width 202 height 132
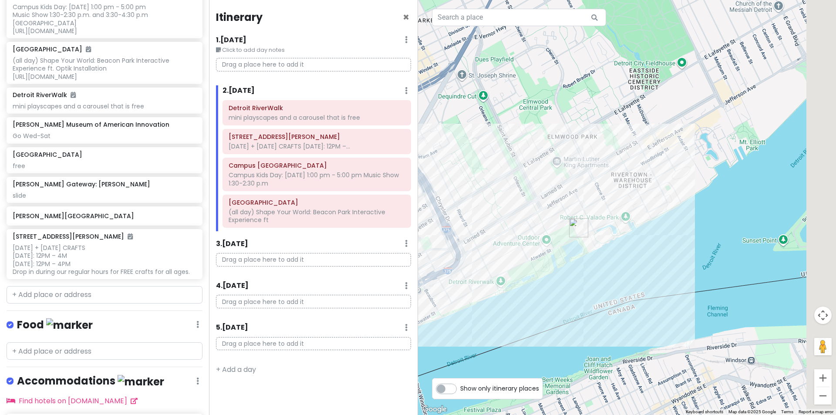
drag, startPoint x: 586, startPoint y: 88, endPoint x: 371, endPoint y: 60, distance: 217.0
click at [371, 60] on div "Detroit Trip Private Change Dates Make a Copy Delete Trip Go Pro ⚡️ Give Feedba…" at bounding box center [418, 207] width 836 height 415
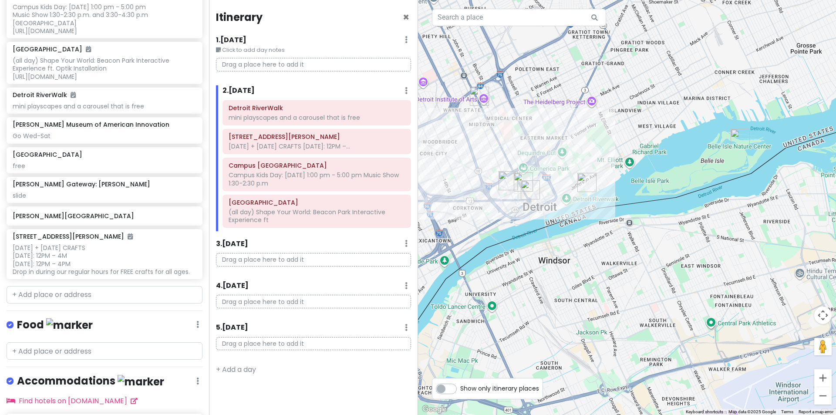
drag, startPoint x: 563, startPoint y: 82, endPoint x: 584, endPoint y: 149, distance: 70.1
click at [584, 149] on div at bounding box center [627, 207] width 418 height 415
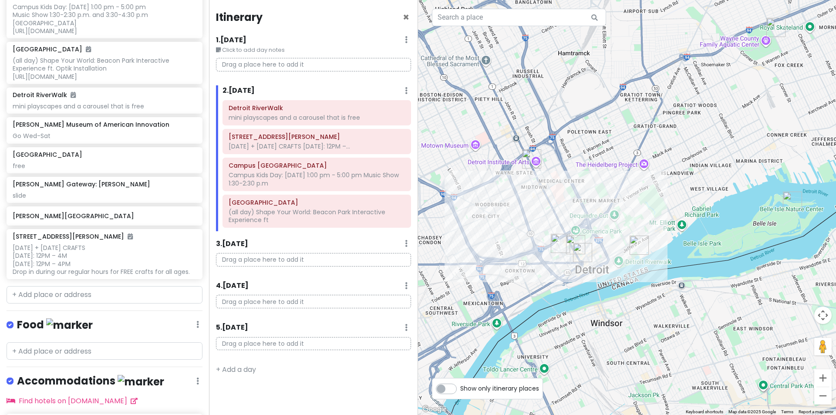
drag, startPoint x: 557, startPoint y: 104, endPoint x: 609, endPoint y: 169, distance: 83.0
click at [609, 169] on div at bounding box center [627, 207] width 418 height 415
drag, startPoint x: 356, startPoint y: 1, endPoint x: 362, endPoint y: 29, distance: 28.4
click at [362, 29] on div "Itinerary × 1 . [DATE] Edit Day Notes Delete Day Click to add day notes Drag a …" at bounding box center [313, 207] width 209 height 415
click at [74, 170] on div "free" at bounding box center [104, 166] width 183 height 8
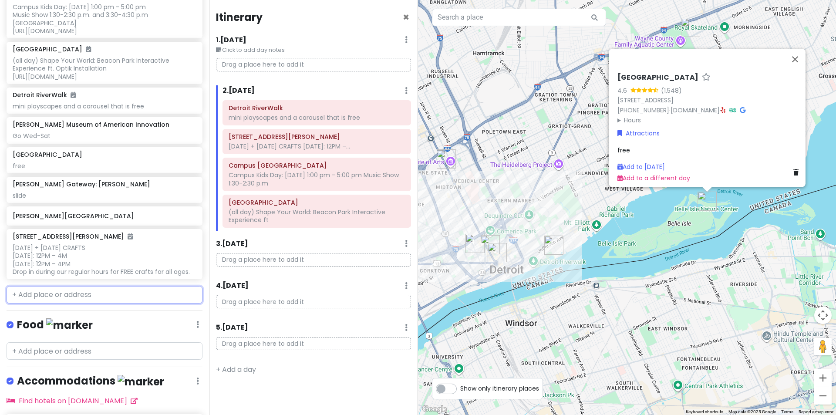
click at [54, 304] on input "text" at bounding box center [105, 294] width 196 height 17
paste input "Kids Row – [STREET_ADDRESS] Playground on [GEOGRAPHIC_DATA] – [STREET_ADDRESS]"
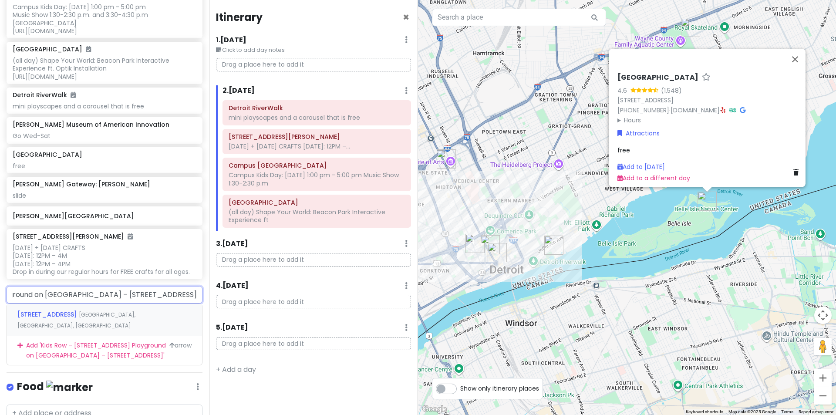
click at [64, 304] on input "Kids Row – [STREET_ADDRESS] Playground on [GEOGRAPHIC_DATA] – [STREET_ADDRESS]" at bounding box center [105, 294] width 196 height 17
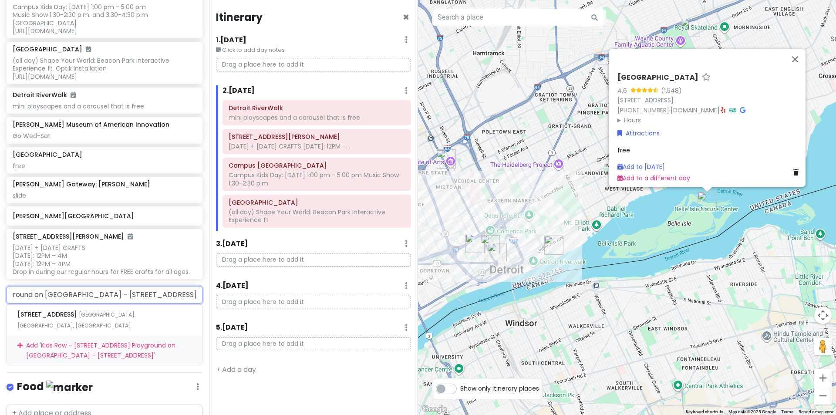
scroll to position [0, 0]
drag, startPoint x: 67, startPoint y: 311, endPoint x: 0, endPoint y: 308, distance: 67.1
click at [0, 308] on div "Kids Row – [STREET_ADDRESS] Playground on [GEOGRAPHIC_DATA] – [STREET_ADDRESS] …" at bounding box center [104, 325] width 209 height 79
click at [69, 304] on input "Kids Row – [STREET_ADDRESS] Playground on [GEOGRAPHIC_DATA] – [STREET_ADDRESS]" at bounding box center [105, 294] width 196 height 17
drag, startPoint x: 81, startPoint y: 308, endPoint x: 182, endPoint y: 315, distance: 101.3
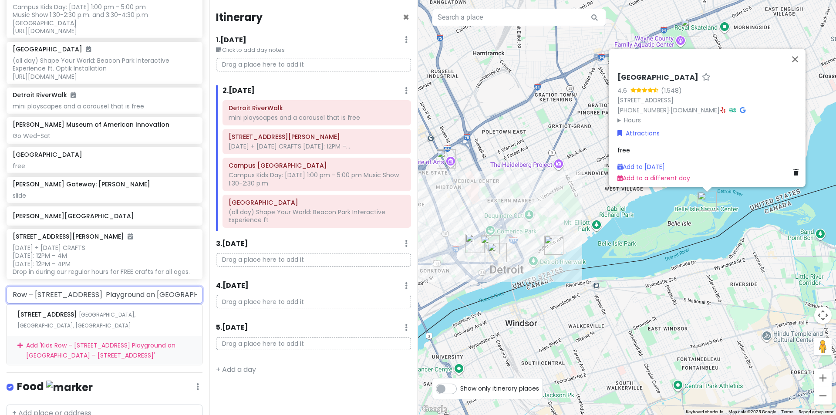
click at [182, 304] on input "Kids Row – [STREET_ADDRESS] Playground on [GEOGRAPHIC_DATA] – [STREET_ADDRESS]" at bounding box center [105, 294] width 196 height 17
click at [178, 304] on input "Kids Row – [STREET_ADDRESS] Playground on [GEOGRAPHIC_DATA] – [STREET_ADDRESS]" at bounding box center [105, 294] width 196 height 17
drag, startPoint x: 165, startPoint y: 309, endPoint x: 0, endPoint y: 313, distance: 165.1
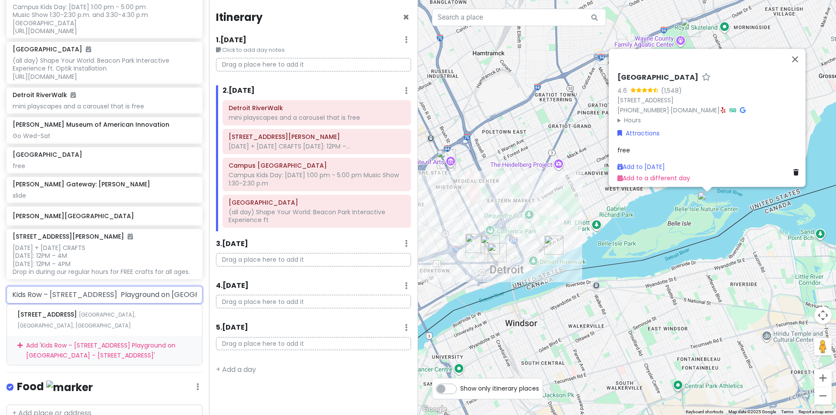
click at [0, 313] on div "Kids Row – [STREET_ADDRESS] Playground on [GEOGRAPHIC_DATA] – [STREET_ADDRESS] …" at bounding box center [104, 325] width 209 height 79
click at [116, 304] on input "Kids Row – [STREET_ADDRESS] Playground on [GEOGRAPHIC_DATA] – [STREET_ADDRESS]" at bounding box center [105, 294] width 196 height 17
drag, startPoint x: 117, startPoint y: 310, endPoint x: 295, endPoint y: 311, distance: 178.6
click at [295, 311] on div "Detroit Trip Private Change Dates Make a Copy Delete Trip Go Pro ⚡️ Give Feedba…" at bounding box center [418, 207] width 836 height 415
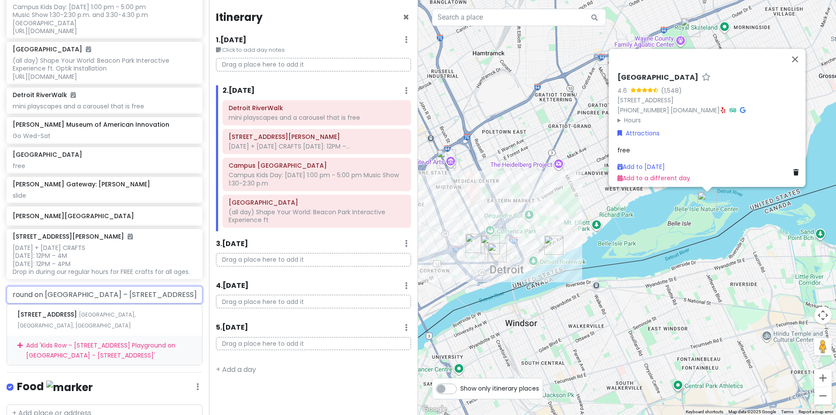
click at [72, 304] on input "Kids Row – [STREET_ADDRESS] Playground on [GEOGRAPHIC_DATA] – [STREET_ADDRESS]" at bounding box center [105, 294] width 196 height 17
drag, startPoint x: 76, startPoint y: 308, endPoint x: 0, endPoint y: 301, distance: 76.5
click at [0, 301] on div "Kids Row – [STREET_ADDRESS] Playground on [GEOGRAPHIC_DATA] – [STREET_ADDRESS] …" at bounding box center [104, 325] width 209 height 79
click at [60, 304] on input "Kids Row – [STREET_ADDRESS] Playground on [GEOGRAPHIC_DATA] – [STREET_ADDRESS]" at bounding box center [105, 294] width 196 height 17
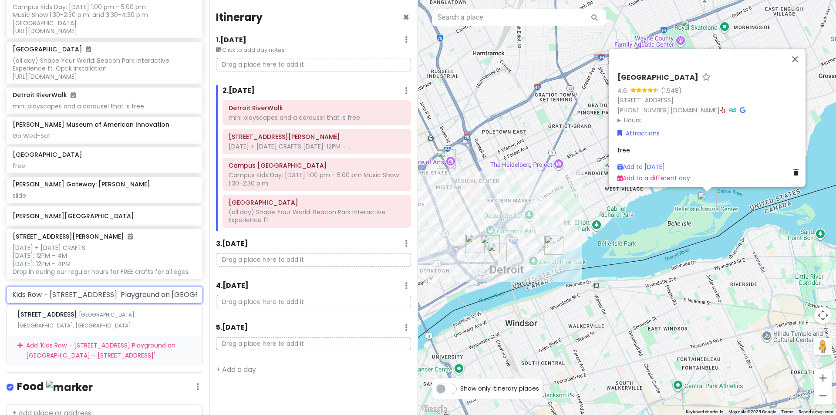
drag, startPoint x: 13, startPoint y: 310, endPoint x: 180, endPoint y: 311, distance: 167.7
click at [180, 304] on input "Kids Row – [STREET_ADDRESS] Playground on [GEOGRAPHIC_DATA] – [STREET_ADDRESS]" at bounding box center [105, 294] width 196 height 17
type input "Playground on [GEOGRAPHIC_DATA] – [STREET_ADDRESS]"
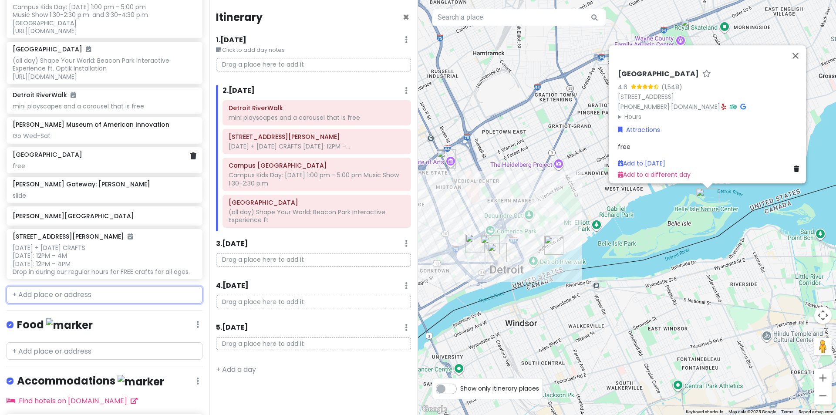
click at [100, 170] on div "free" at bounding box center [104, 166] width 183 height 8
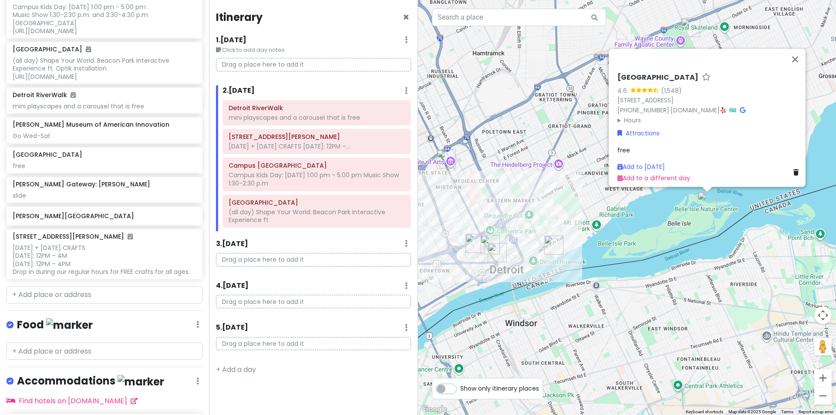
click at [635, 145] on div "free" at bounding box center [710, 150] width 185 height 10
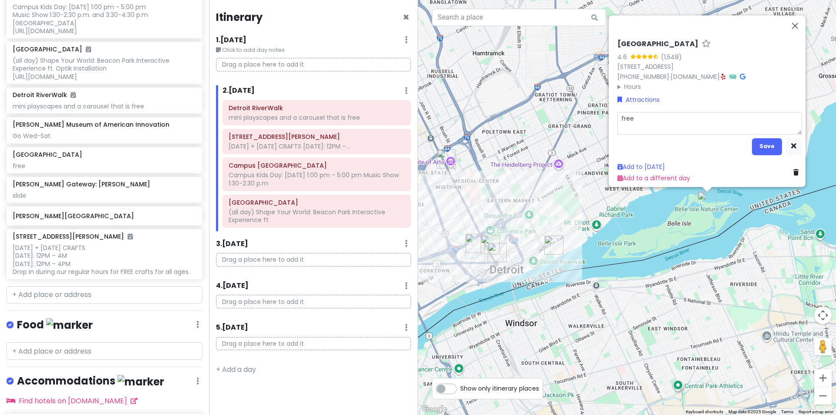
click at [640, 122] on textarea "free" at bounding box center [710, 122] width 185 height 23
type textarea "x"
type textarea "free"
type textarea "x"
type textarea "free t"
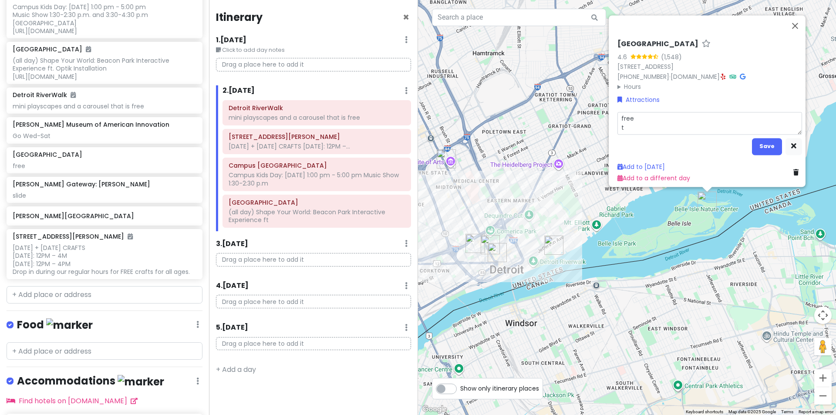
type textarea "x"
type textarea "free tw"
type textarea "x"
type textarea "free two"
type textarea "x"
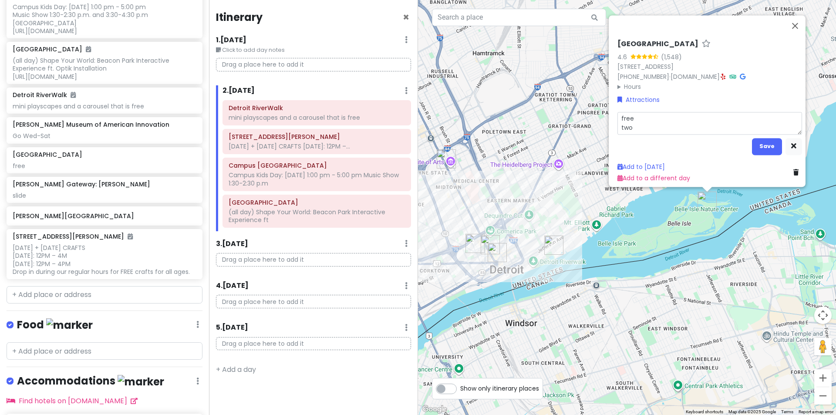
type textarea "free two"
type textarea "x"
type textarea "free two p"
type textarea "x"
type textarea "free two pl"
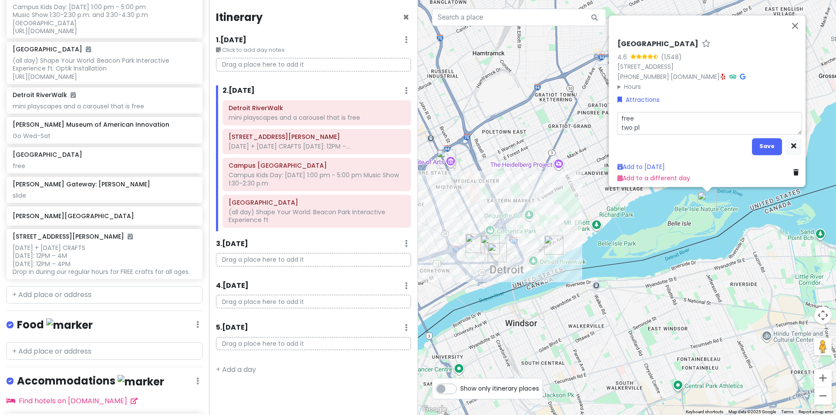
type textarea "x"
type textarea "free two pla"
type textarea "x"
type textarea "free two play"
type textarea "x"
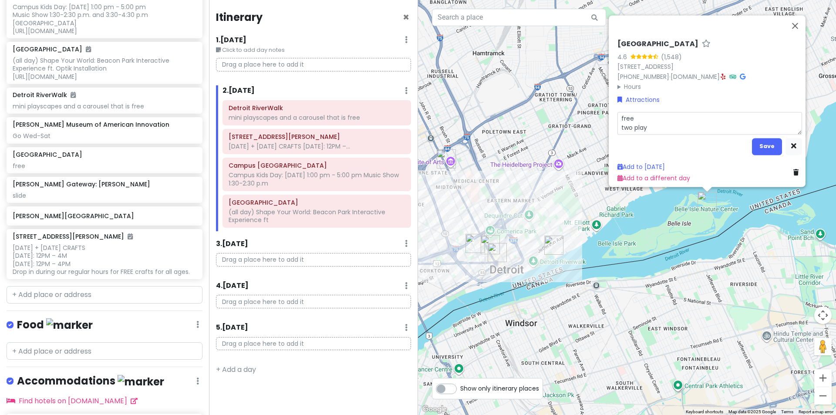
type textarea "free two playg"
type textarea "x"
type textarea "free two playgr"
type textarea "x"
type textarea "free two playgro"
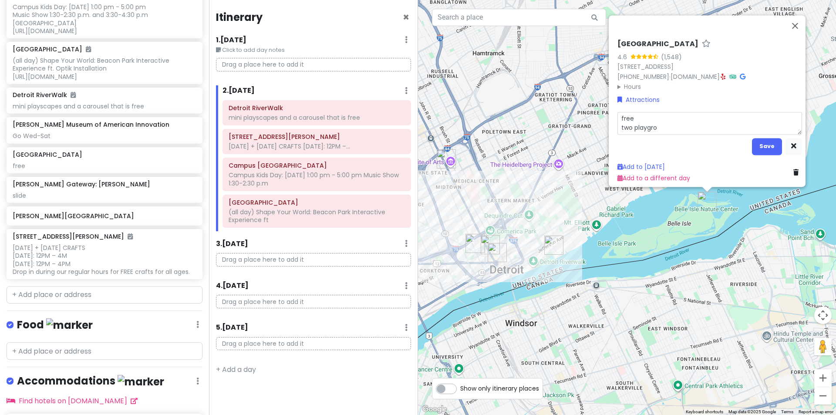
type textarea "x"
type textarea "free two playgrou"
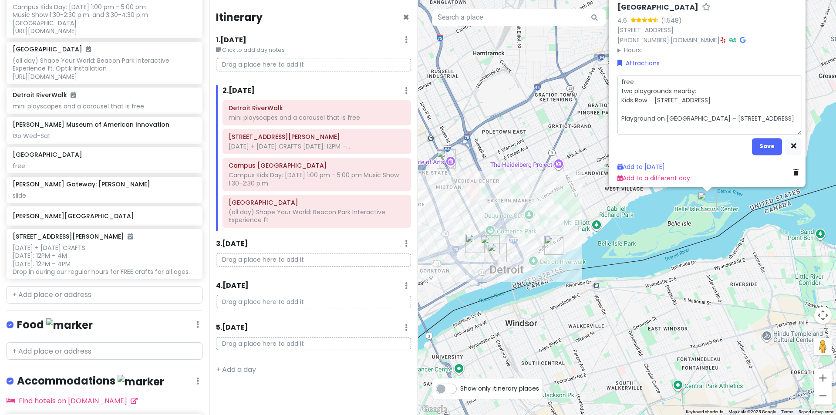
click at [648, 104] on textarea "free two playgrounds nearby: Kids Row – [STREET_ADDRESS] Playground on [GEOGRAP…" at bounding box center [710, 104] width 185 height 59
click at [756, 139] on button "Save" at bounding box center [767, 146] width 30 height 17
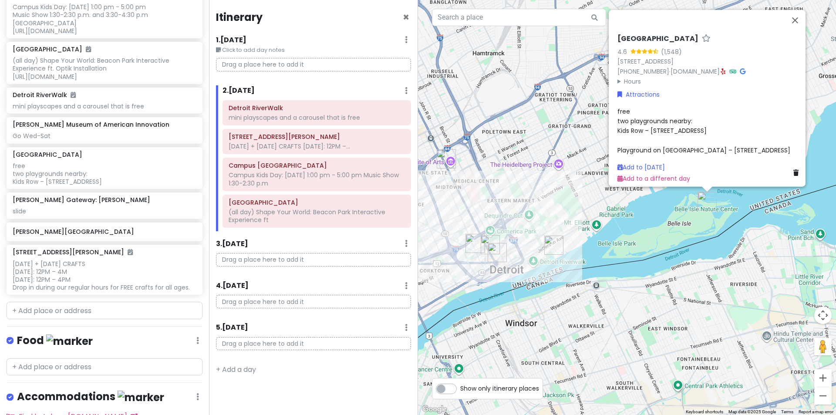
scroll to position [171, 0]
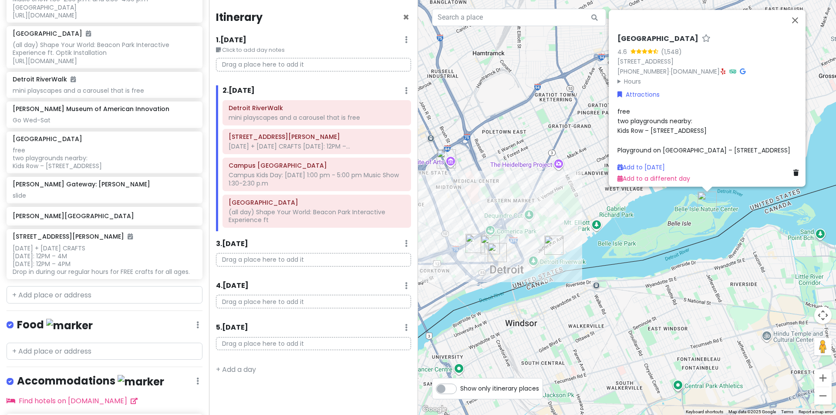
click at [613, 223] on div "[GEOGRAPHIC_DATA] 4.6 (1,548) [STREET_ADDRESS] [PHONE_NUMBER] · [DOMAIN_NAME] ·…" at bounding box center [627, 207] width 418 height 415
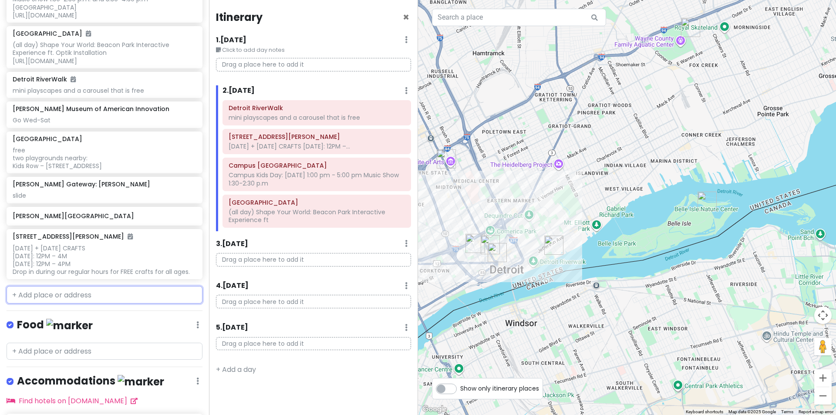
click at [35, 304] on input "text" at bounding box center [105, 294] width 196 height 17
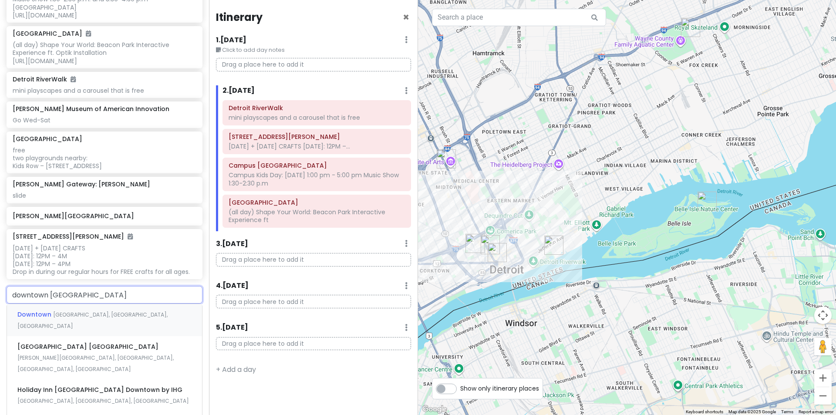
click at [52, 327] on span "[GEOGRAPHIC_DATA], [GEOGRAPHIC_DATA], [GEOGRAPHIC_DATA]" at bounding box center [92, 320] width 150 height 19
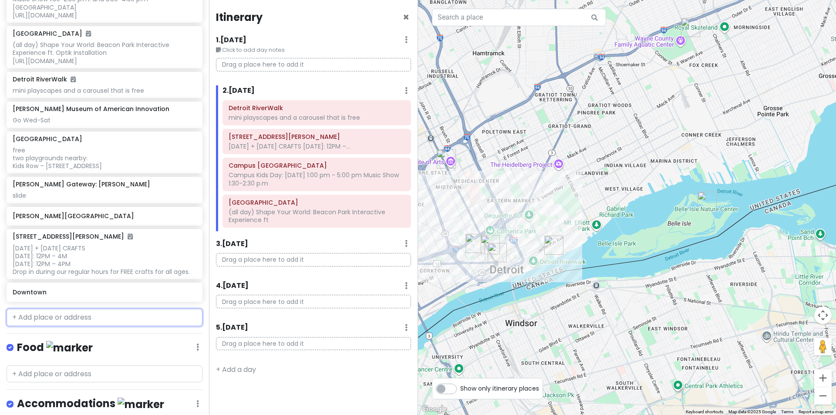
scroll to position [194, 0]
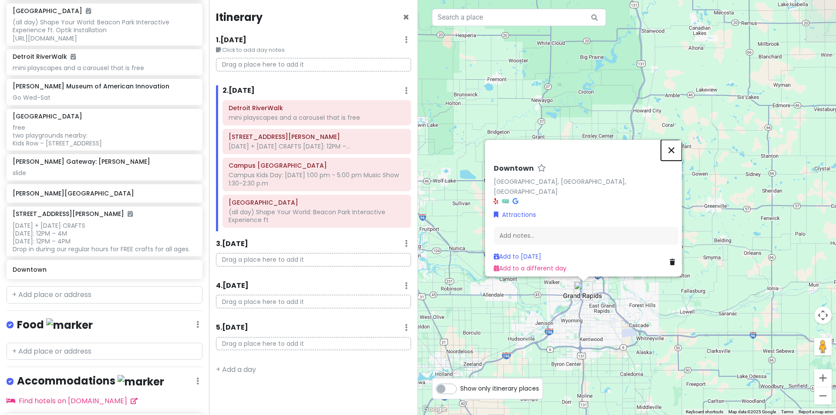
click at [672, 159] on button "Close" at bounding box center [671, 150] width 21 height 21
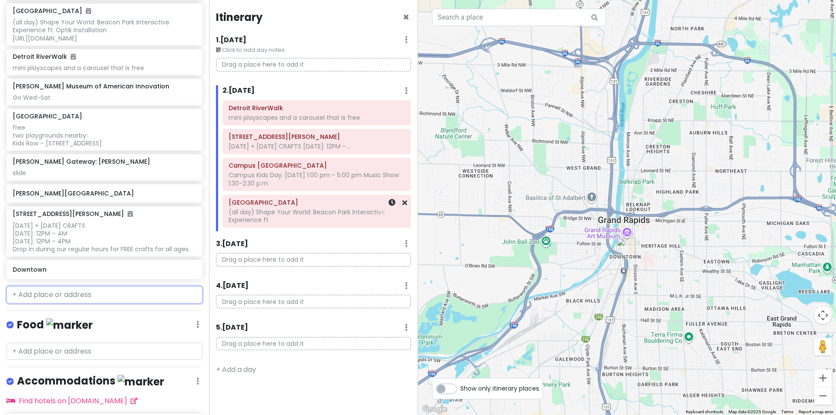
click at [294, 218] on div "(all day) Shape Your World: Beacon Park Interactive Experience ft" at bounding box center [317, 216] width 176 height 16
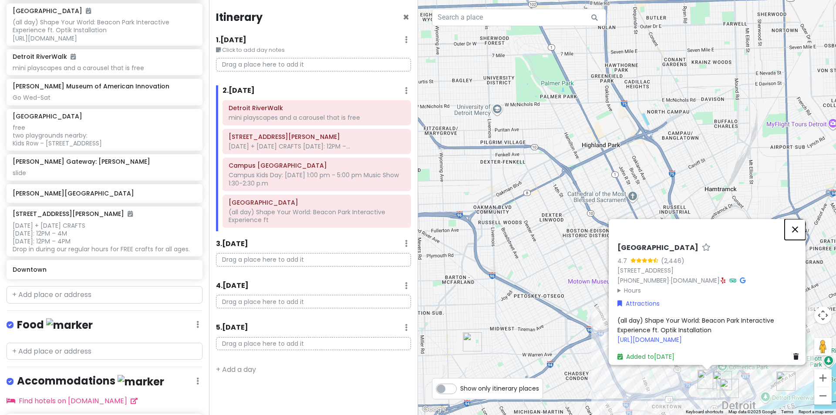
click at [801, 219] on button "Close" at bounding box center [795, 229] width 21 height 21
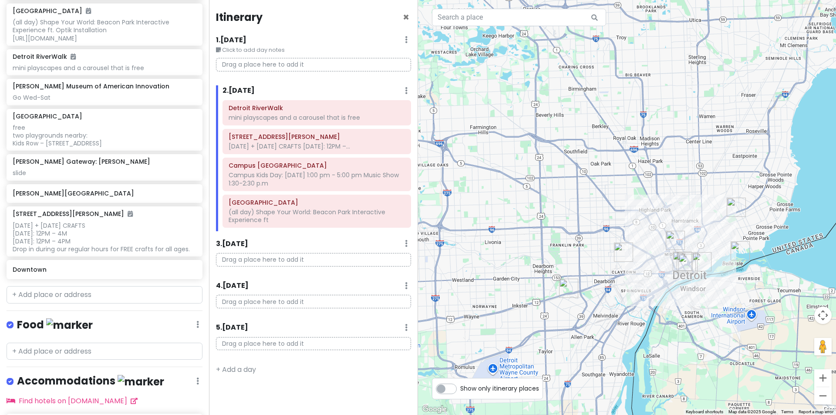
click at [569, 287] on img "Henry Ford Museum of American Innovation" at bounding box center [568, 288] width 19 height 19
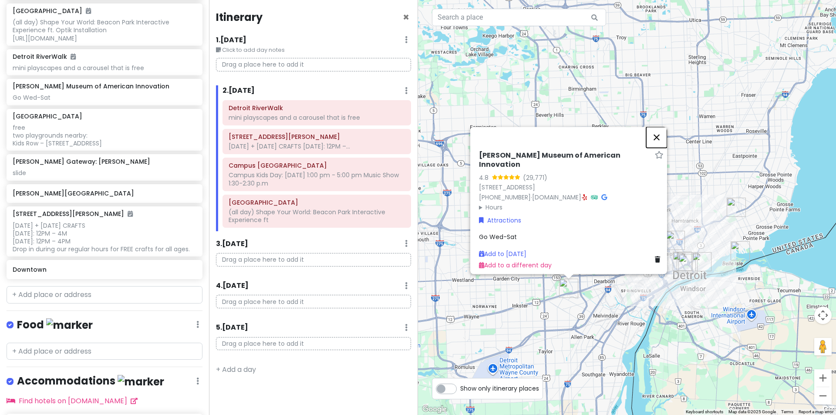
click at [666, 144] on button "Close" at bounding box center [656, 137] width 21 height 21
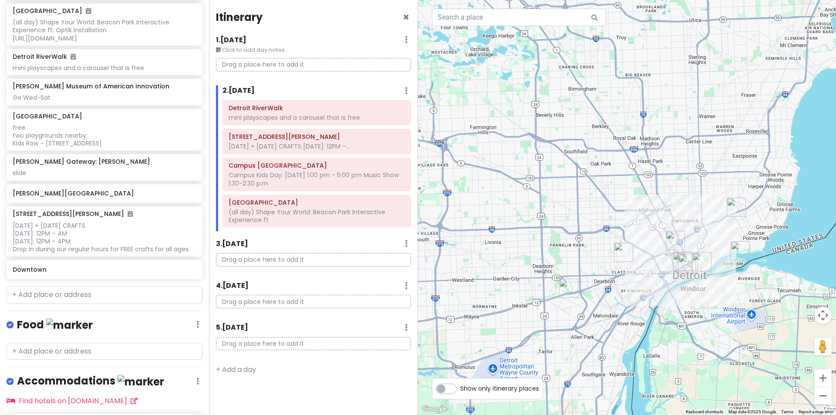
click at [736, 205] on img "Chandler Park" at bounding box center [736, 207] width 19 height 19
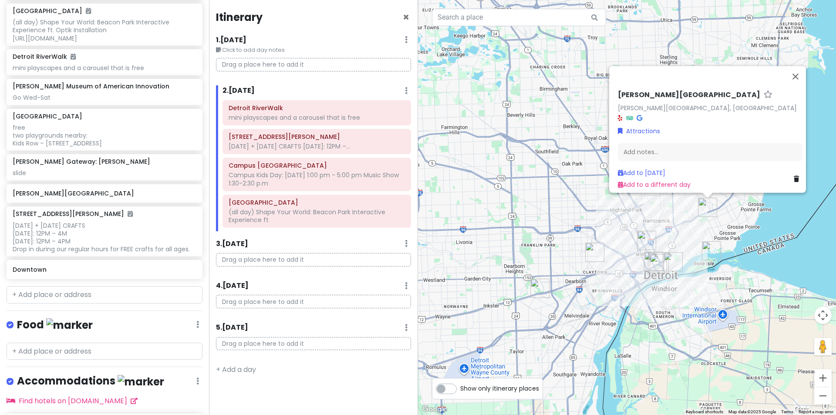
click at [712, 253] on img "Belle Isle Nature Center" at bounding box center [711, 250] width 19 height 19
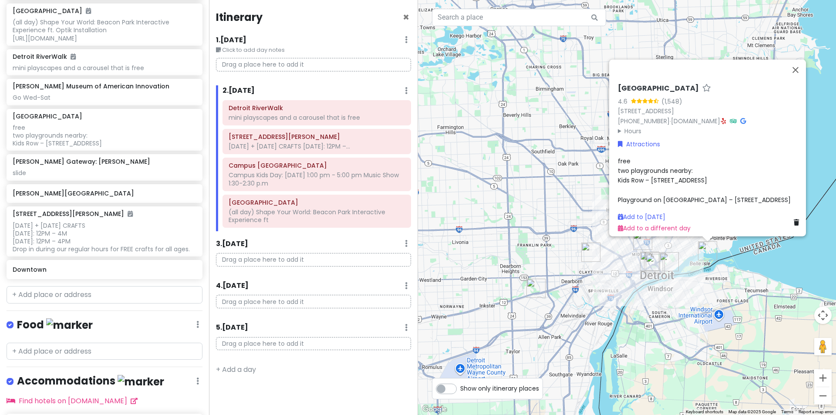
click at [589, 251] on img "Warren Gateway: Joe Louis Greenway" at bounding box center [590, 252] width 19 height 19
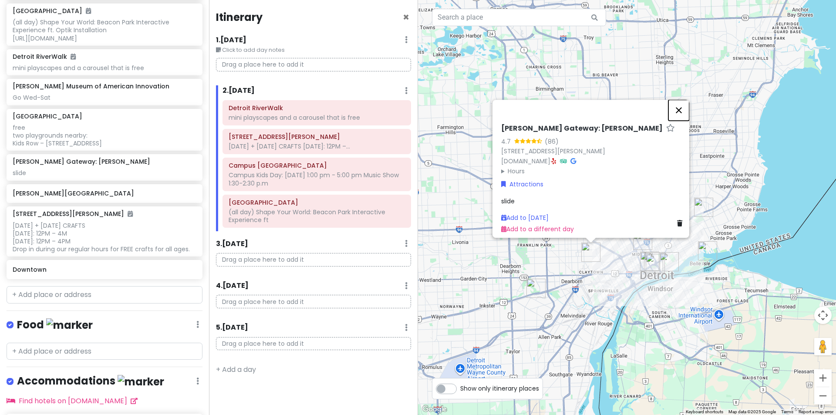
click at [681, 106] on button "Close" at bounding box center [679, 110] width 21 height 21
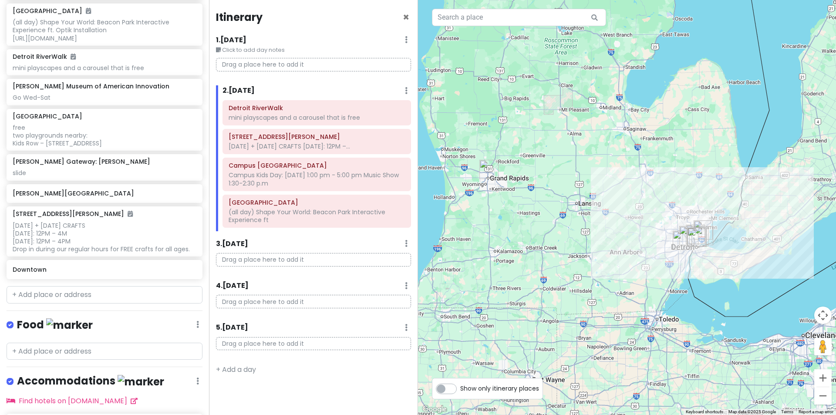
drag, startPoint x: 491, startPoint y: 170, endPoint x: 540, endPoint y: 204, distance: 59.6
click at [540, 204] on div at bounding box center [627, 207] width 418 height 415
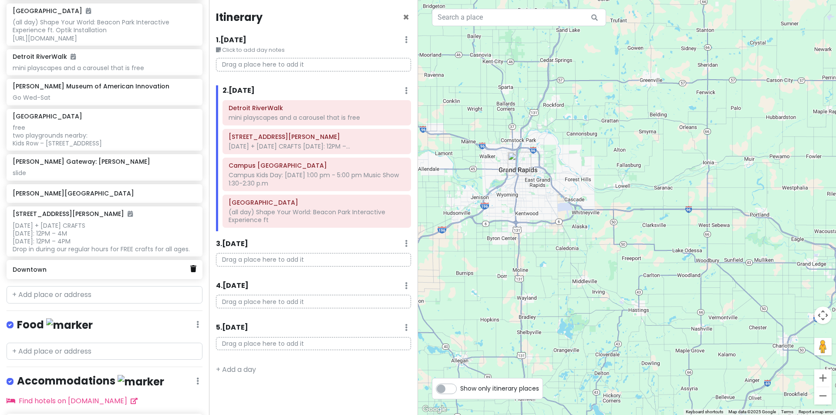
click at [190, 272] on icon at bounding box center [193, 268] width 6 height 7
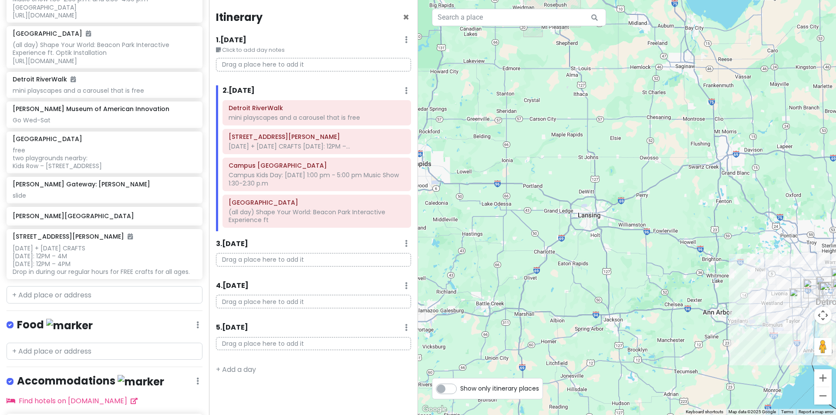
drag, startPoint x: 632, startPoint y: 215, endPoint x: 523, endPoint y: 193, distance: 111.0
click at [523, 193] on div at bounding box center [627, 207] width 418 height 415
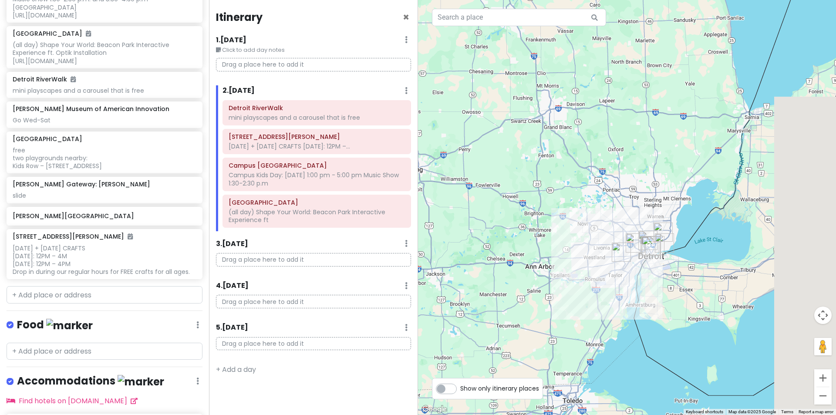
drag, startPoint x: 757, startPoint y: 261, endPoint x: 563, endPoint y: 213, distance: 200.2
click at [563, 213] on div at bounding box center [627, 207] width 418 height 415
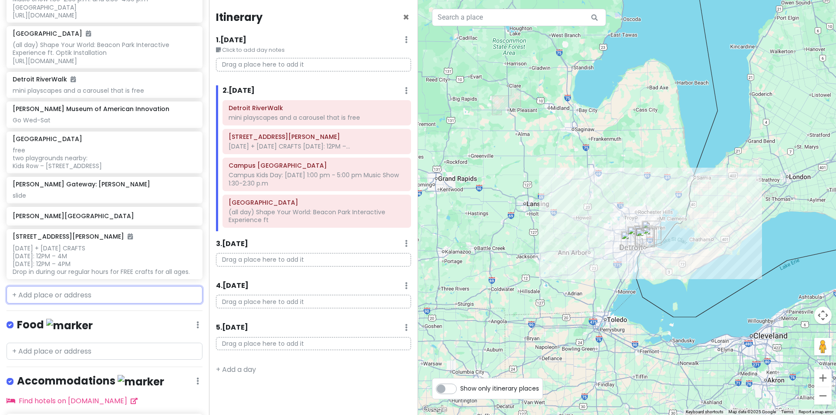
click at [41, 304] on input "text" at bounding box center [105, 294] width 196 height 17
paste input "[GEOGRAPHIC_DATA]"
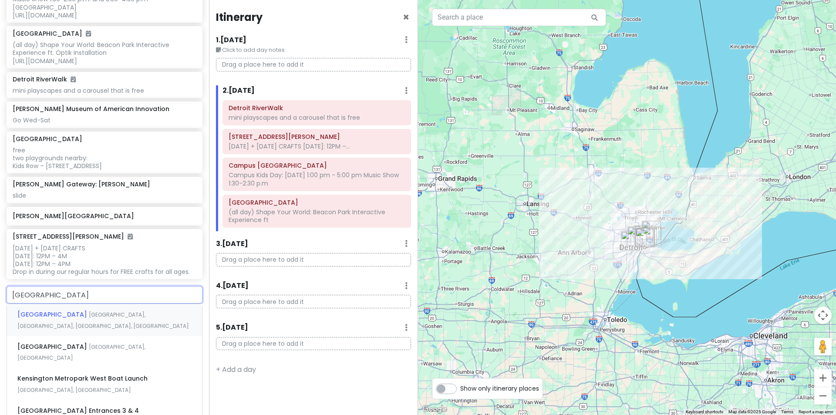
click at [47, 336] on div "[GEOGRAPHIC_DATA], [GEOGRAPHIC_DATA], [GEOGRAPHIC_DATA], [GEOGRAPHIC_DATA]" at bounding box center [104, 320] width 195 height 32
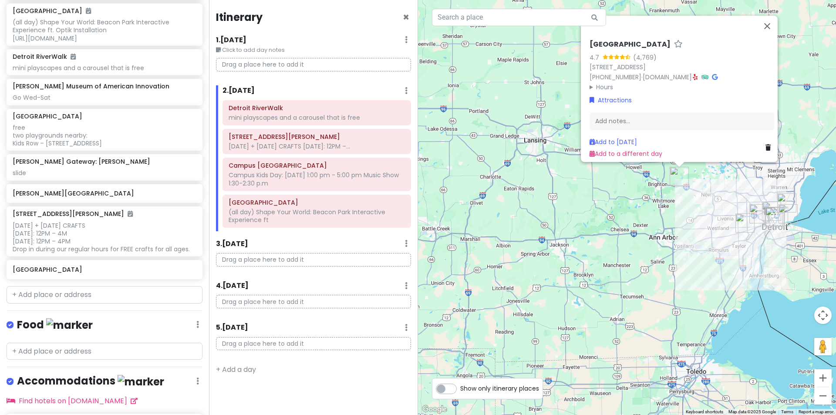
click at [766, 145] on icon at bounding box center [768, 148] width 5 height 6
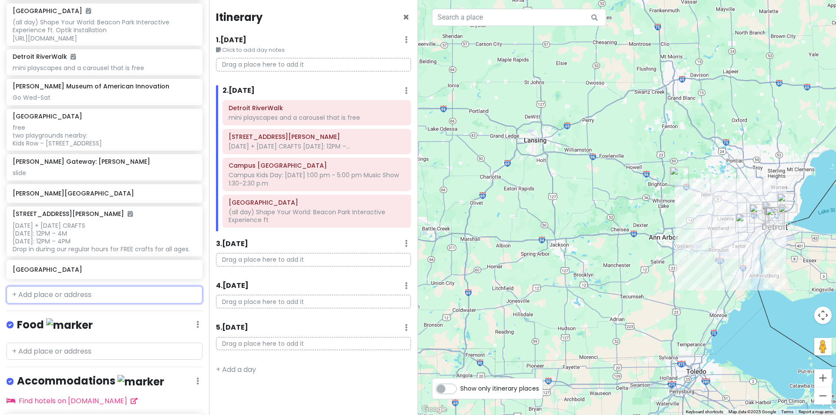
scroll to position [171, 0]
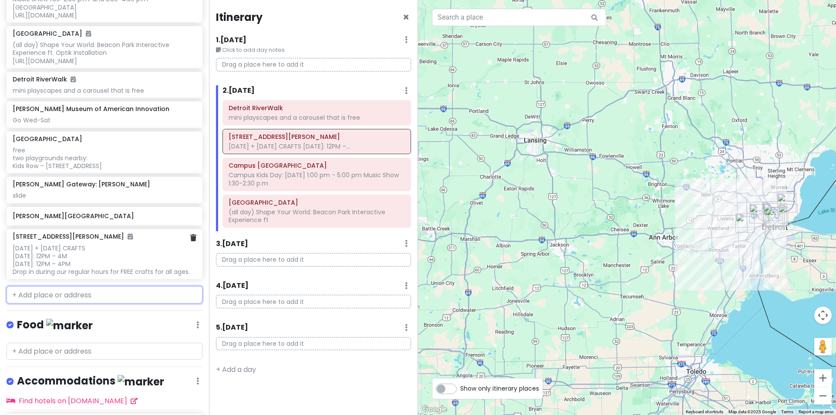
paste input "[GEOGRAPHIC_DATA]"
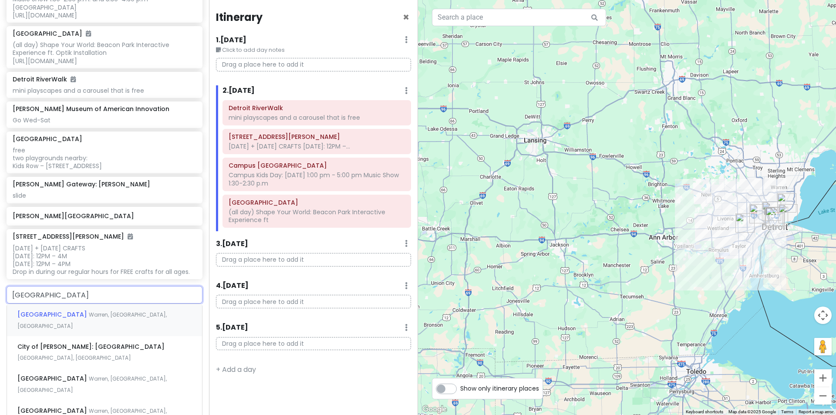
click at [91, 335] on div "[GEOGRAPHIC_DATA], [GEOGRAPHIC_DATA], [GEOGRAPHIC_DATA]" at bounding box center [104, 320] width 195 height 32
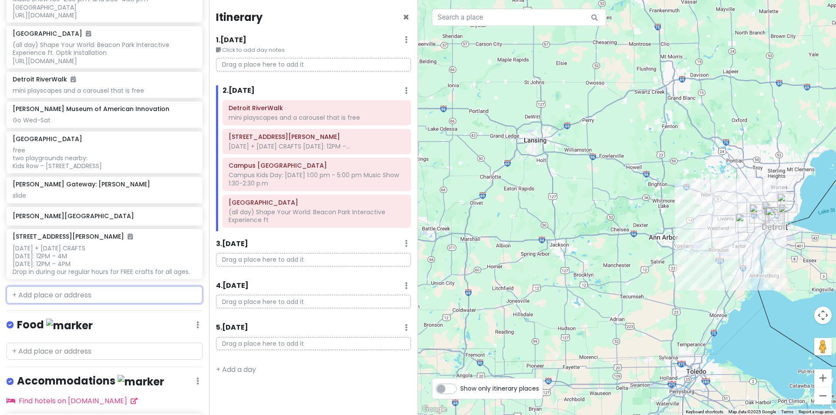
scroll to position [194, 0]
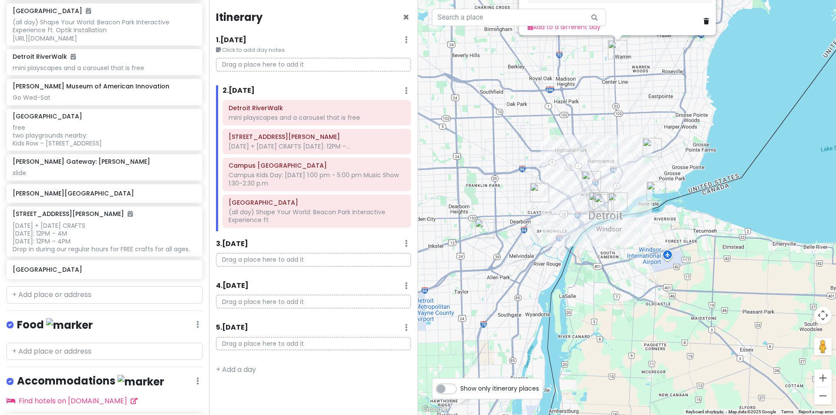
click at [699, 18] on div "Add to [DATE] Add to a different day" at bounding box center [620, 20] width 185 height 21
click at [704, 18] on icon at bounding box center [706, 21] width 5 height 6
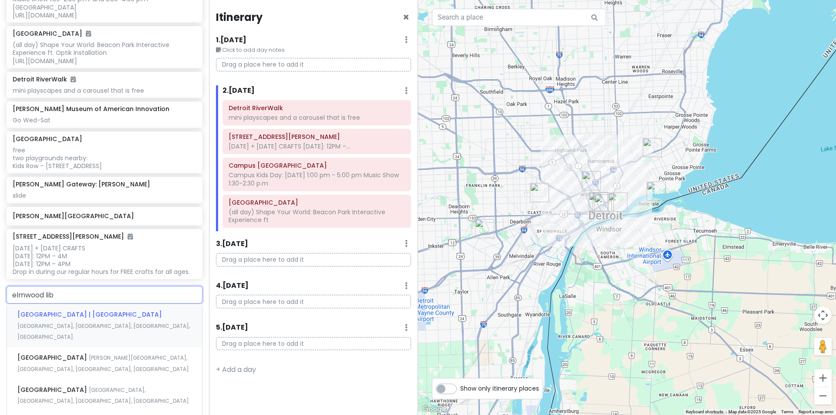
click at [98, 319] on span "[GEOGRAPHIC_DATA] | [GEOGRAPHIC_DATA]" at bounding box center [89, 314] width 145 height 9
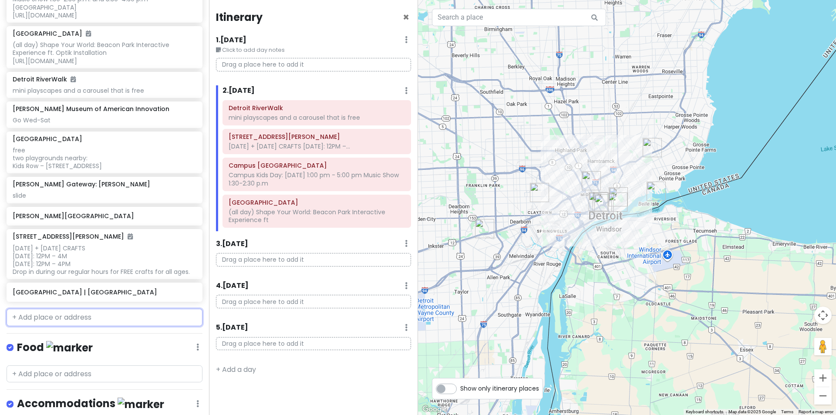
scroll to position [194, 0]
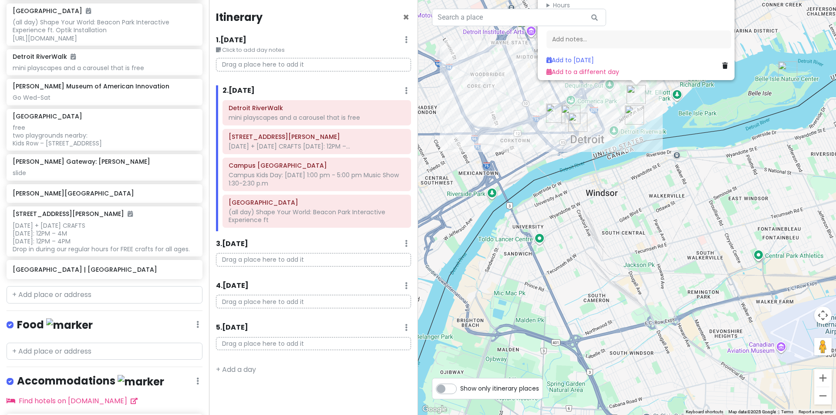
drag, startPoint x: 619, startPoint y: 197, endPoint x: 615, endPoint y: 206, distance: 10.2
click at [615, 206] on div "[GEOGRAPHIC_DATA] | [GEOGRAPHIC_DATA] 4.2 (51) [STREET_ADDRESS] [PHONE_NUMBER] …" at bounding box center [627, 207] width 418 height 415
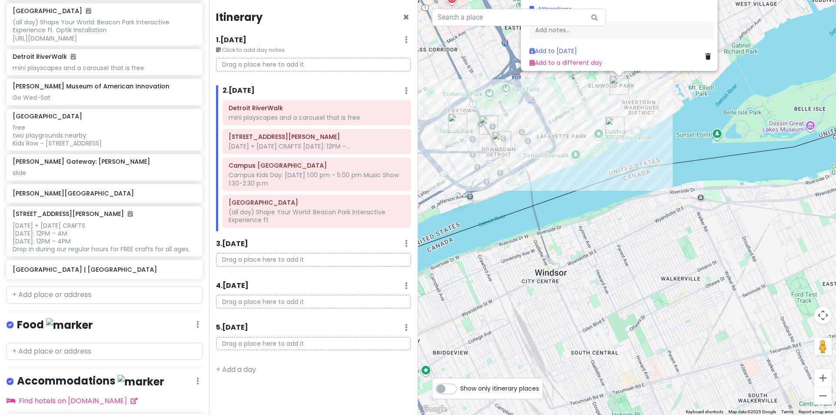
drag, startPoint x: 615, startPoint y: 168, endPoint x: 547, endPoint y: 226, distance: 89.6
click at [581, 238] on div "[GEOGRAPHIC_DATA] | [GEOGRAPHIC_DATA] 4.2 (51) [STREET_ADDRESS] [PHONE_NUMBER] …" at bounding box center [627, 207] width 418 height 415
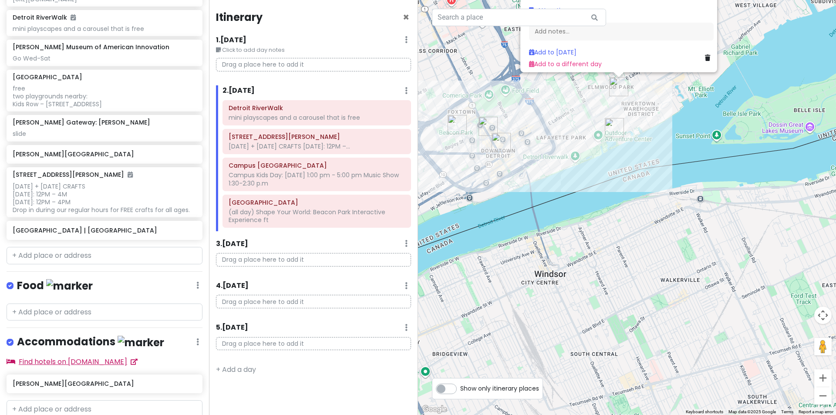
scroll to position [194, 0]
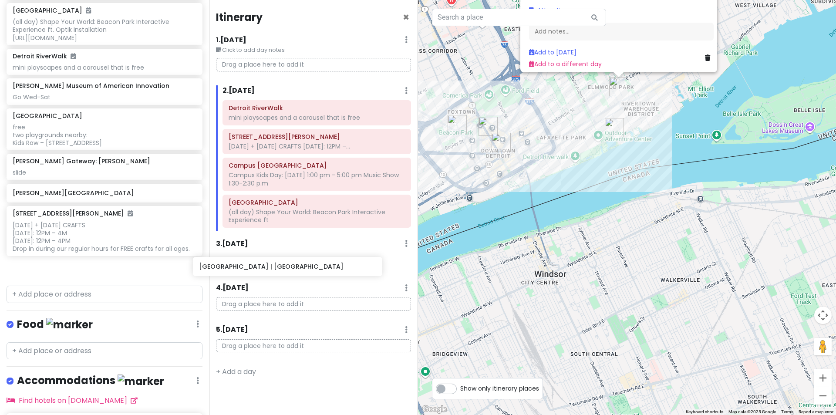
drag, startPoint x: 87, startPoint y: 288, endPoint x: 274, endPoint y: 270, distance: 187.3
click at [274, 270] on div "Detroit Trip Private Change Dates Make a Copy Delete Trip Go Pro ⚡️ Give Feedba…" at bounding box center [418, 207] width 836 height 415
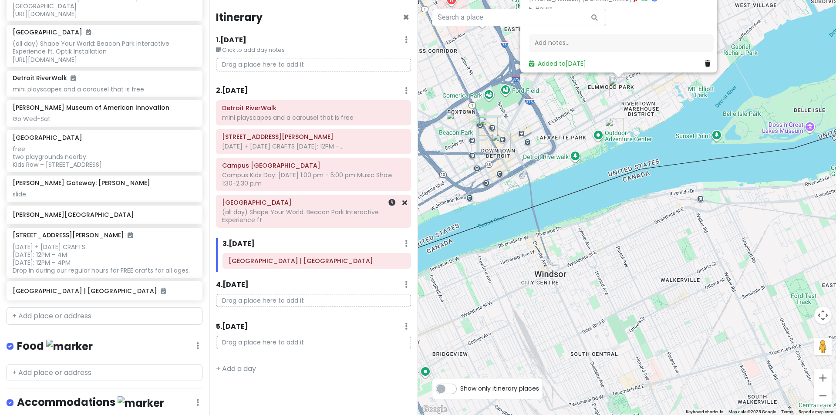
scroll to position [172, 0]
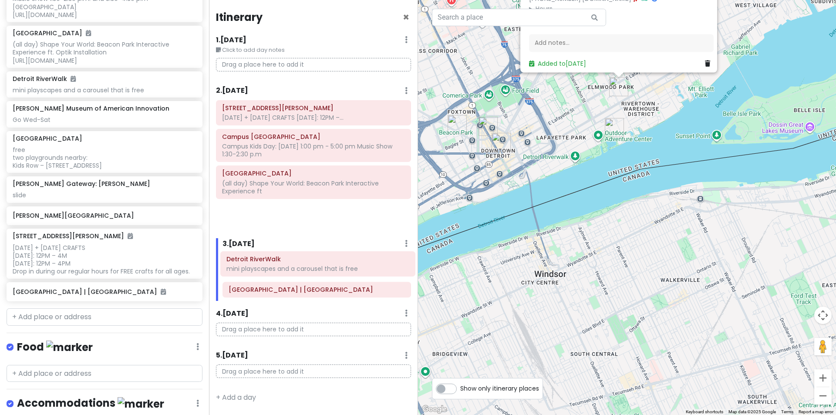
drag, startPoint x: 287, startPoint y: 117, endPoint x: 291, endPoint y: 268, distance: 151.2
click at [291, 268] on div "Itinerary × 1 . [DATE] Edit Day Notes Delete Day Click to add day notes Drag a …" at bounding box center [313, 207] width 209 height 415
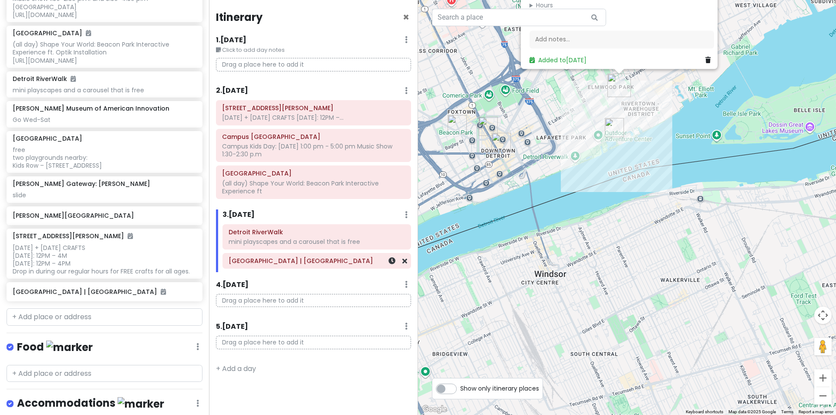
click at [309, 262] on h6 "[GEOGRAPHIC_DATA] | [GEOGRAPHIC_DATA]" at bounding box center [317, 261] width 176 height 8
click at [558, 41] on div "Add notes..." at bounding box center [621, 43] width 185 height 18
click at [668, 36] on button "Save" at bounding box center [679, 43] width 30 height 17
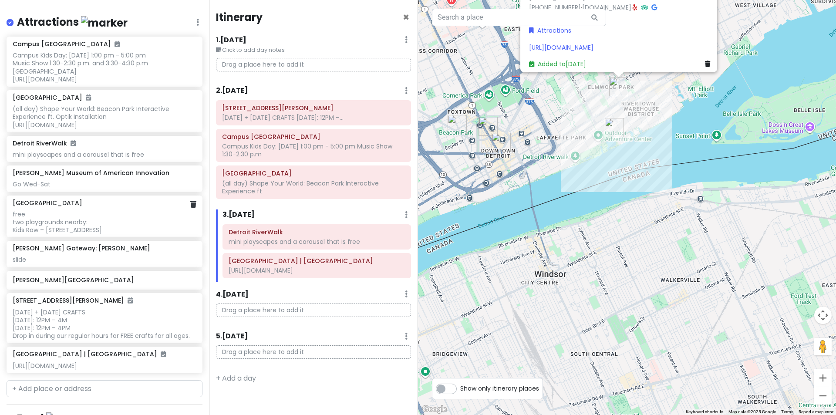
scroll to position [13, 0]
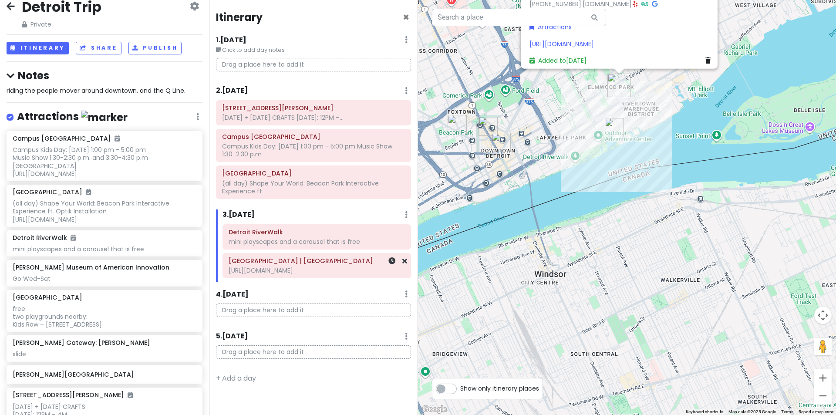
click at [255, 272] on div "[URL][DOMAIN_NAME]" at bounding box center [317, 271] width 176 height 8
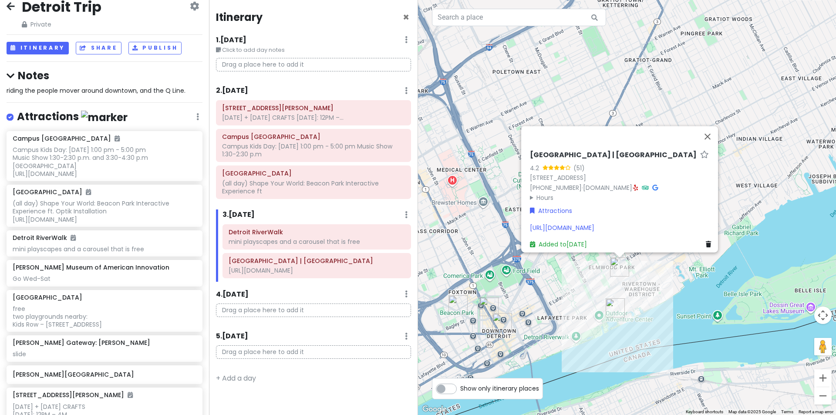
drag, startPoint x: 574, startPoint y: 153, endPoint x: 577, endPoint y: 341, distance: 188.2
click at [577, 342] on div "[GEOGRAPHIC_DATA] | [GEOGRAPHIC_DATA] 4.2 (51) [STREET_ADDRESS] [PHONE_NUMBER] …" at bounding box center [627, 207] width 418 height 415
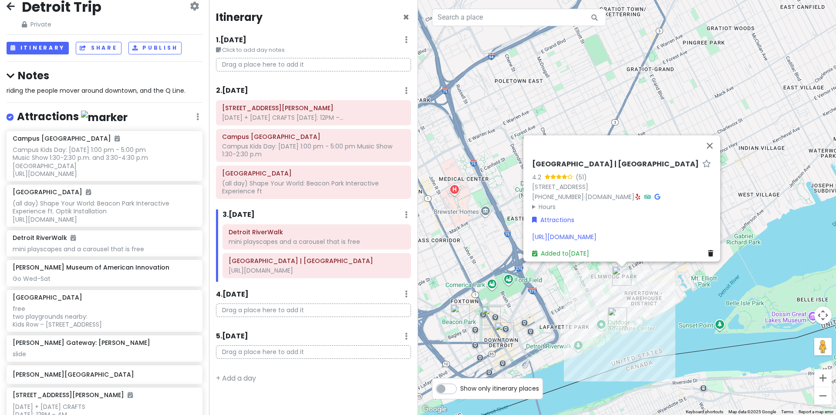
click at [544, 202] on summary "Hours" at bounding box center [624, 207] width 185 height 10
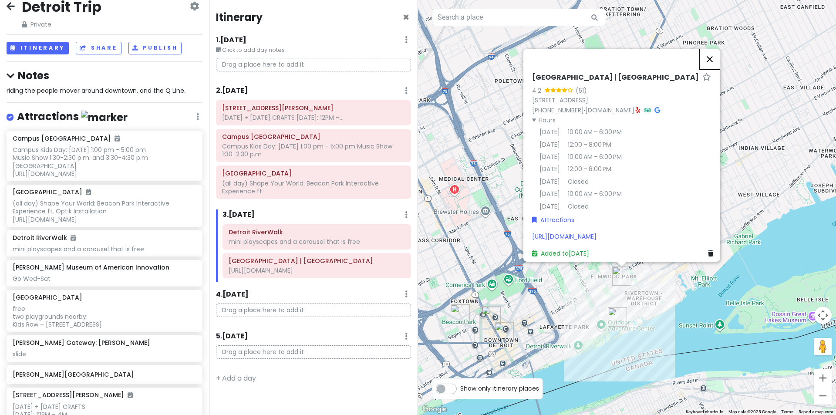
click at [709, 48] on button "Close" at bounding box center [709, 58] width 21 height 21
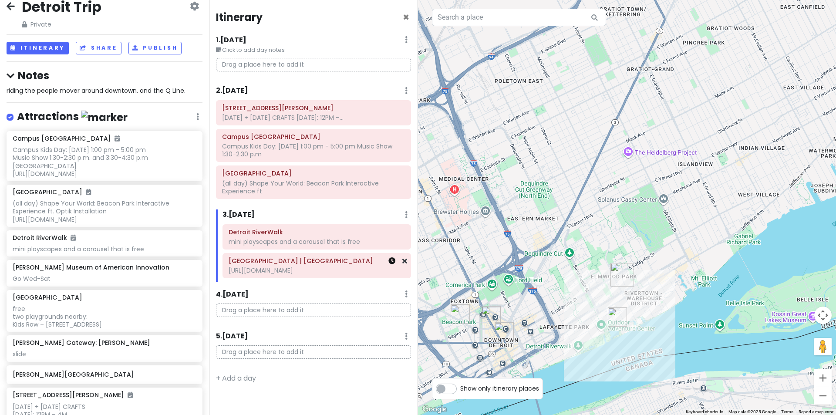
click at [391, 264] on icon at bounding box center [392, 260] width 7 height 7
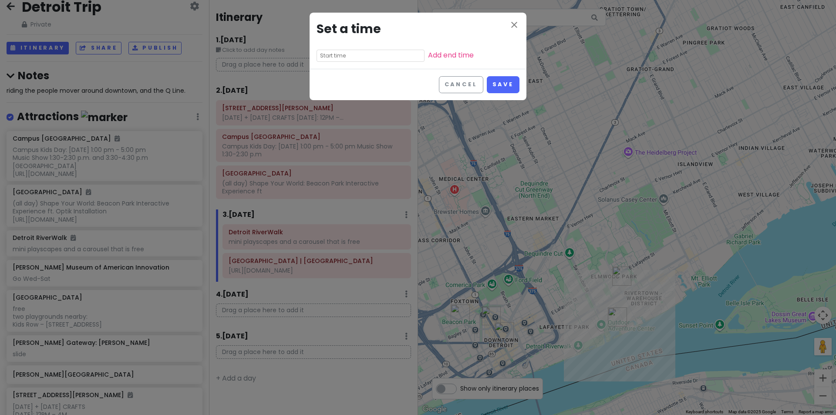
click at [357, 55] on input "text" at bounding box center [371, 56] width 108 height 12
click at [331, 74] on li "04" at bounding box center [329, 73] width 24 height 10
click at [354, 68] on li "00" at bounding box center [353, 68] width 24 height 10
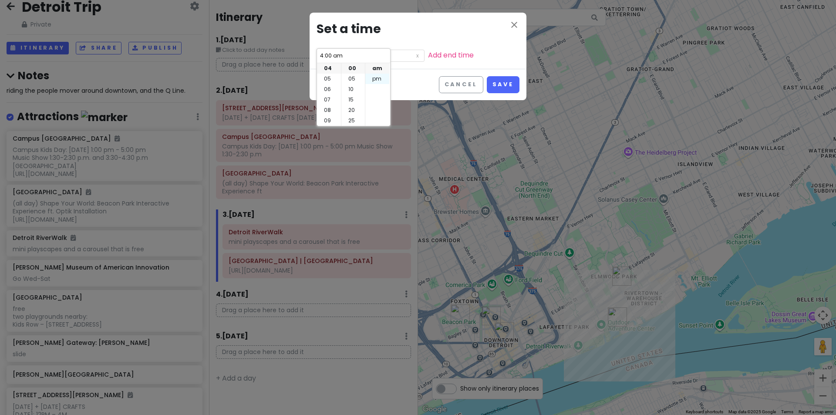
click at [381, 78] on li "pm" at bounding box center [377, 79] width 24 height 10
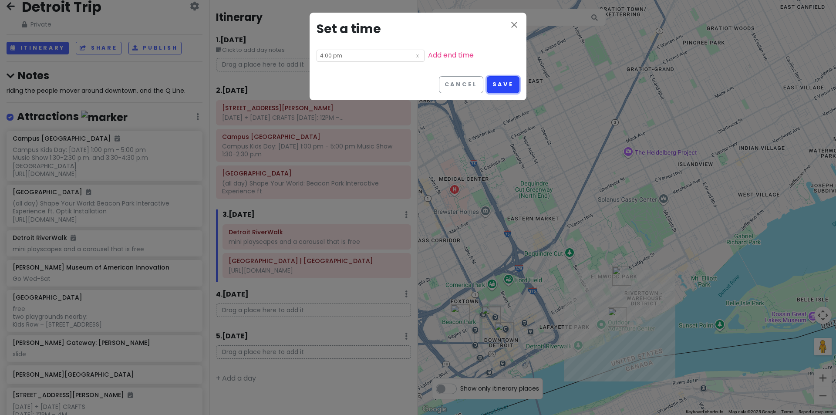
click at [496, 85] on button "Save" at bounding box center [503, 84] width 33 height 17
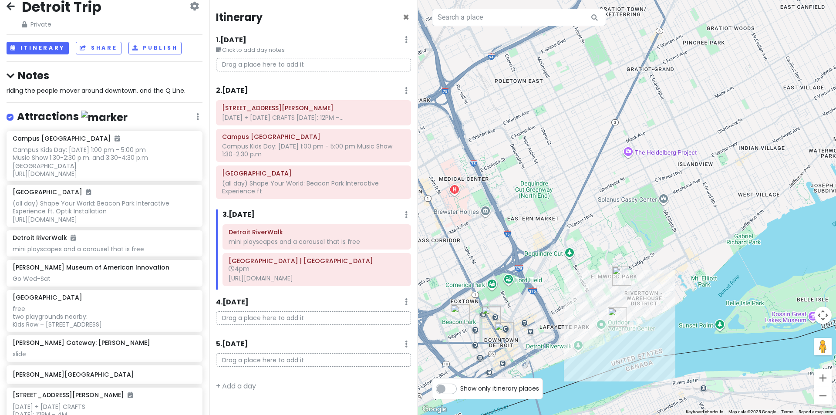
scroll to position [304, 0]
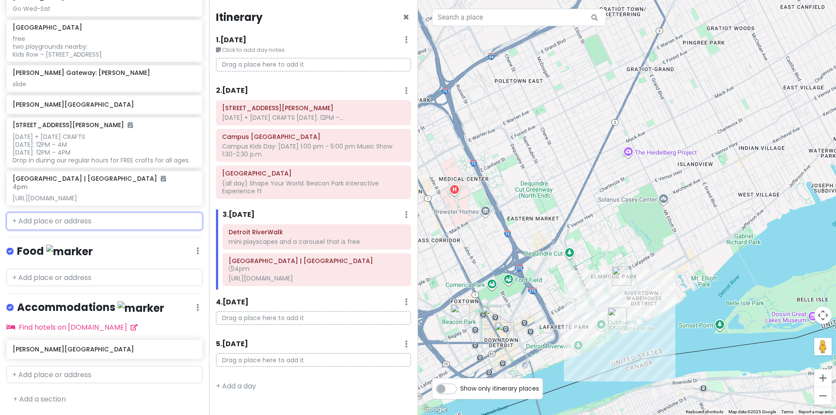
paste input "[STREET_ADDRESS][PERSON_NAME]"
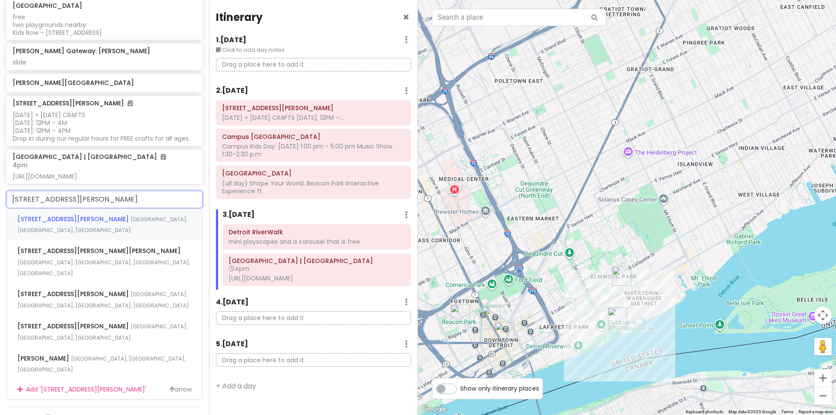
click at [71, 234] on span "[GEOGRAPHIC_DATA], [GEOGRAPHIC_DATA], [GEOGRAPHIC_DATA]" at bounding box center [102, 225] width 170 height 19
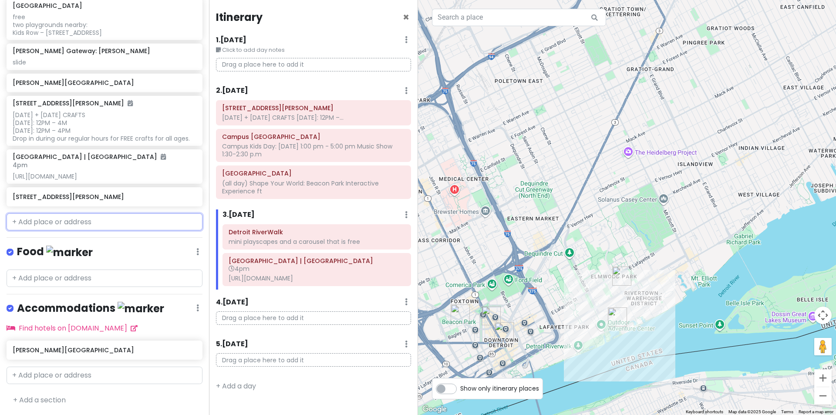
scroll to position [327, 0]
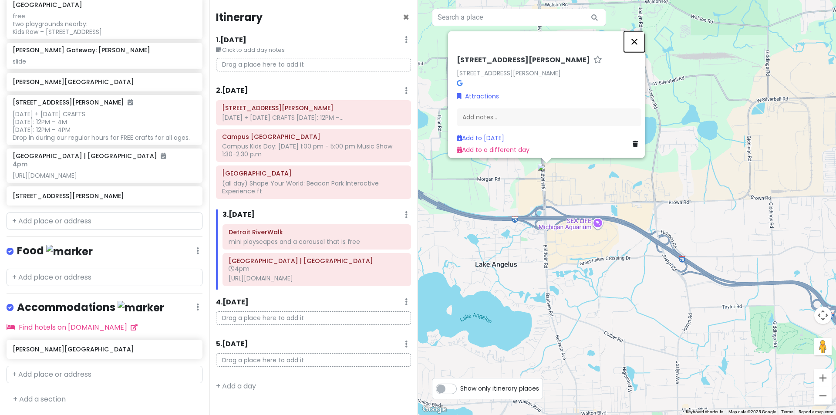
click at [638, 39] on button "Close" at bounding box center [634, 41] width 21 height 21
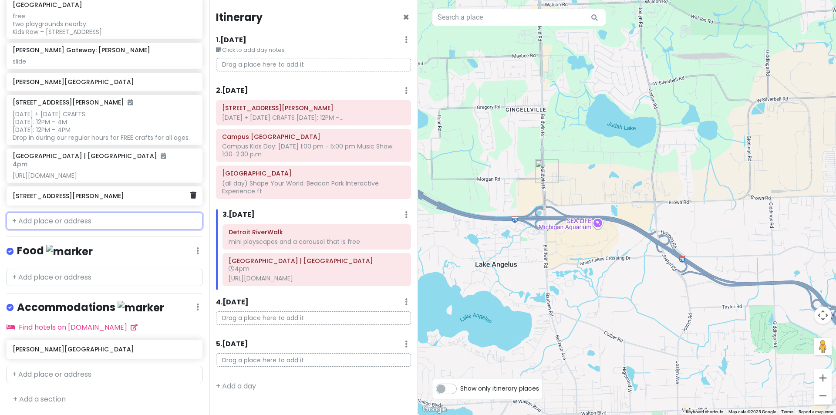
click at [74, 199] on h6 "[STREET_ADDRESS][PERSON_NAME]" at bounding box center [101, 196] width 177 height 8
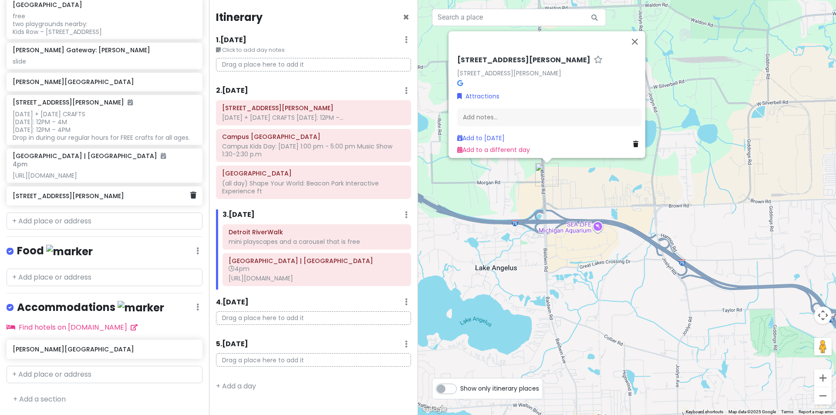
click at [101, 193] on h6 "[STREET_ADDRESS][PERSON_NAME]" at bounding box center [101, 196] width 177 height 8
click at [86, 199] on h6 "[STREET_ADDRESS][PERSON_NAME]" at bounding box center [101, 196] width 177 height 8
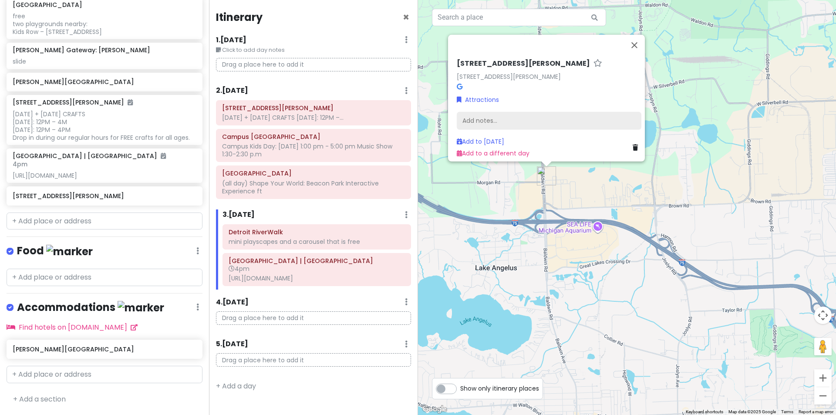
click at [486, 115] on div "Add notes..." at bounding box center [549, 120] width 185 height 18
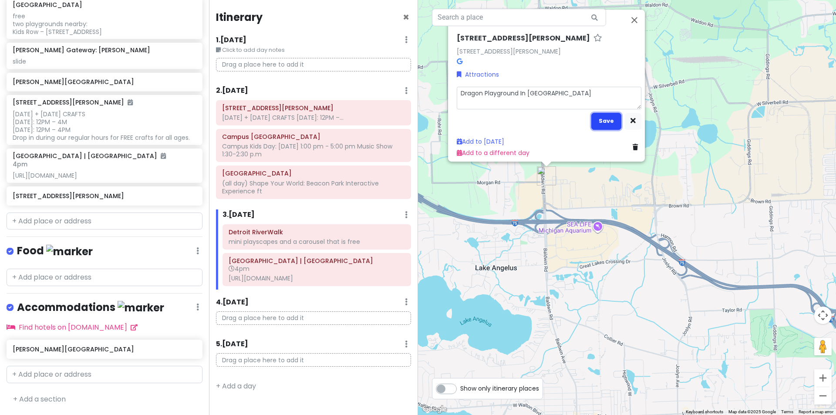
click at [598, 119] on button "Save" at bounding box center [606, 120] width 30 height 17
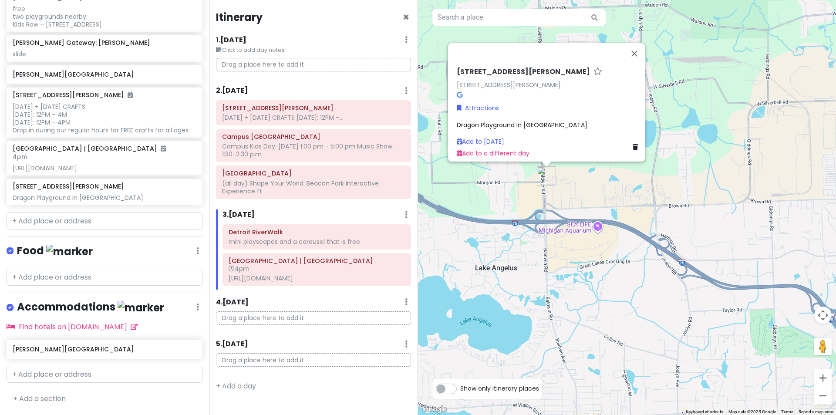
scroll to position [334, 0]
click at [636, 50] on button "Close" at bounding box center [634, 53] width 21 height 21
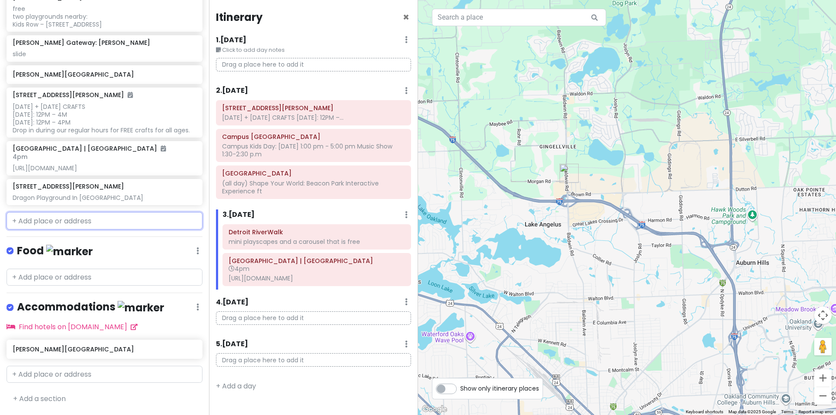
paste input "Museum of Natural History at the [GEOGRAPHIC_DATA][US_STATE]"
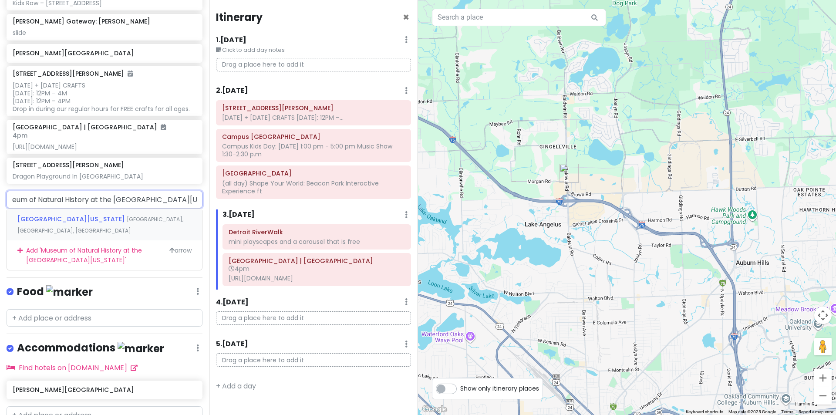
click at [121, 223] on span "[GEOGRAPHIC_DATA][US_STATE]" at bounding box center [71, 219] width 109 height 9
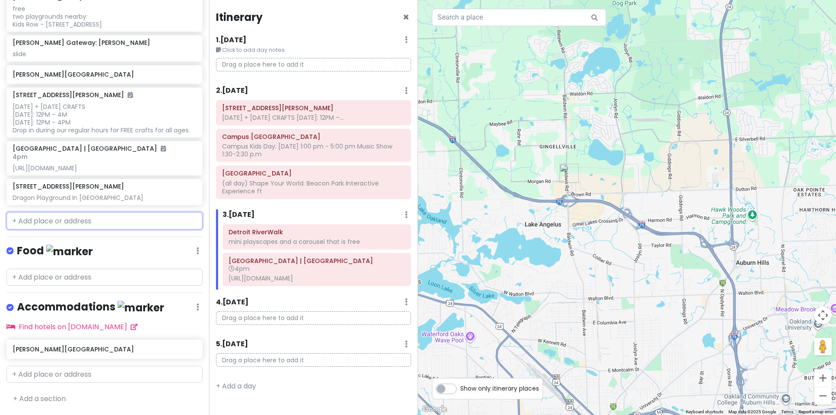
scroll to position [357, 0]
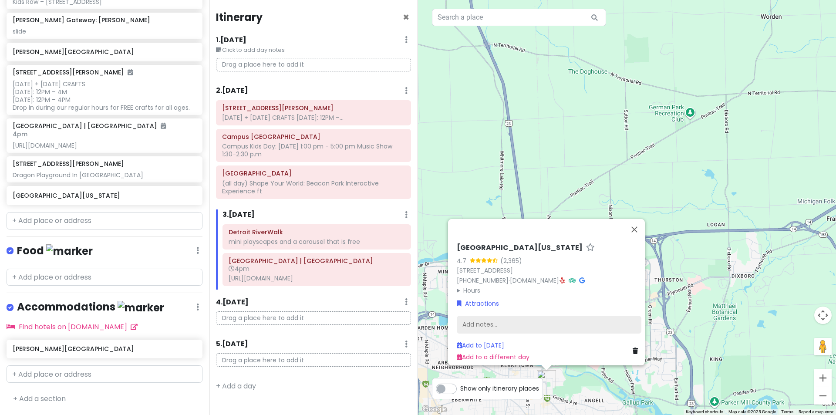
click at [506, 318] on div "Add notes..." at bounding box center [549, 324] width 185 height 18
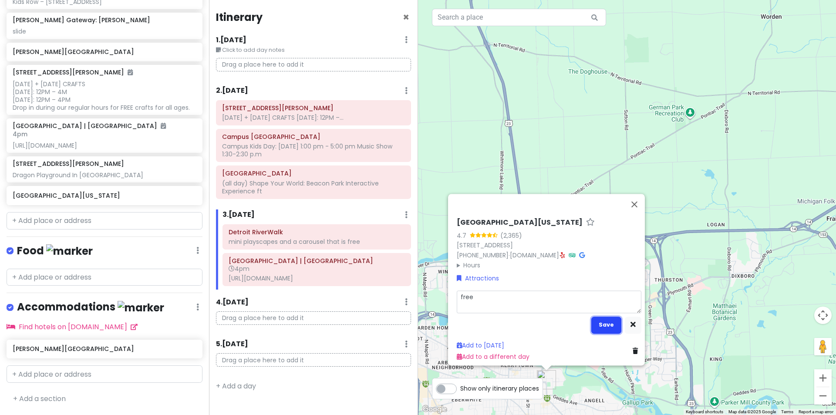
click at [593, 319] on button "Save" at bounding box center [606, 324] width 30 height 17
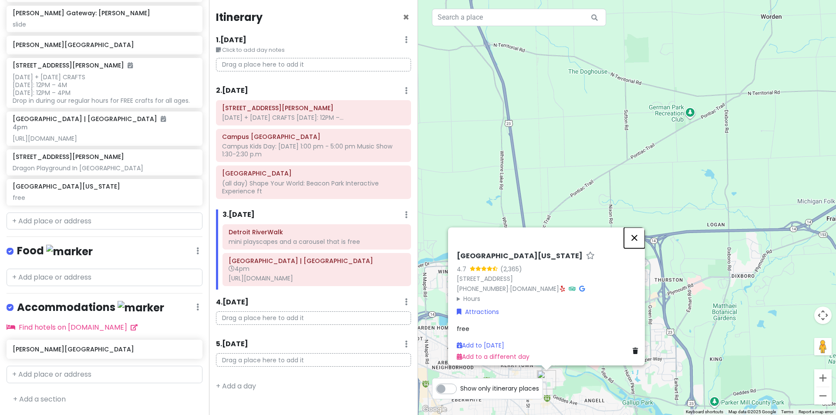
click at [636, 227] on button "Close" at bounding box center [634, 237] width 21 height 21
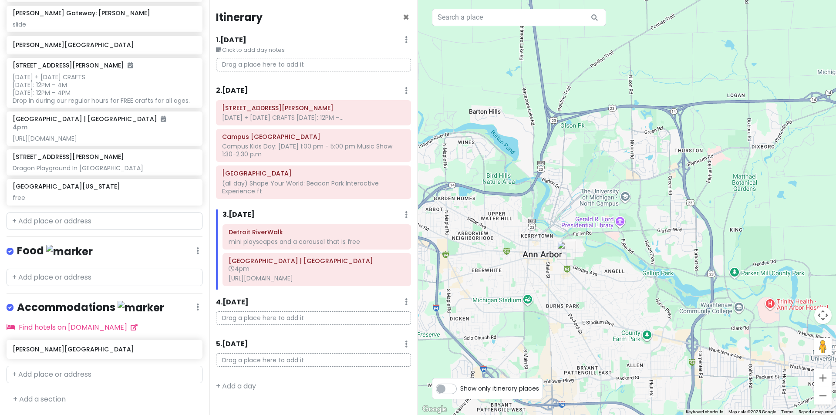
drag, startPoint x: 614, startPoint y: 294, endPoint x: 634, endPoint y: 155, distance: 140.4
click at [634, 155] on div at bounding box center [627, 207] width 418 height 415
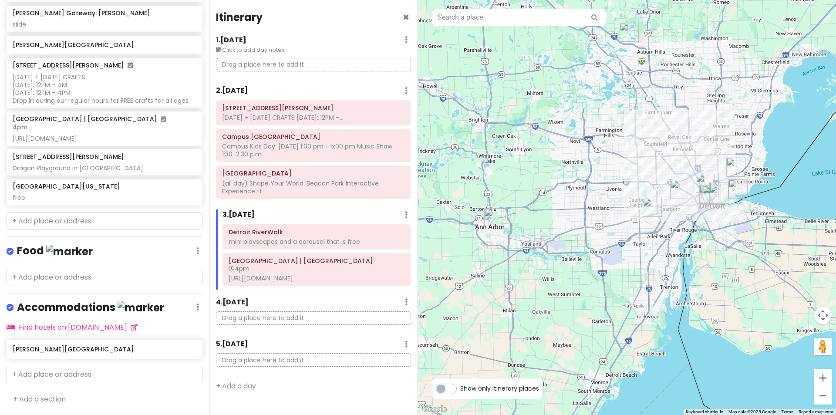
drag, startPoint x: 631, startPoint y: 200, endPoint x: 528, endPoint y: 202, distance: 102.4
click at [528, 202] on div at bounding box center [627, 207] width 418 height 415
click at [87, 224] on input "text" at bounding box center [105, 221] width 196 height 17
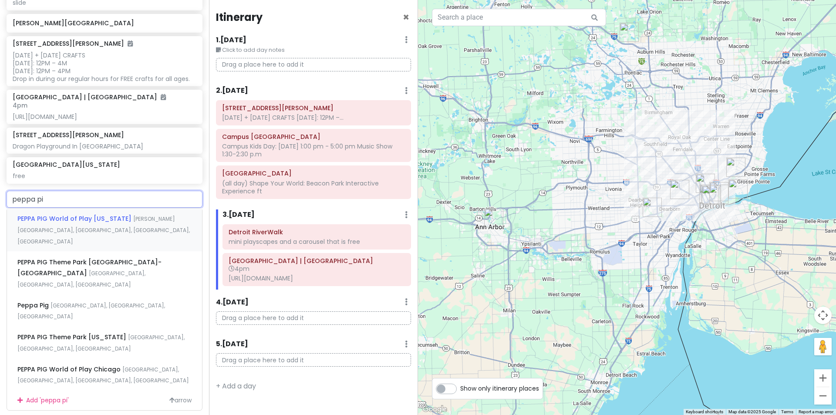
click at [88, 247] on div "PEPPA PIG World of Play [US_STATE][GEOGRAPHIC_DATA][PERSON_NAME], [GEOGRAPHIC_D…" at bounding box center [104, 229] width 195 height 43
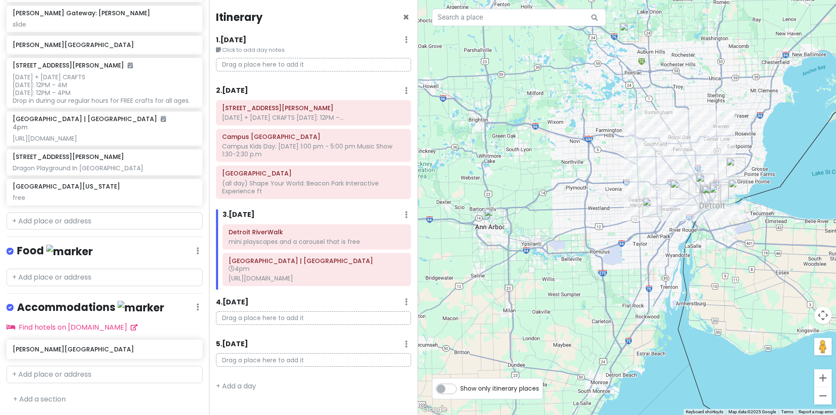
scroll to position [386, 0]
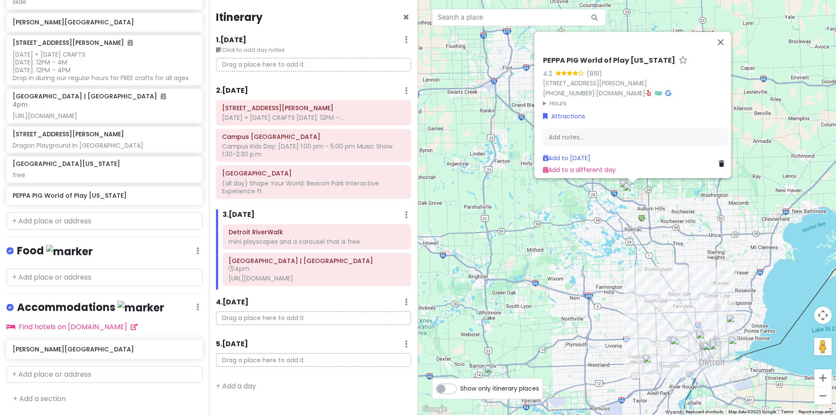
click at [625, 183] on img "PEPPA PIG World of Play Michigan" at bounding box center [632, 192] width 19 height 19
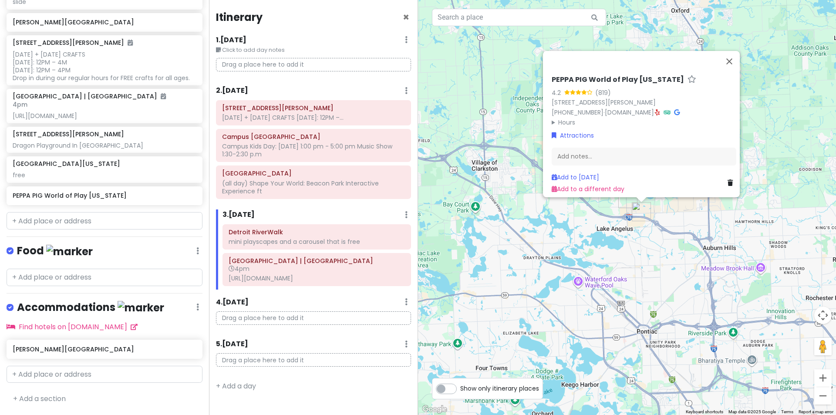
click at [625, 199] on img "4805 Baldwin Rd" at bounding box center [627, 198] width 19 height 19
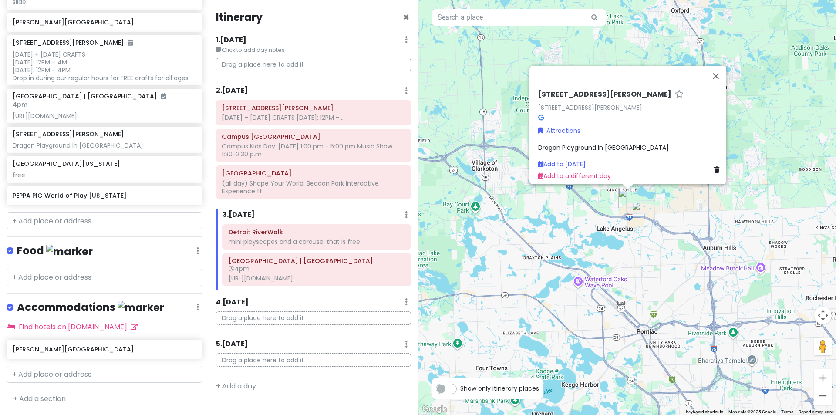
click at [640, 211] on img "PEPPA PIG World of Play Michigan" at bounding box center [641, 211] width 19 height 19
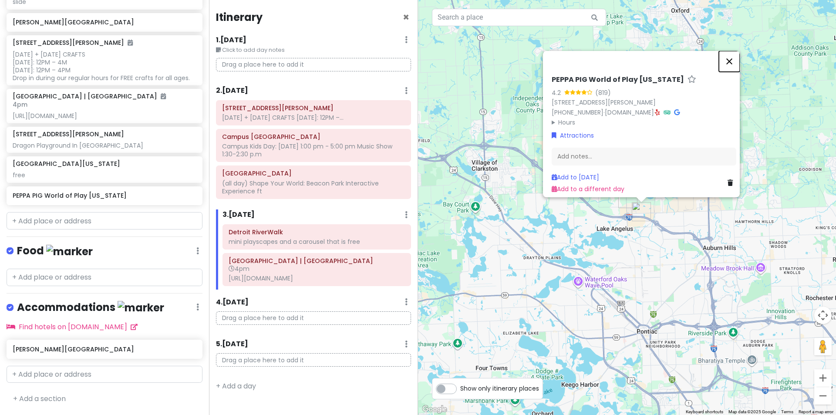
click at [732, 57] on button "Close" at bounding box center [729, 61] width 21 height 21
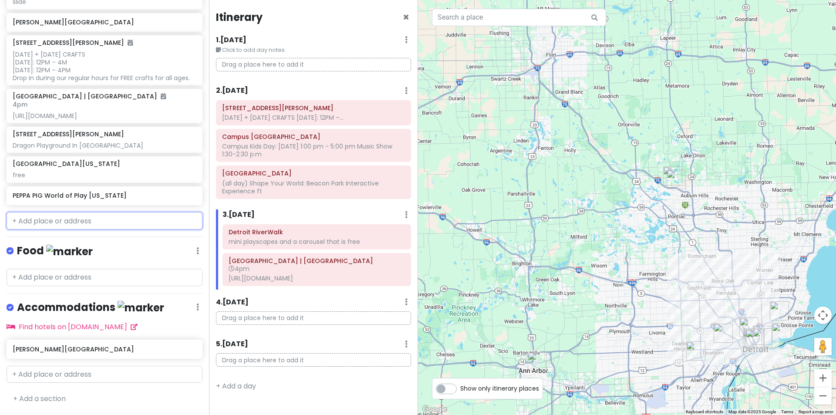
click at [100, 221] on input "text" at bounding box center [105, 220] width 196 height 17
paste input "[PERSON_NAME] [PERSON_NAME] Conservatory"
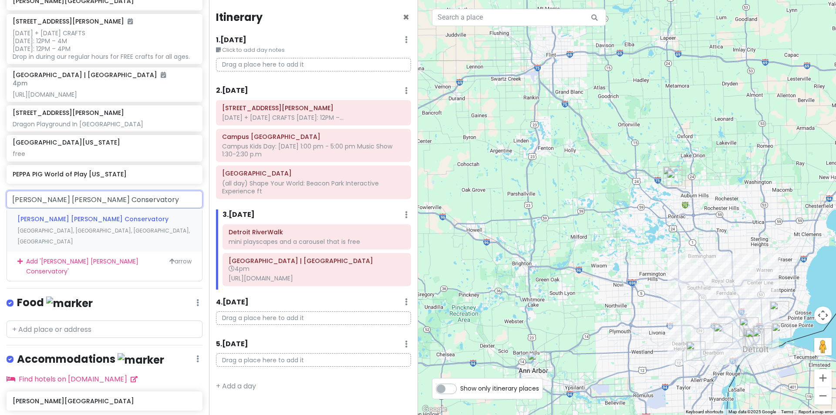
click at [111, 223] on span "[PERSON_NAME] [PERSON_NAME] Conservatory" at bounding box center [92, 219] width 151 height 9
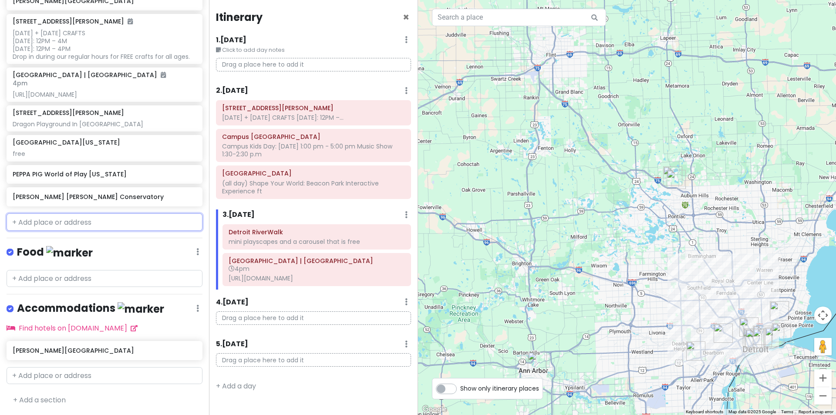
scroll to position [409, 0]
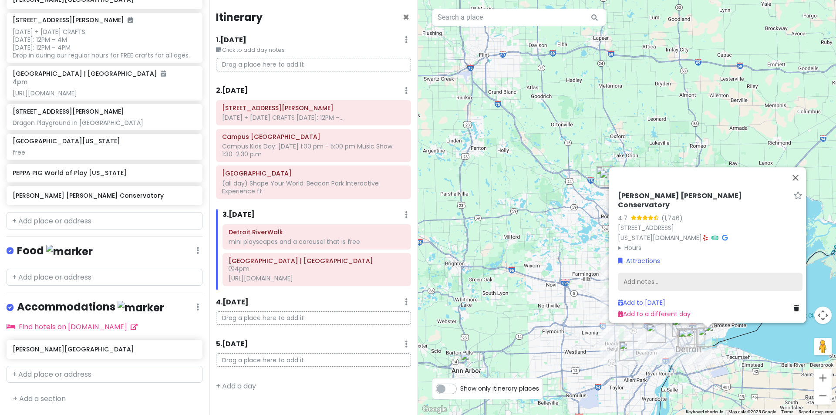
click at [669, 273] on div "Add notes..." at bounding box center [710, 282] width 185 height 18
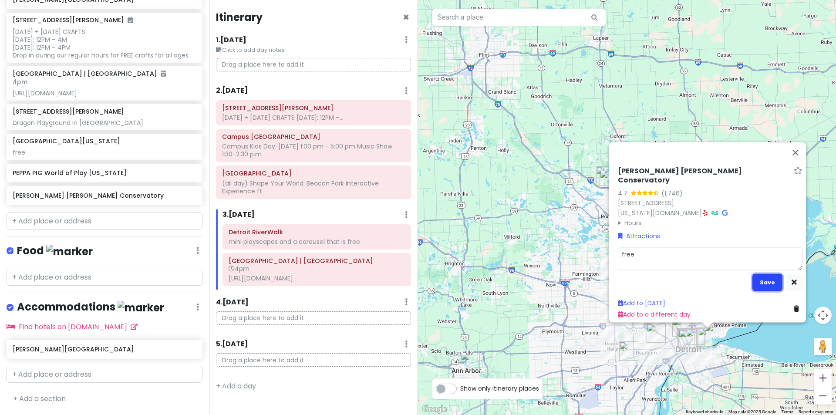
click at [761, 274] on button "Save" at bounding box center [768, 282] width 30 height 17
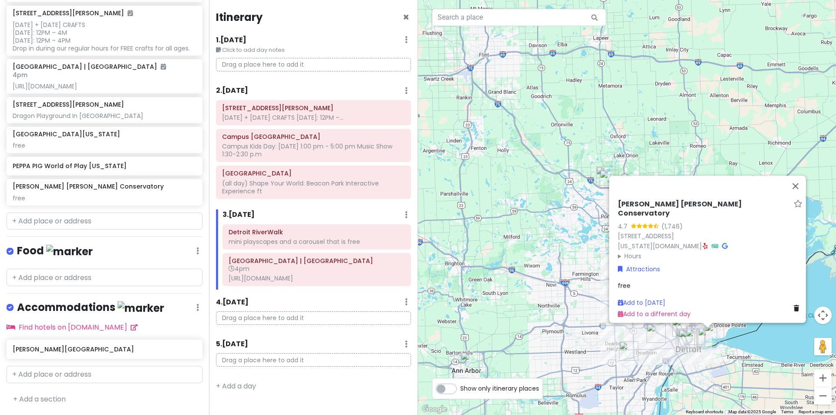
scroll to position [416, 0]
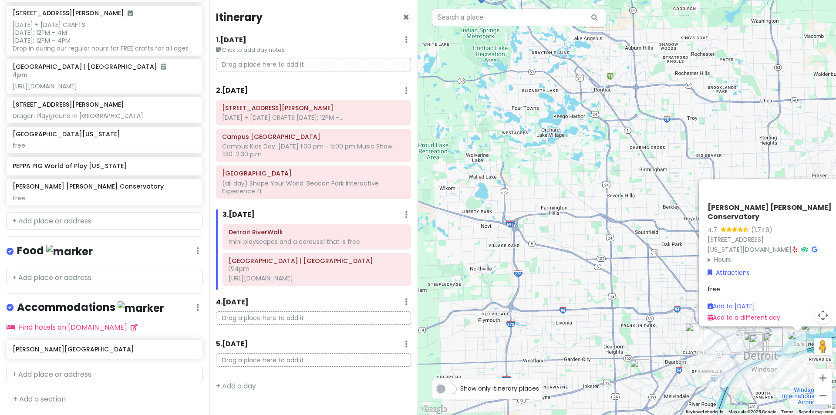
drag, startPoint x: 550, startPoint y: 279, endPoint x: 439, endPoint y: 215, distance: 128.4
click at [439, 215] on div "[PERSON_NAME] [PERSON_NAME] Conservatory 4.7 (1,746) [STREET_ADDRESS] [US_STATE…" at bounding box center [627, 207] width 418 height 415
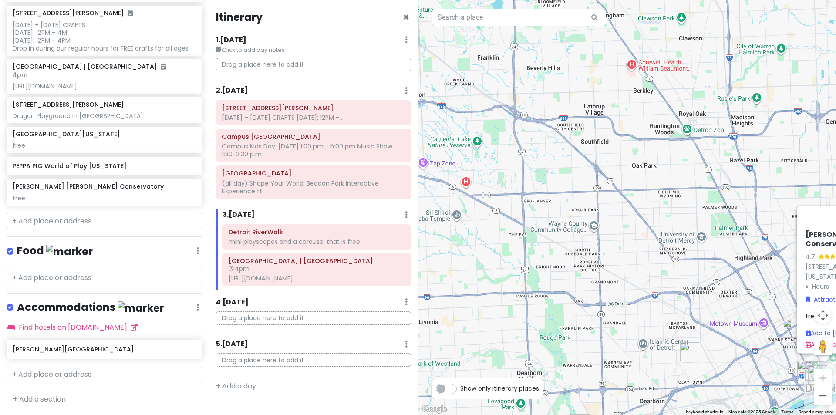
drag, startPoint x: 622, startPoint y: 281, endPoint x: 447, endPoint y: 200, distance: 192.5
click at [447, 200] on div "[PERSON_NAME] [PERSON_NAME] Conservatory 4.7 (1,746) [STREET_ADDRESS] [US_STATE…" at bounding box center [627, 207] width 418 height 415
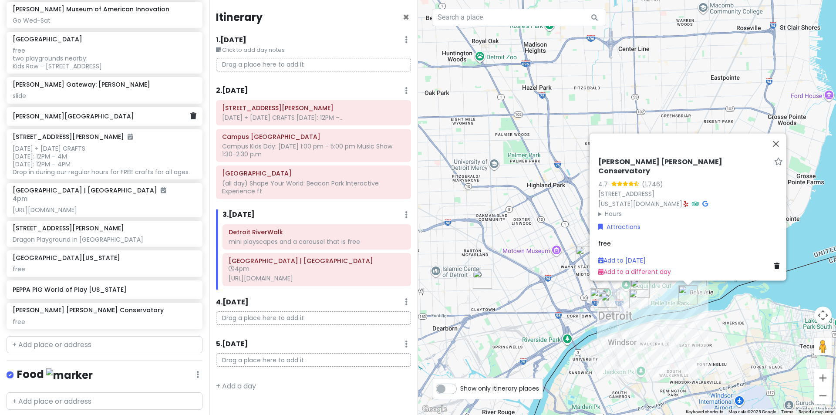
scroll to position [286, 0]
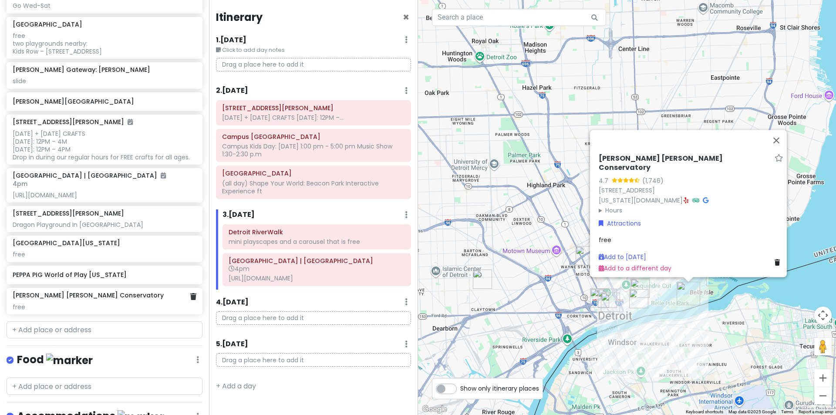
click at [125, 311] on div "[PERSON_NAME] [PERSON_NAME] Conservatory free" at bounding box center [104, 300] width 183 height 19
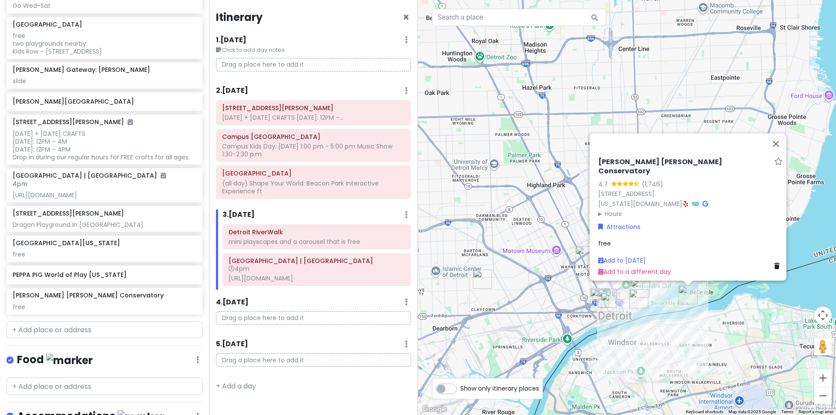
click at [627, 239] on div "free" at bounding box center [690, 244] width 185 height 10
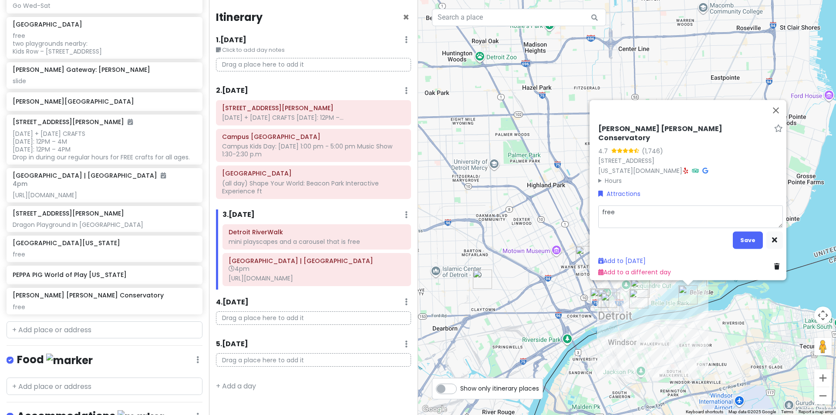
click at [622, 211] on textarea "free" at bounding box center [690, 216] width 185 height 23
click at [741, 234] on button "Save" at bounding box center [748, 239] width 30 height 17
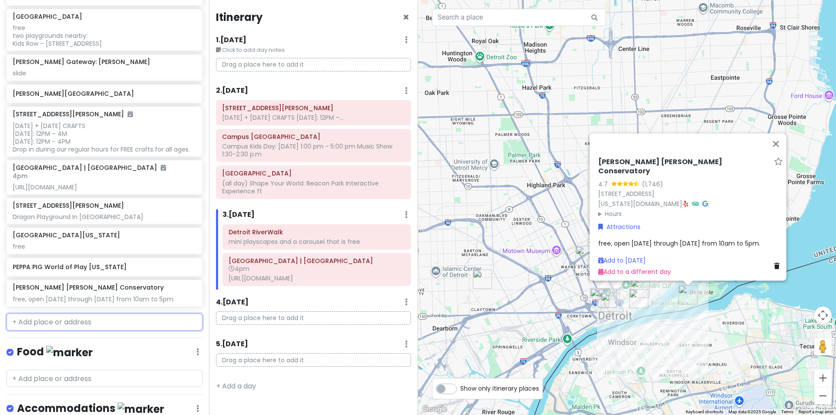
click at [81, 331] on input "text" at bounding box center [105, 322] width 196 height 17
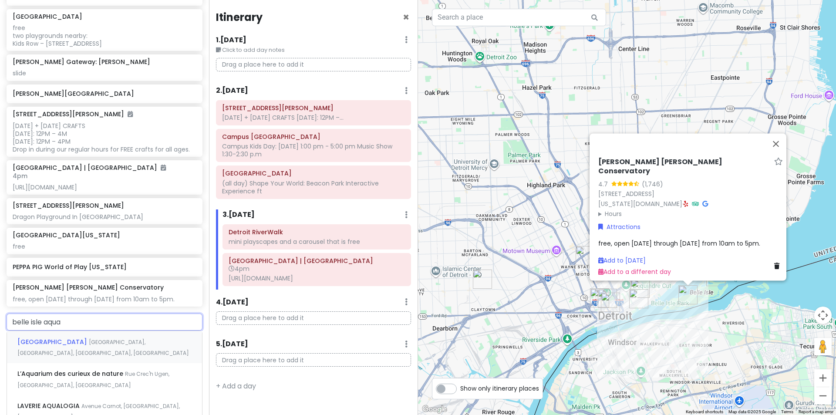
click at [79, 357] on span "[GEOGRAPHIC_DATA], [GEOGRAPHIC_DATA], [GEOGRAPHIC_DATA], [GEOGRAPHIC_DATA]" at bounding box center [103, 347] width 172 height 19
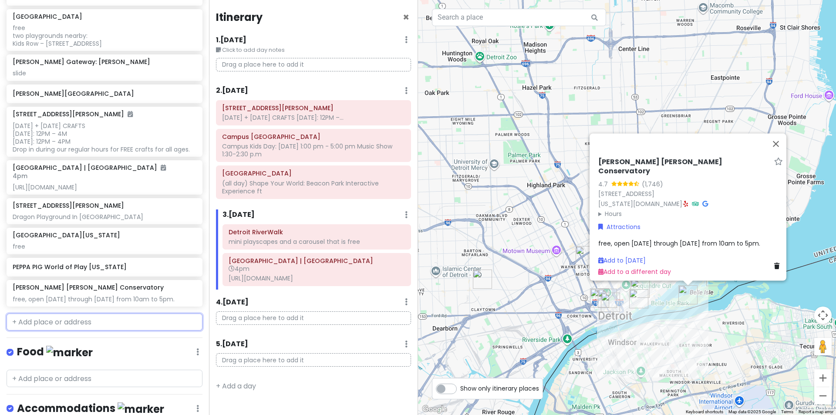
scroll to position [316, 0]
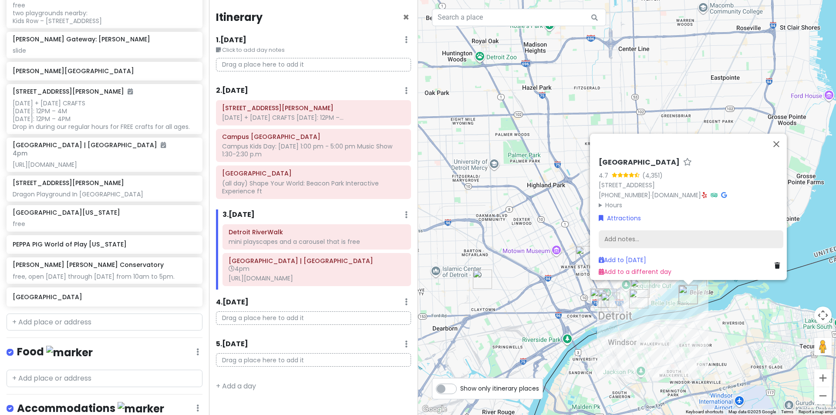
click at [646, 230] on div "Add notes..." at bounding box center [691, 239] width 185 height 18
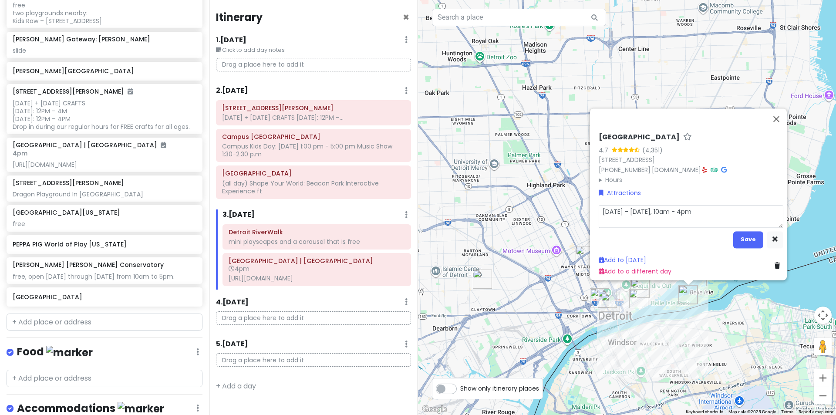
click at [599, 206] on textarea "[DATE] - [DATE], 10am - 4pm" at bounding box center [691, 216] width 185 height 23
click at [733, 233] on button "Save" at bounding box center [748, 239] width 30 height 17
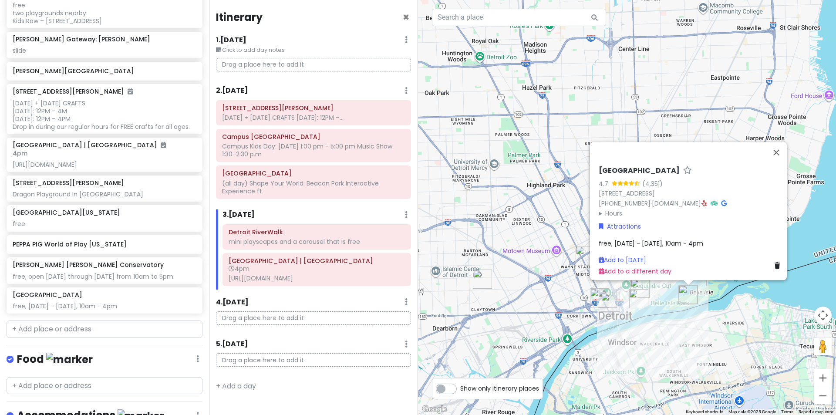
scroll to position [323, 0]
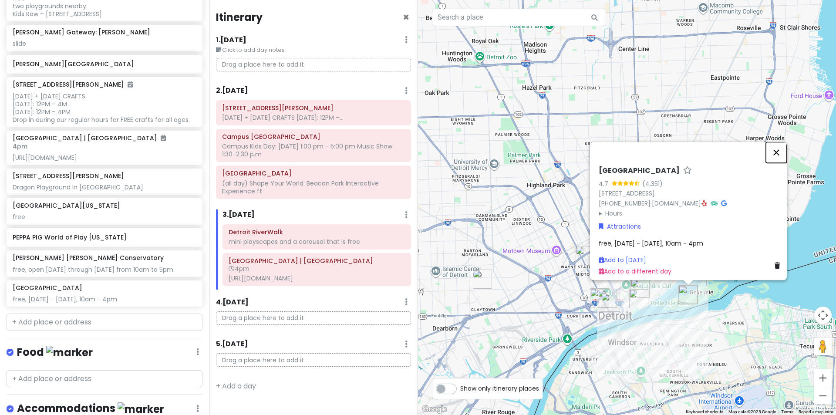
click at [774, 154] on button "Close" at bounding box center [776, 152] width 21 height 21
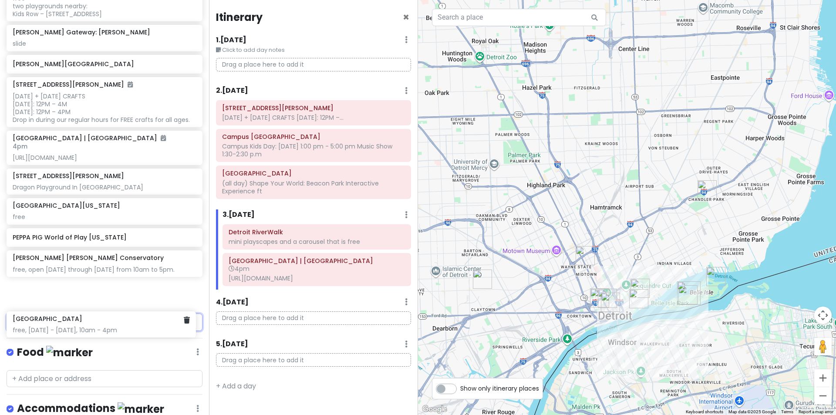
scroll to position [326, 0]
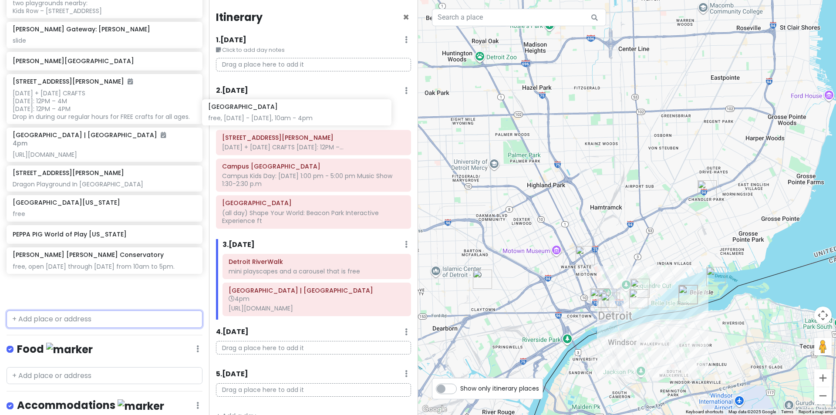
drag, startPoint x: 128, startPoint y: 328, endPoint x: 324, endPoint y: 115, distance: 288.5
click at [324, 115] on div "Detroit Trip Private Change Dates Make a Copy Delete Trip Go Pro ⚡️ Give Feedba…" at bounding box center [418, 207] width 836 height 415
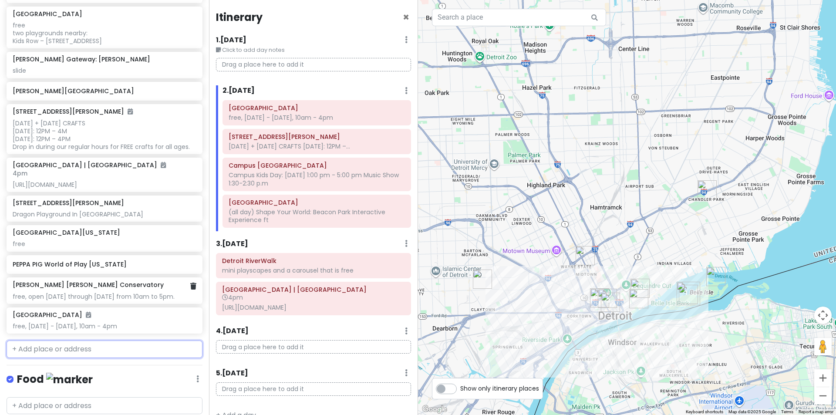
scroll to position [297, 0]
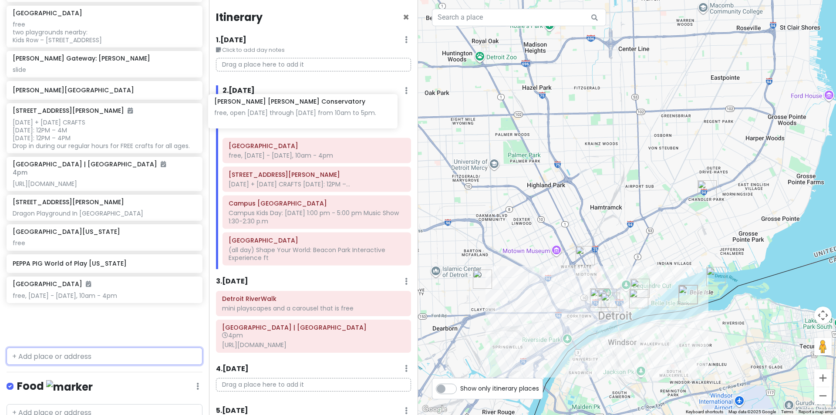
drag, startPoint x: 123, startPoint y: 329, endPoint x: 324, endPoint y: 123, distance: 288.6
click at [324, 123] on div "Detroit Trip Private Change Dates Make a Copy Delete Trip Go Pro ⚡️ Give Feedba…" at bounding box center [418, 207] width 836 height 415
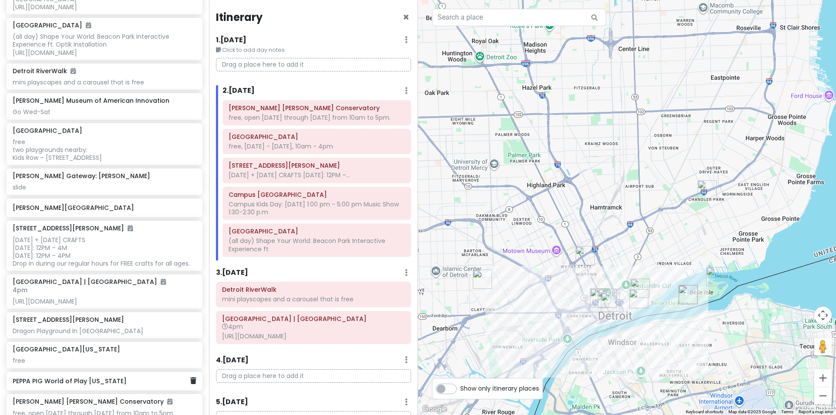
scroll to position [172, 0]
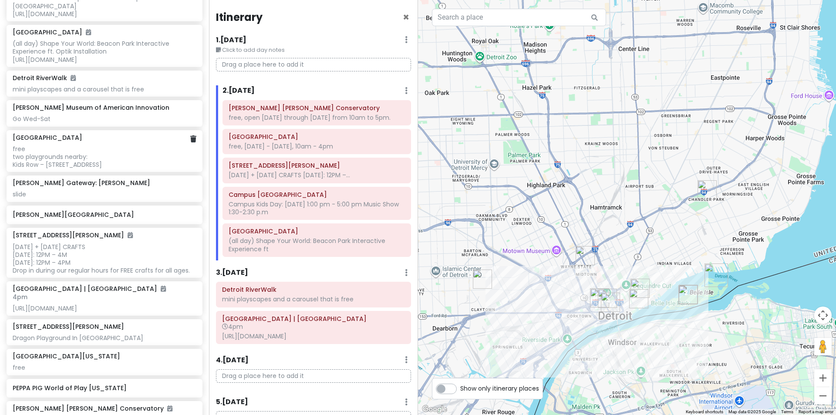
click at [139, 169] on div "free two playgrounds nearby: Kids Row – [STREET_ADDRESS]" at bounding box center [104, 157] width 183 height 24
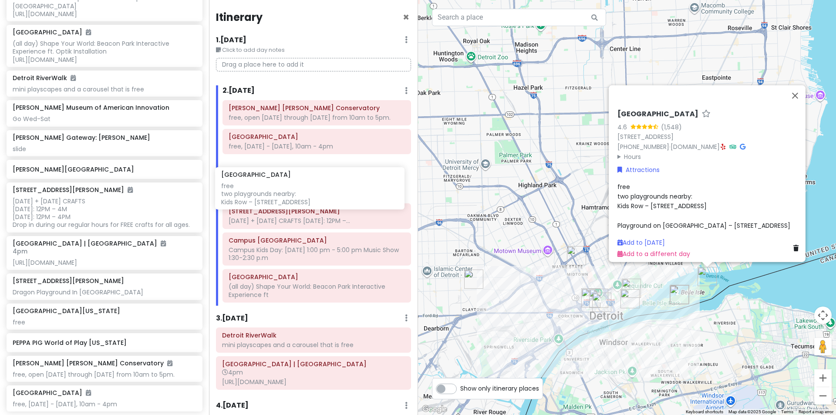
drag, startPoint x: 116, startPoint y: 169, endPoint x: 325, endPoint y: 199, distance: 210.8
click at [325, 199] on div "Detroit Trip Private Change Dates Make a Copy Delete Trip Go Pro ⚡️ Give Feedba…" at bounding box center [418, 207] width 836 height 415
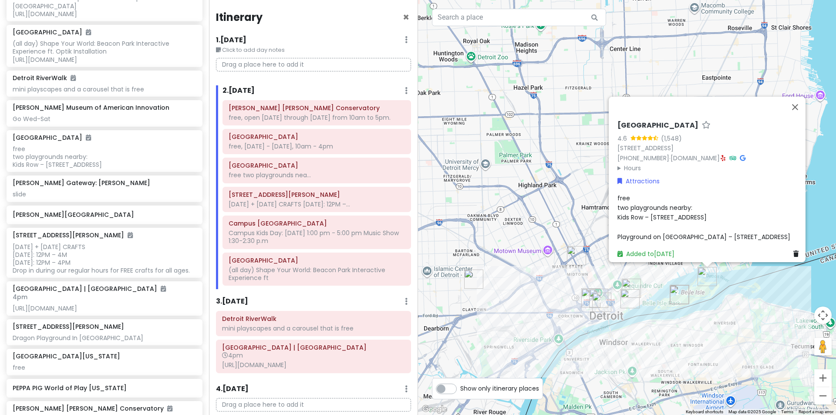
click at [631, 163] on summary "Hours" at bounding box center [710, 168] width 185 height 10
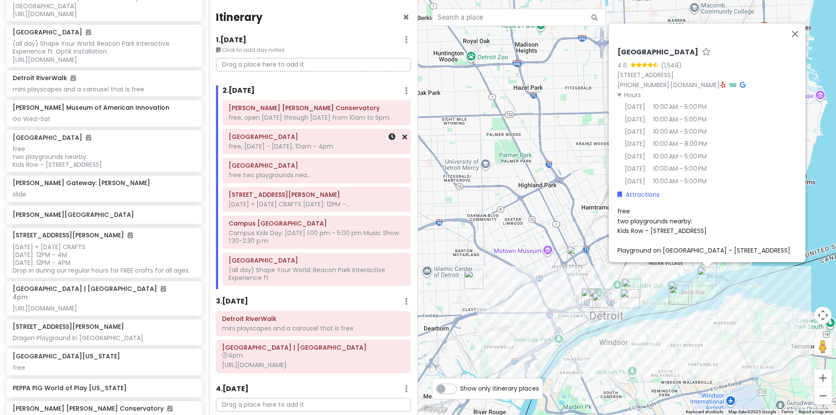
click at [290, 154] on div "[GEOGRAPHIC_DATA] free, [DATE] - [DATE], 10am - 4pm" at bounding box center [317, 141] width 188 height 24
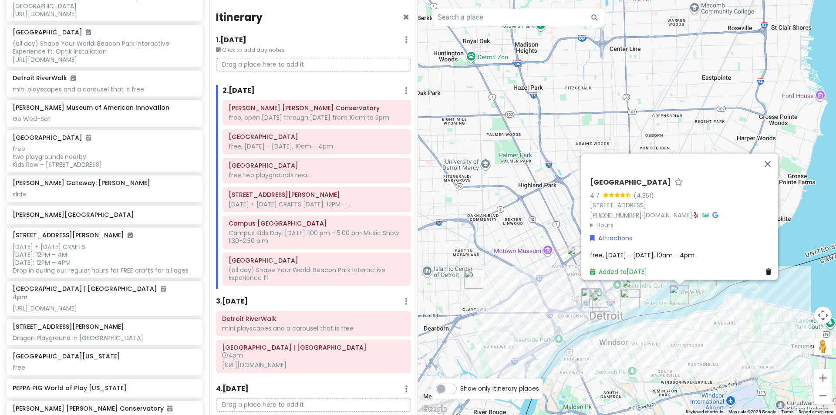
click at [603, 214] on link "[PHONE_NUMBER]" at bounding box center [616, 214] width 52 height 9
click at [601, 220] on summary "Hours" at bounding box center [682, 225] width 185 height 10
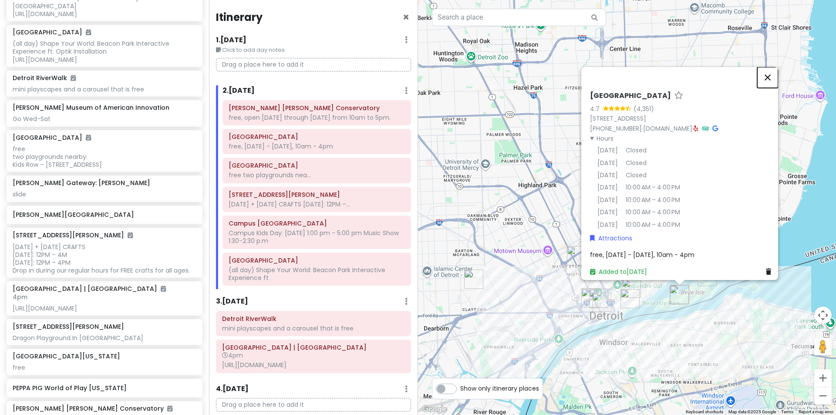
click at [769, 74] on button "Close" at bounding box center [767, 77] width 21 height 21
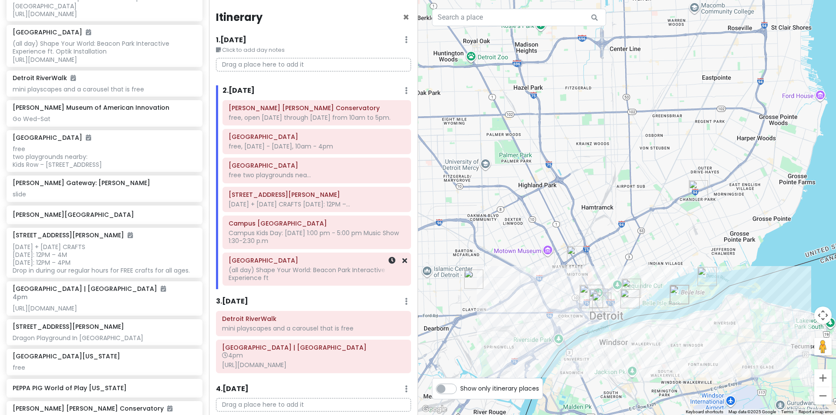
click at [288, 282] on div "(all day) Shape Your World: Beacon Park Interactive Experience ft" at bounding box center [317, 274] width 176 height 16
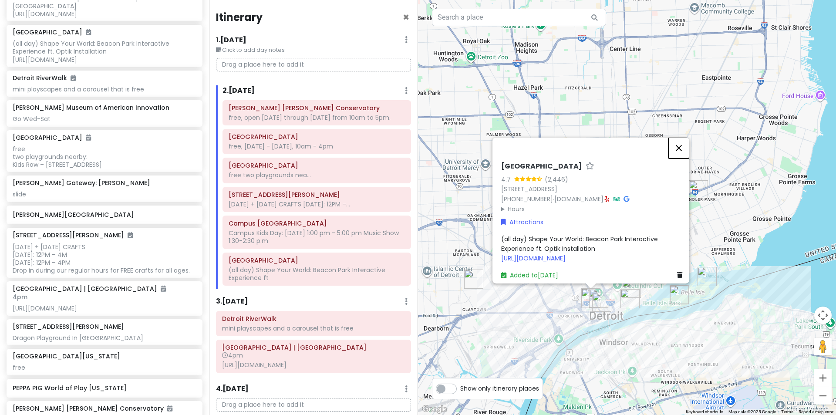
click at [684, 137] on button "Close" at bounding box center [679, 147] width 21 height 21
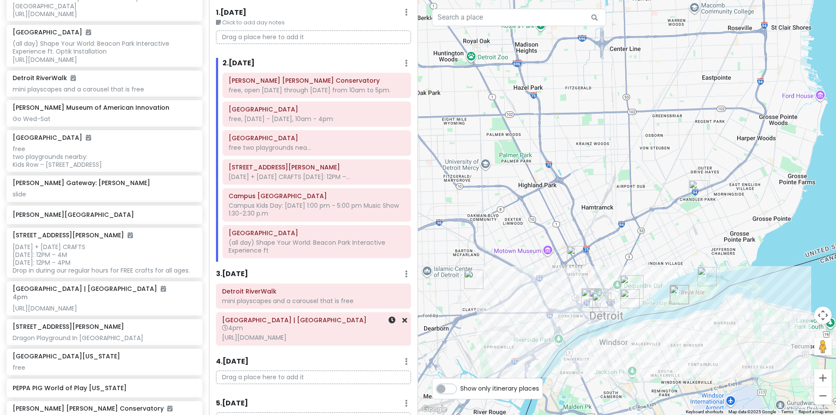
scroll to position [0, 0]
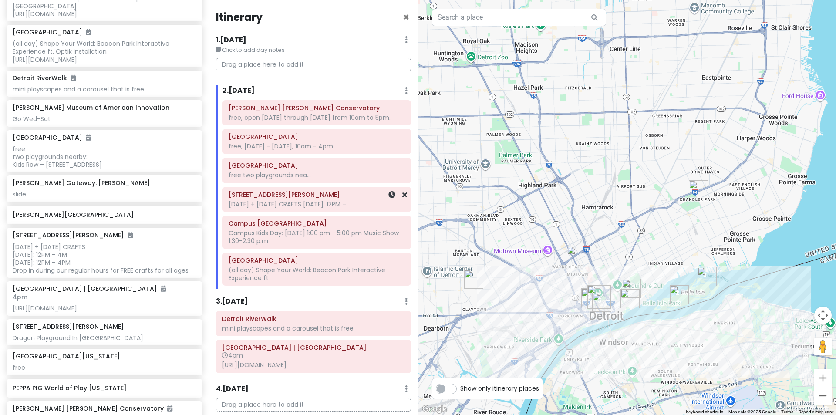
click at [343, 208] on div "[DATE] + [DATE] CRAFTS [DATE]: 12PM –..." at bounding box center [317, 204] width 176 height 8
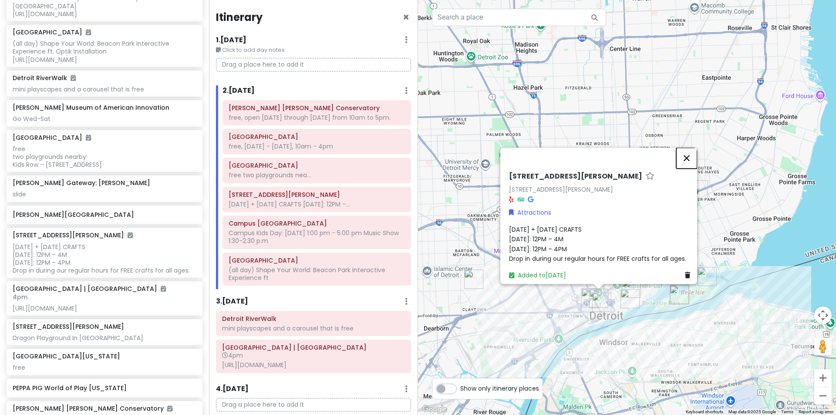
click at [694, 154] on button "Close" at bounding box center [686, 158] width 21 height 21
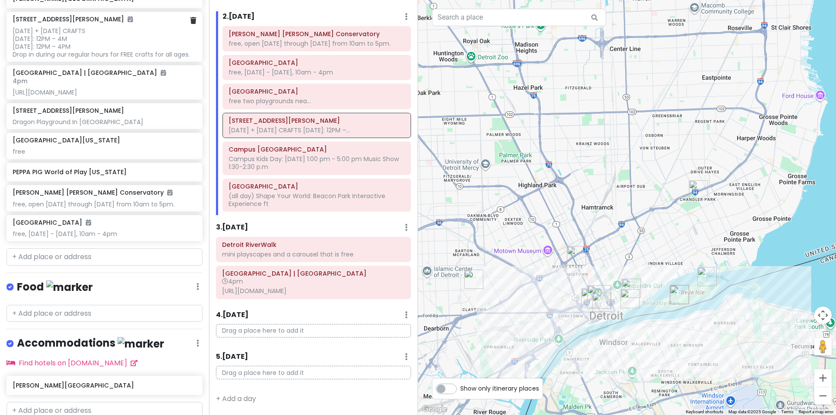
scroll to position [390, 0]
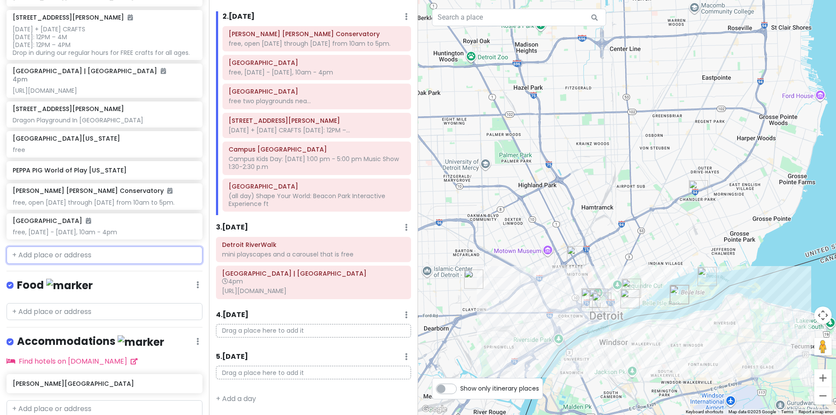
click at [89, 264] on input "text" at bounding box center [105, 255] width 196 height 17
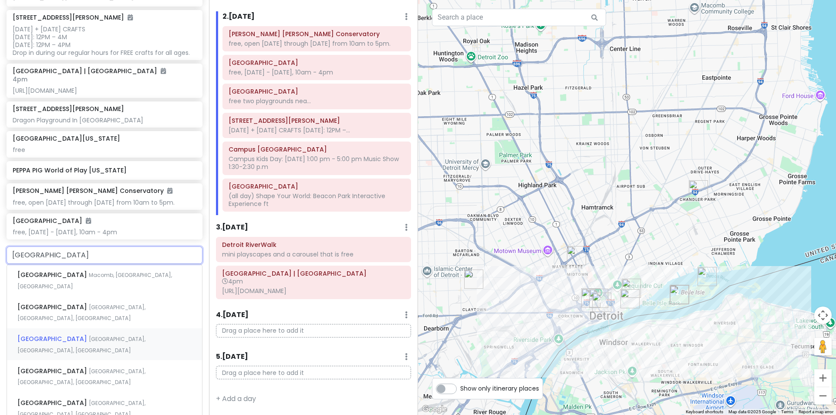
click at [130, 344] on div "[GEOGRAPHIC_DATA], [GEOGRAPHIC_DATA], [GEOGRAPHIC_DATA]" at bounding box center [104, 344] width 195 height 32
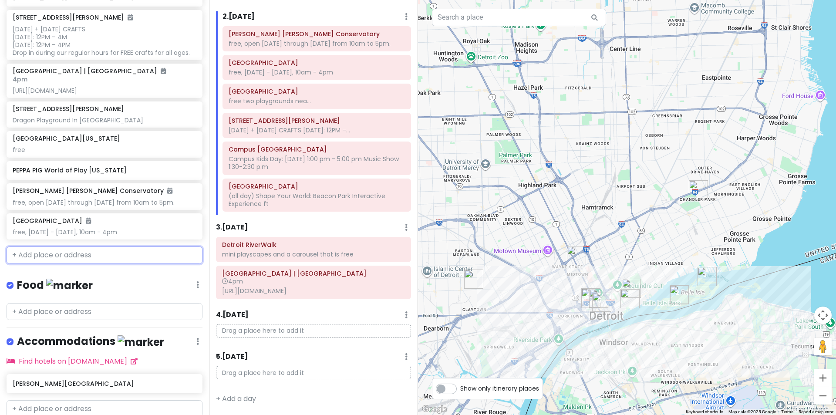
scroll to position [413, 0]
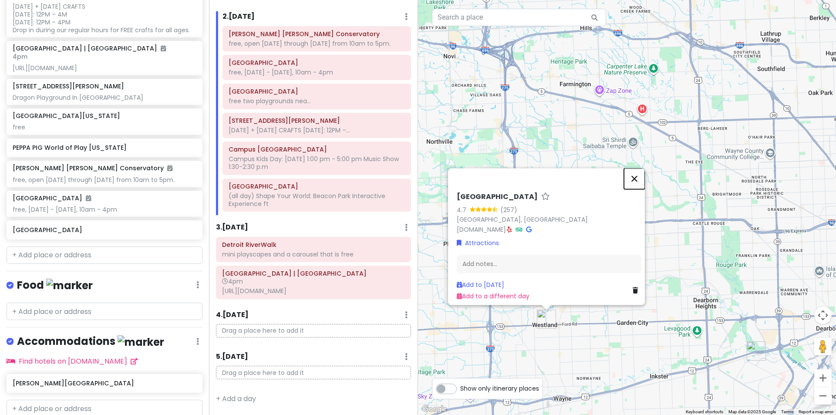
click at [635, 173] on button "Close" at bounding box center [634, 178] width 21 height 21
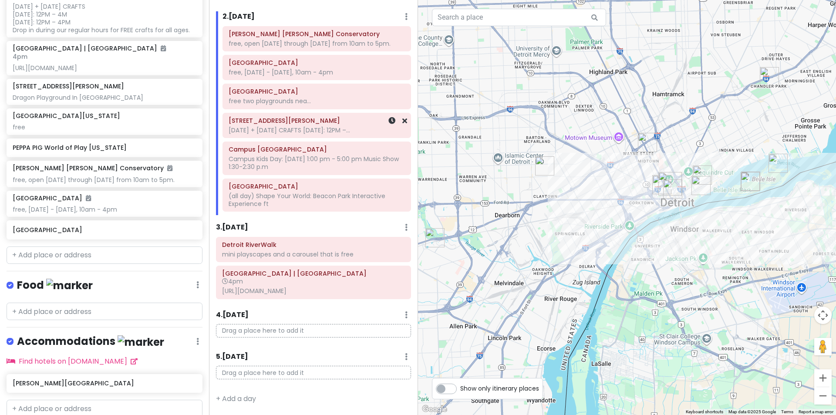
drag, startPoint x: 719, startPoint y: 228, endPoint x: 395, endPoint y: 113, distance: 344.3
click at [392, 113] on div "Detroit Trip Private Change Dates Make a Copy Delete Trip Go Pro ⚡️ Give Feedba…" at bounding box center [418, 207] width 836 height 415
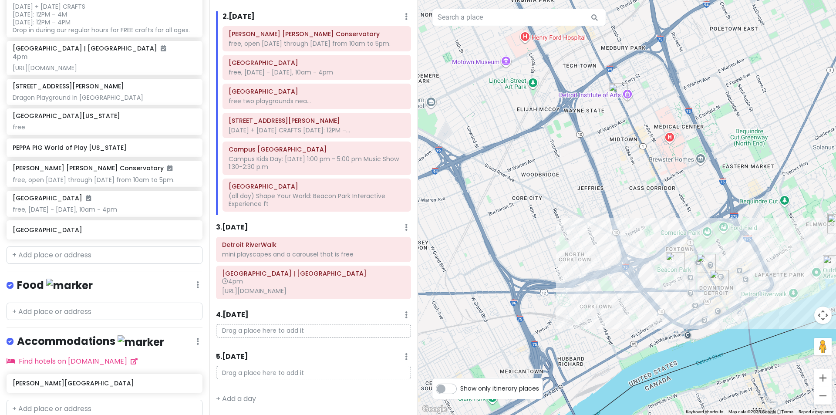
drag, startPoint x: 635, startPoint y: 146, endPoint x: 680, endPoint y: 225, distance: 90.5
click at [680, 225] on div at bounding box center [627, 207] width 418 height 415
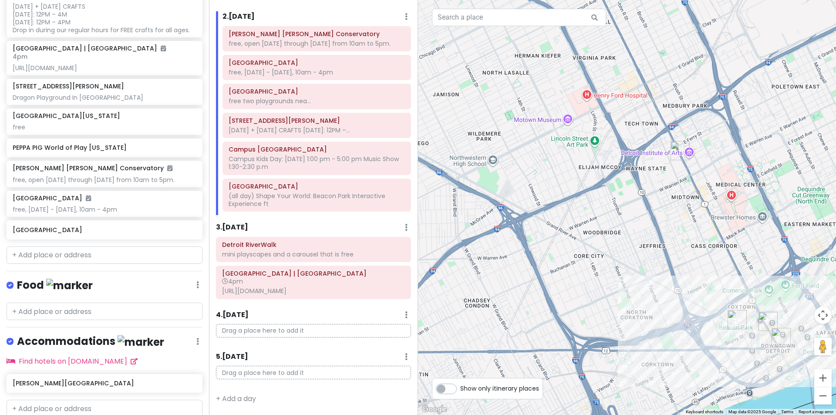
drag, startPoint x: 591, startPoint y: 177, endPoint x: 650, endPoint y: 230, distance: 78.6
click at [650, 230] on div at bounding box center [627, 207] width 418 height 415
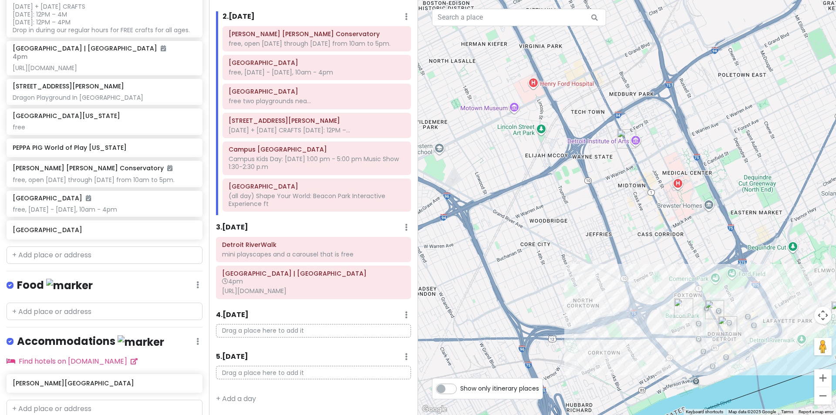
drag, startPoint x: 651, startPoint y: 227, endPoint x: 588, endPoint y: 201, distance: 68.3
click at [588, 201] on div at bounding box center [627, 207] width 418 height 415
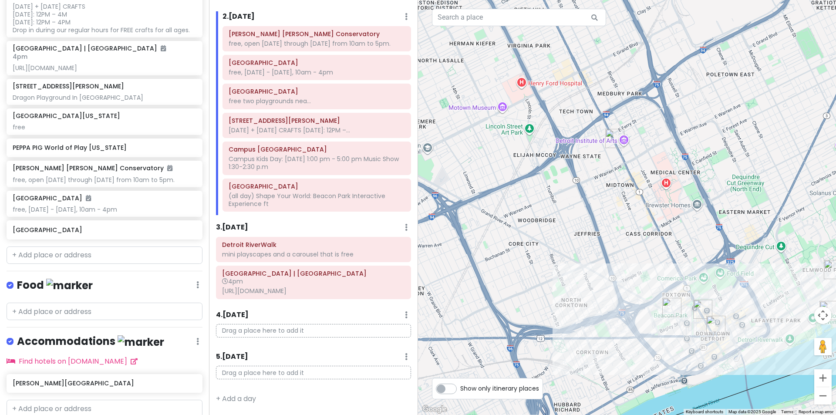
drag, startPoint x: 588, startPoint y: 199, endPoint x: 575, endPoint y: 198, distance: 12.6
click at [575, 198] on div at bounding box center [627, 207] width 418 height 415
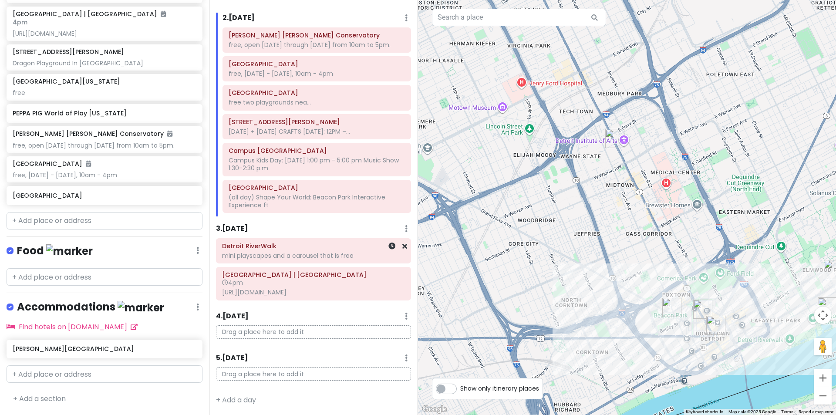
scroll to position [90, 0]
click at [117, 224] on input "text" at bounding box center [105, 220] width 196 height 17
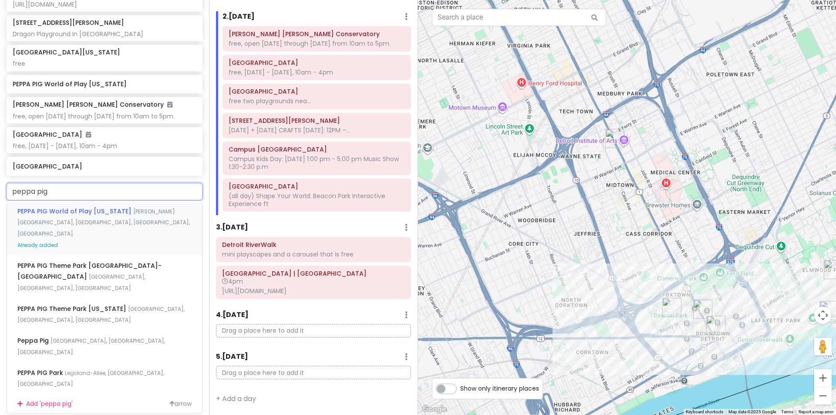
click at [115, 216] on span "PEPPA PIG World of Play [US_STATE]" at bounding box center [75, 211] width 116 height 9
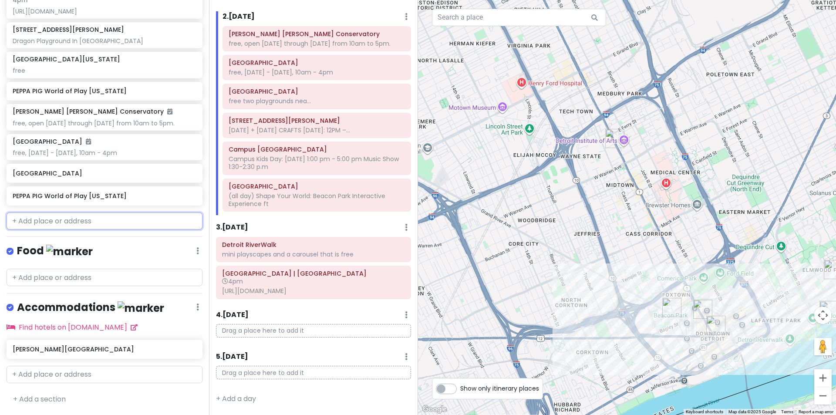
scroll to position [499, 0]
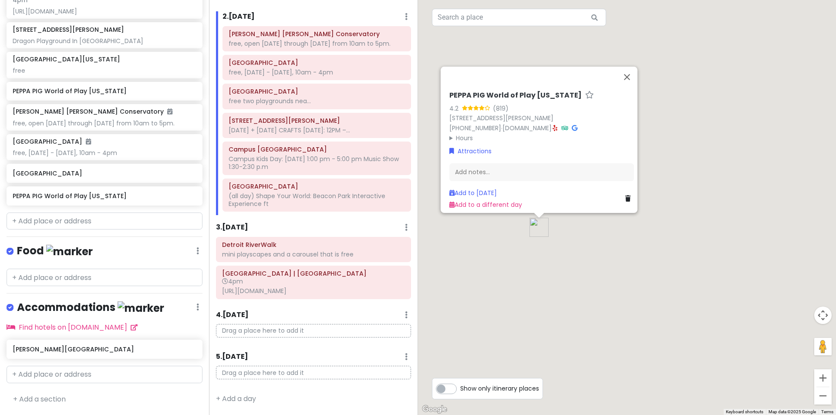
click at [458, 133] on summary "Hours" at bounding box center [541, 138] width 185 height 10
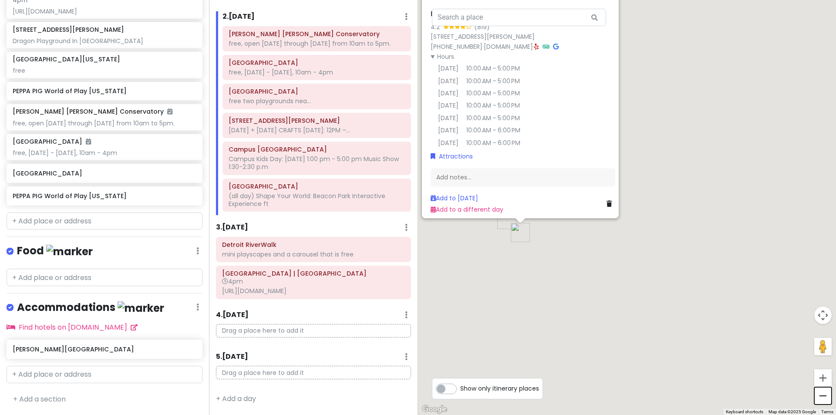
click at [827, 400] on button "Zoom out" at bounding box center [822, 395] width 17 height 17
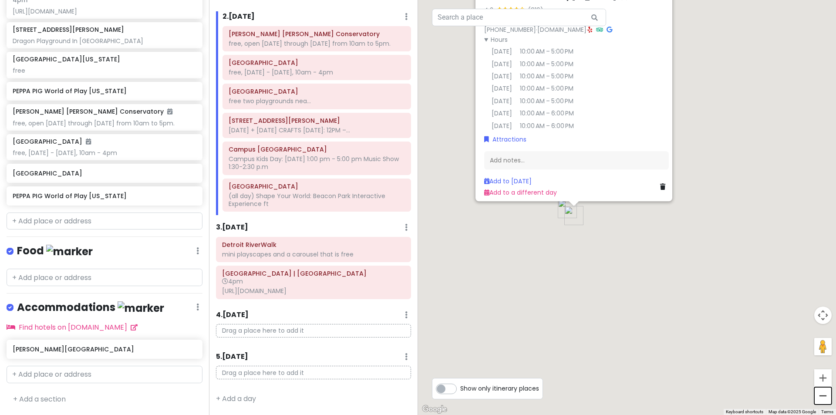
click at [827, 400] on button "Zoom out" at bounding box center [822, 395] width 17 height 17
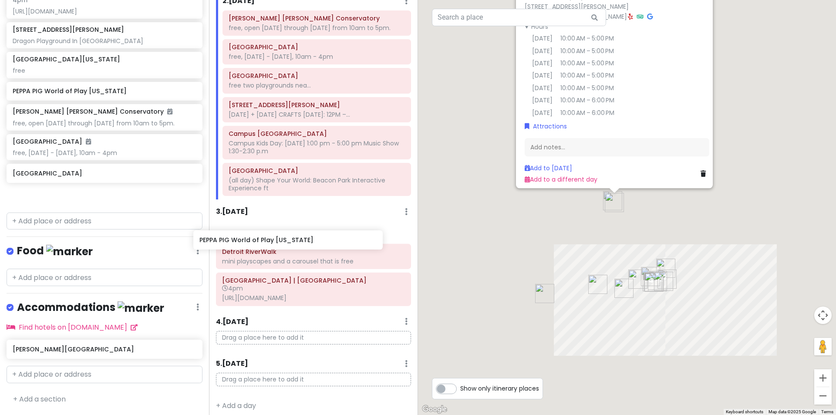
drag, startPoint x: 102, startPoint y: 198, endPoint x: 289, endPoint y: 241, distance: 191.7
click at [289, 241] on div "Detroit Trip Private Change Dates Make a Copy Delete Trip Go Pro ⚡️ Give Feedba…" at bounding box center [418, 207] width 836 height 415
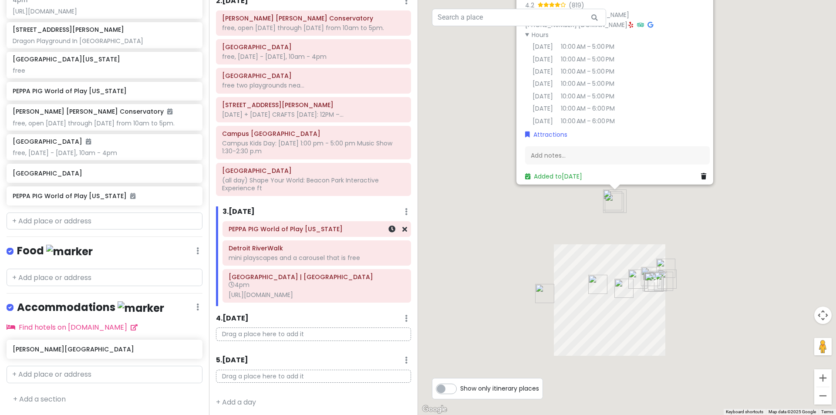
scroll to position [476, 0]
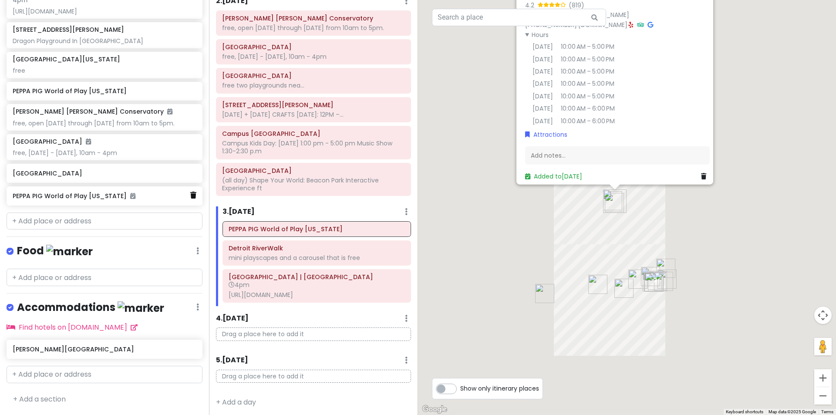
click at [190, 199] on icon at bounding box center [193, 195] width 6 height 7
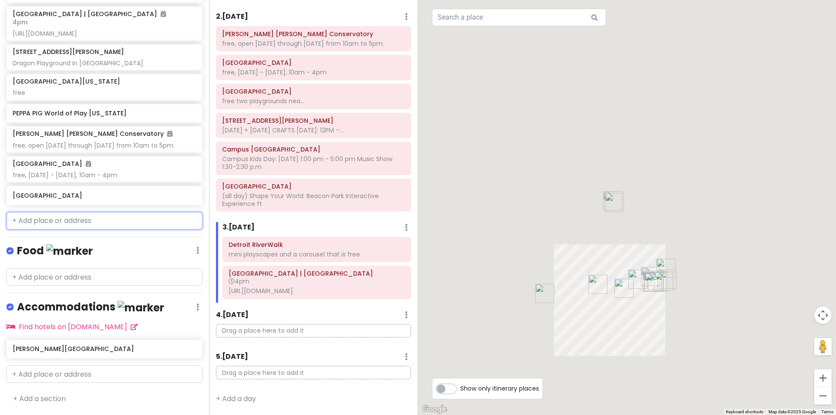
scroll to position [454, 0]
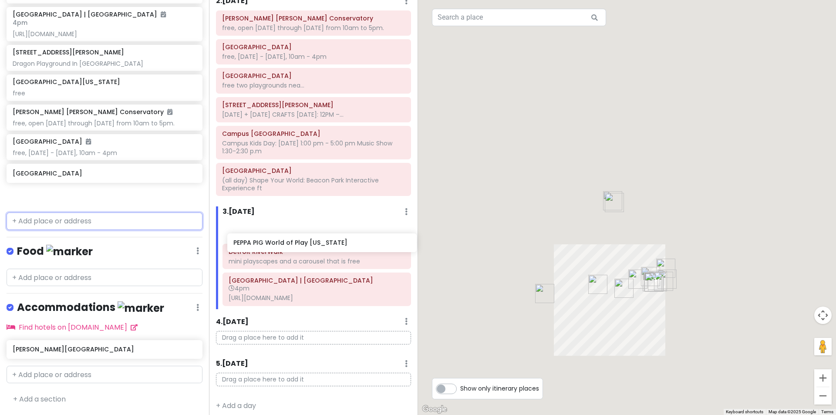
drag, startPoint x: 90, startPoint y: 133, endPoint x: 311, endPoint y: 246, distance: 248.0
click at [311, 246] on div "Detroit Trip Private Change Dates Make a Copy Delete Trip Go Pro ⚡️ Give Feedba…" at bounding box center [418, 207] width 836 height 415
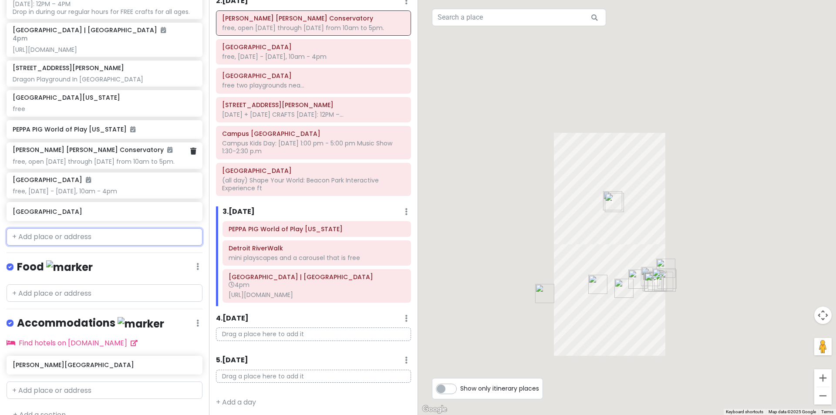
scroll to position [388, 0]
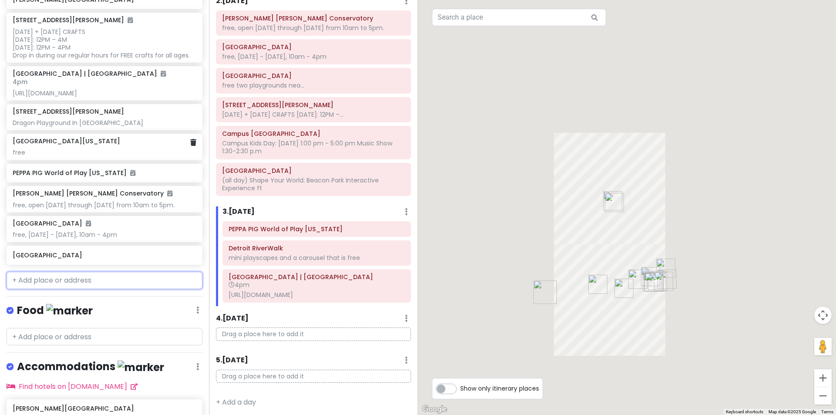
click at [73, 156] on div "free" at bounding box center [104, 153] width 183 height 8
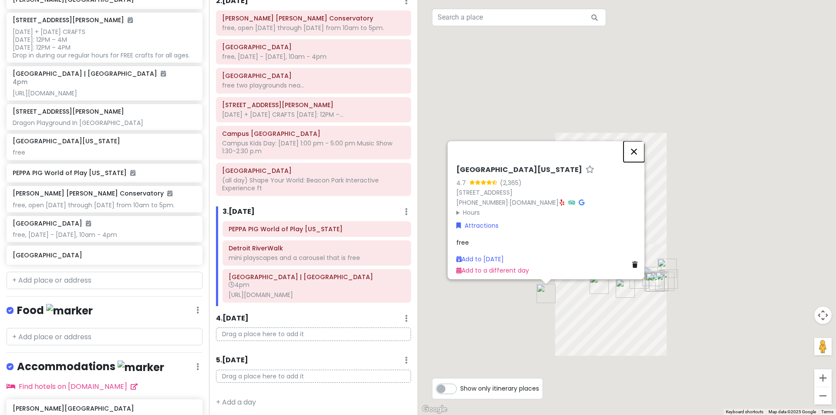
click at [637, 141] on button "Close" at bounding box center [634, 151] width 21 height 21
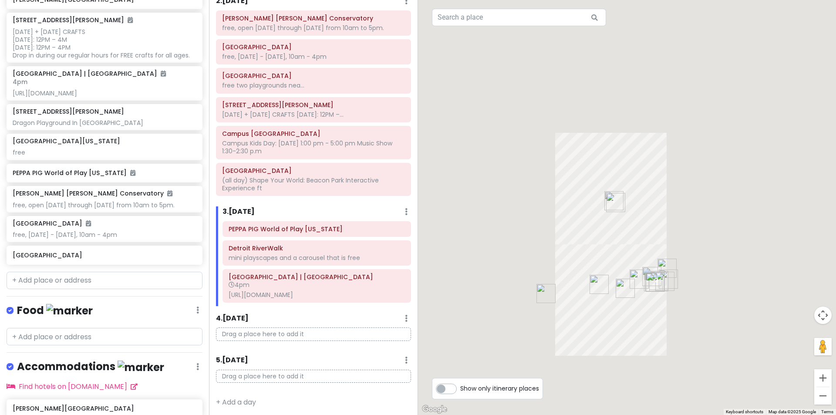
click at [607, 195] on img "PEPPA PIG World of Play Michigan" at bounding box center [615, 202] width 19 height 19
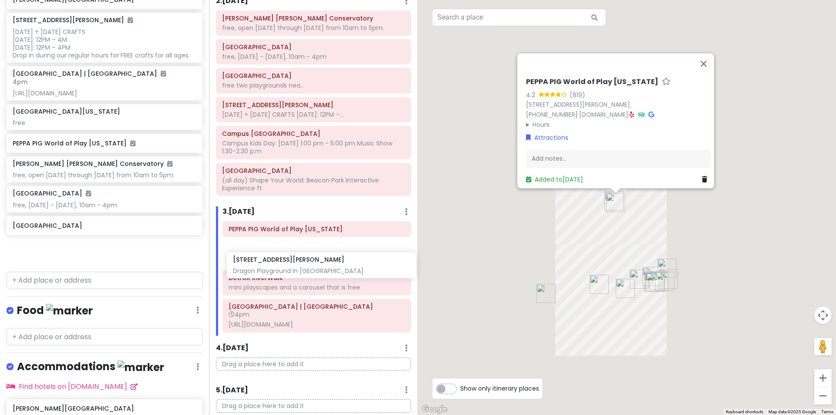
drag, startPoint x: 81, startPoint y: 145, endPoint x: 302, endPoint y: 270, distance: 253.4
click at [302, 270] on div "Detroit Trip Private Change Dates Make a Copy Delete Trip Go Pro ⚡️ Give Feedba…" at bounding box center [418, 207] width 836 height 415
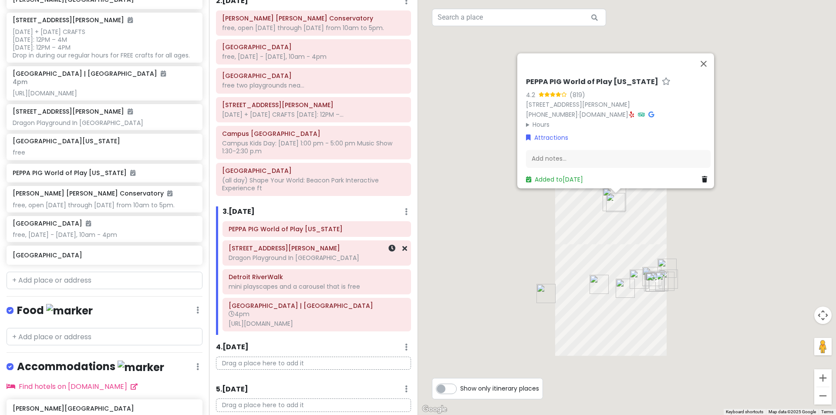
scroll to position [358, 0]
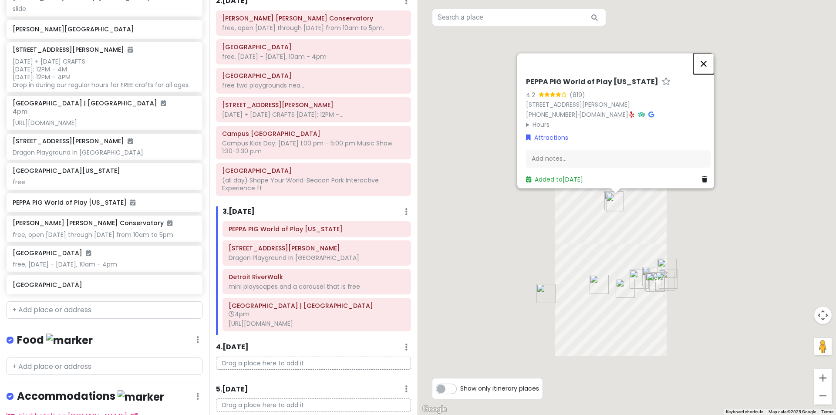
click at [704, 61] on button "Close" at bounding box center [703, 63] width 21 height 21
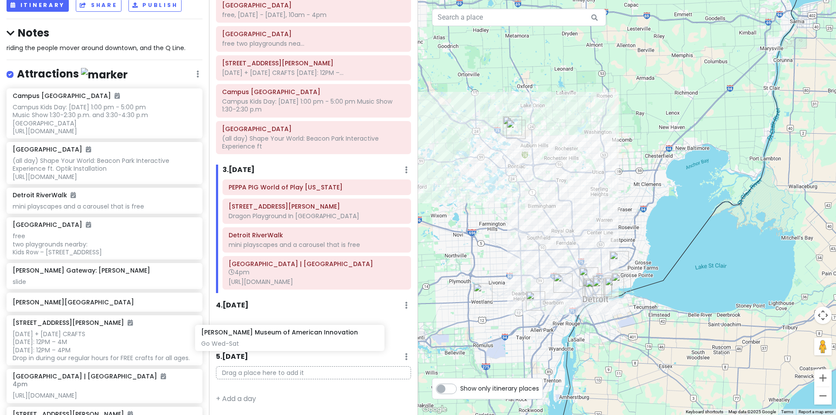
scroll to position [149, 0]
drag, startPoint x: 102, startPoint y: 240, endPoint x: 314, endPoint y: 323, distance: 227.8
click at [314, 323] on div "Detroit Trip Private Change Dates Make a Copy Delete Trip Go Pro ⚡️ Give Feedba…" at bounding box center [418, 207] width 836 height 415
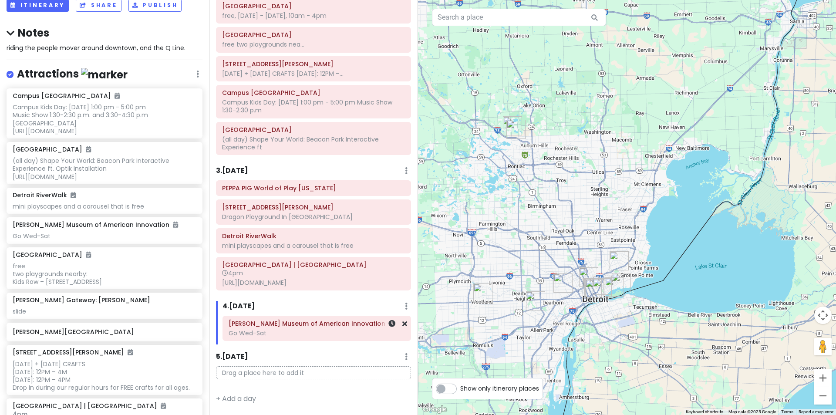
scroll to position [146, 0]
click at [279, 334] on div "Go Wed-Sat" at bounding box center [317, 333] width 176 height 8
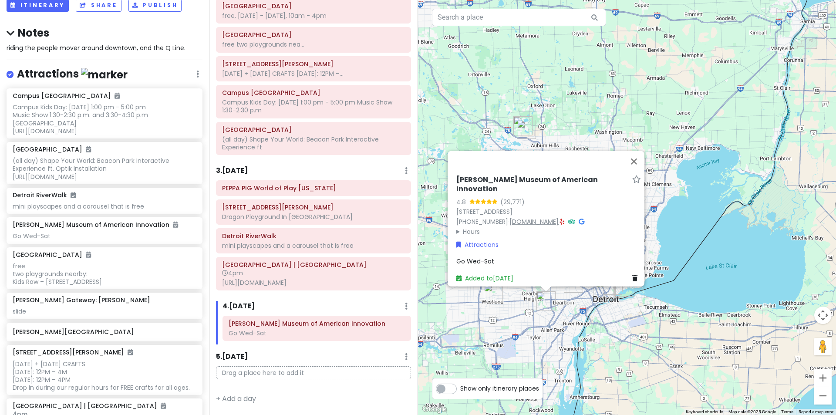
click at [517, 217] on link "[DOMAIN_NAME]" at bounding box center [534, 221] width 49 height 9
click at [545, 302] on img "Henry Ford Museum of American Innovation" at bounding box center [546, 300] width 19 height 19
click at [637, 167] on button "Close" at bounding box center [634, 161] width 21 height 21
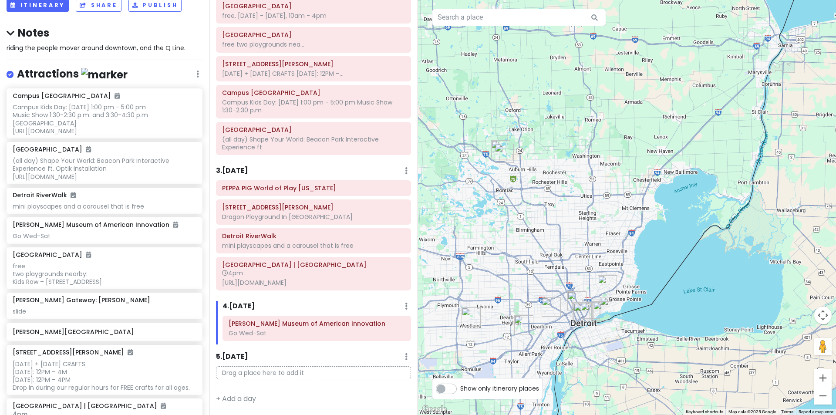
click at [503, 150] on img "PEPPA PIG World of Play Michigan" at bounding box center [504, 153] width 19 height 19
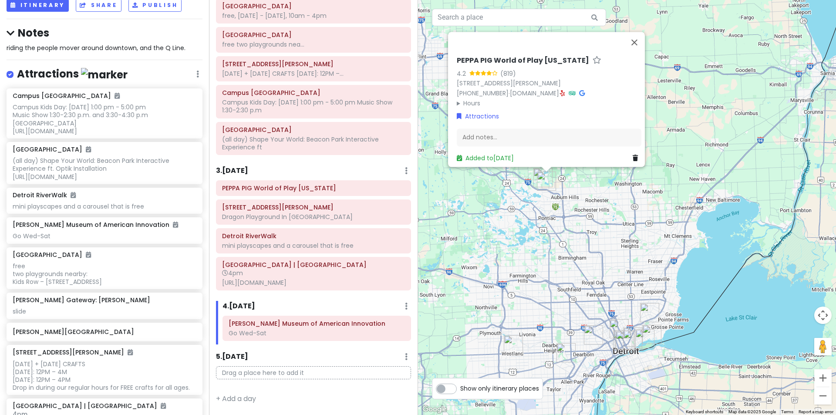
click at [537, 174] on img "PEPPA PIG World of Play Michigan" at bounding box center [546, 181] width 19 height 19
click at [632, 37] on button "Close" at bounding box center [634, 42] width 21 height 21
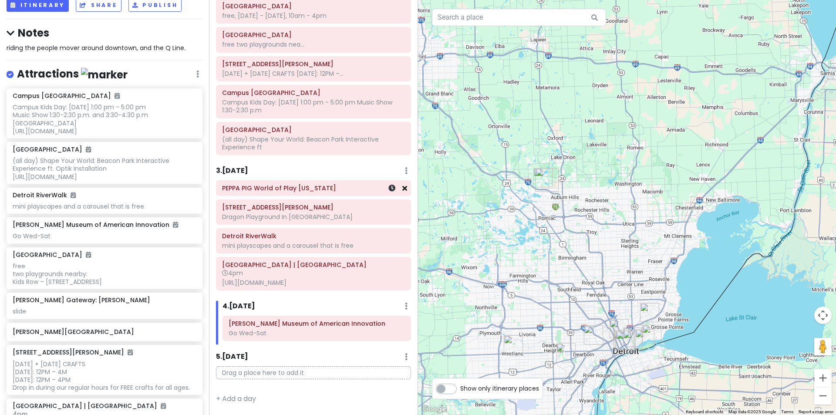
click at [402, 185] on icon at bounding box center [404, 188] width 5 height 7
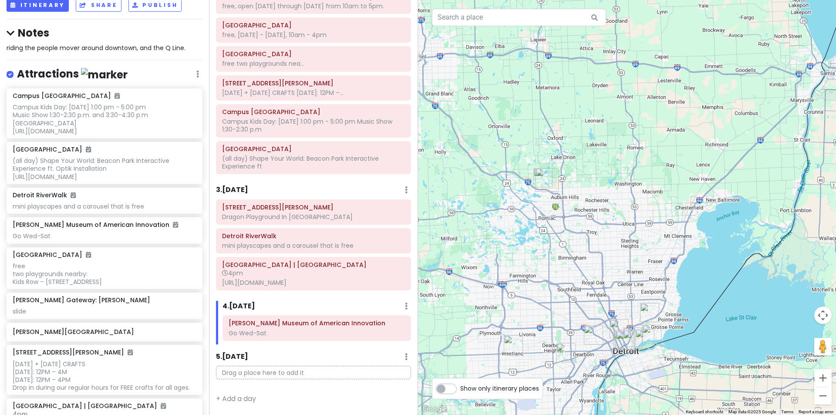
scroll to position [127, 0]
click at [402, 204] on icon at bounding box center [404, 207] width 5 height 7
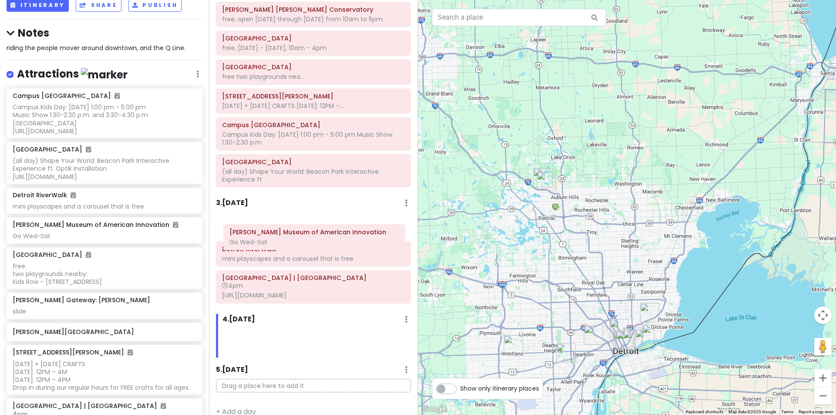
drag, startPoint x: 290, startPoint y: 332, endPoint x: 291, endPoint y: 241, distance: 91.0
click at [291, 241] on div "Itinerary × 1 . [DATE] Edit Day Notes Delete Day Click to add day notes Drag a …" at bounding box center [313, 207] width 209 height 415
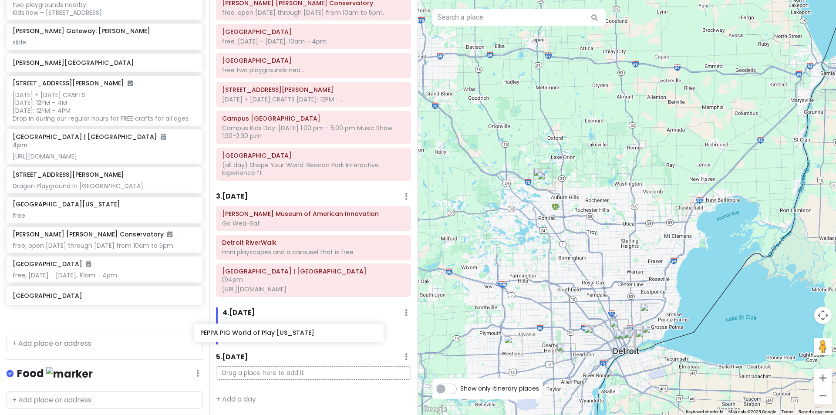
scroll to position [125, 0]
drag, startPoint x: 125, startPoint y: 271, endPoint x: 324, endPoint y: 328, distance: 207.2
click at [324, 328] on div "Detroit Trip Private Change Dates Make a Copy Delete Trip Go Pro ⚡️ Give Feedba…" at bounding box center [418, 207] width 836 height 415
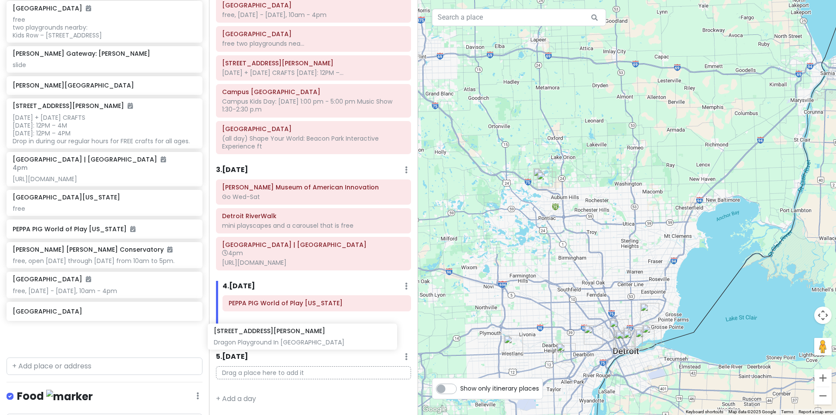
scroll to position [149, 0]
drag, startPoint x: 55, startPoint y: 229, endPoint x: 260, endPoint y: 321, distance: 224.8
click at [260, 321] on div "Detroit Trip Private Change Dates Make a Copy Delete Trip Go Pro ⚡️ Give Feedba…" at bounding box center [418, 207] width 836 height 415
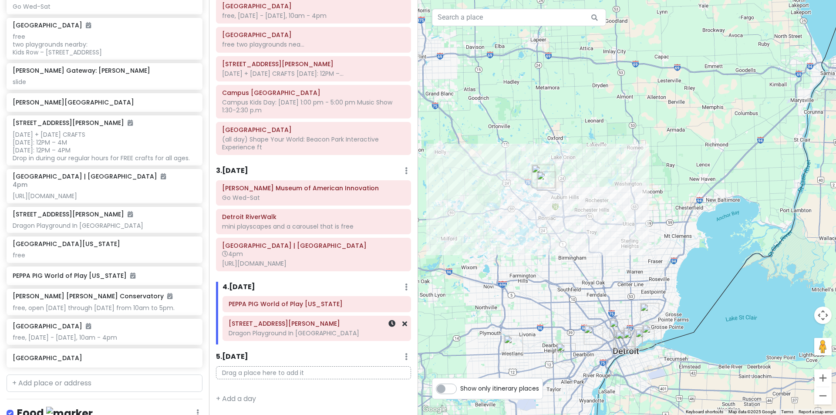
scroll to position [284, 0]
click at [275, 305] on h6 "PEPPA PIG World of Play [US_STATE]" at bounding box center [317, 304] width 176 height 8
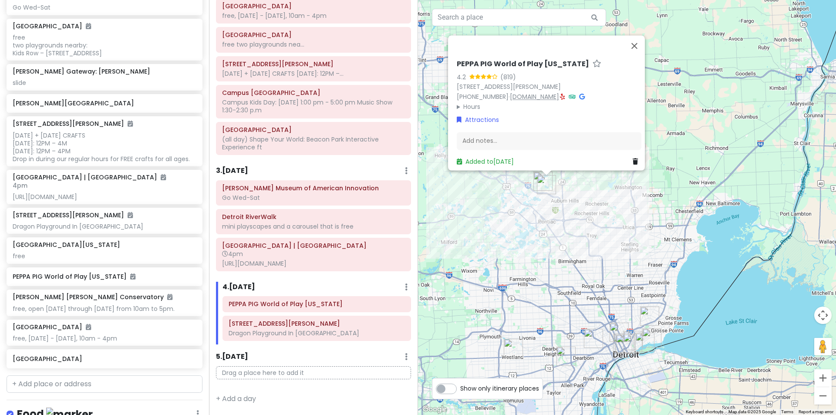
click at [526, 92] on link "[DOMAIN_NAME]" at bounding box center [534, 96] width 49 height 9
click at [513, 82] on link "[STREET_ADDRESS][PERSON_NAME]" at bounding box center [509, 86] width 104 height 9
click at [640, 41] on button "Close" at bounding box center [634, 45] width 21 height 21
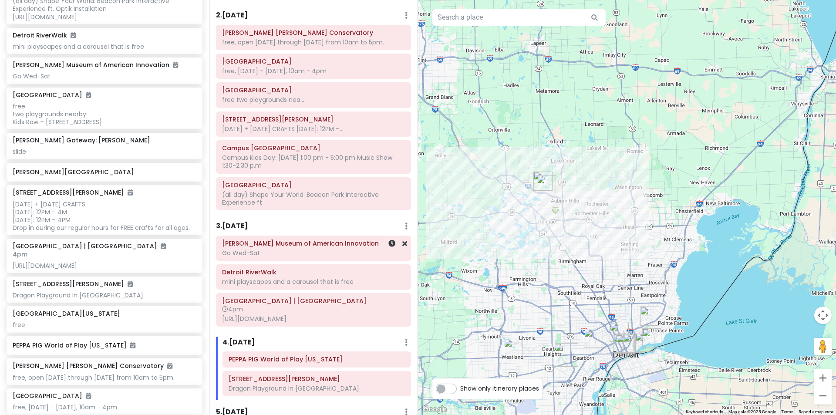
scroll to position [59, 0]
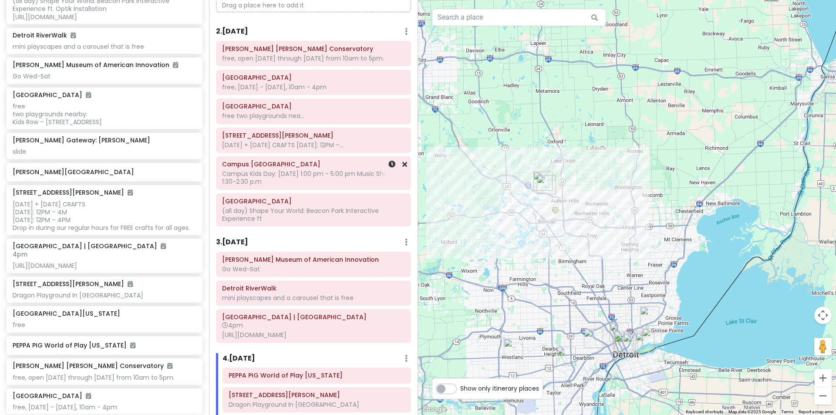
click at [255, 177] on div "Campus Kids Day: [DATE] 1:00 pm - 5:00 pm Music Show 1:30-2:30 p.m" at bounding box center [313, 178] width 183 height 16
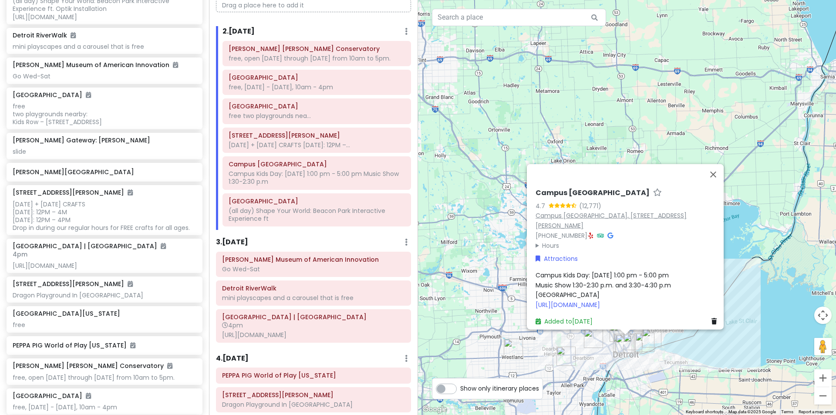
click at [620, 211] on link "Campus [GEOGRAPHIC_DATA], [STREET_ADDRESS][PERSON_NAME]" at bounding box center [611, 220] width 151 height 19
click at [718, 164] on button "Close" at bounding box center [713, 174] width 21 height 21
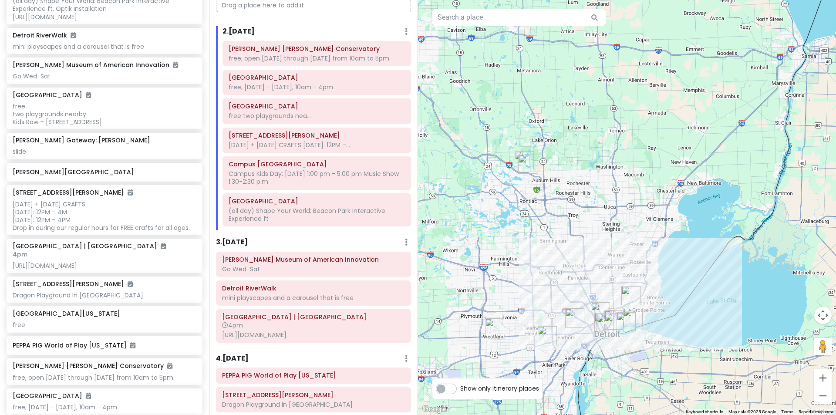
drag, startPoint x: 619, startPoint y: 234, endPoint x: 599, endPoint y: 212, distance: 30.2
click at [600, 212] on div at bounding box center [627, 207] width 418 height 415
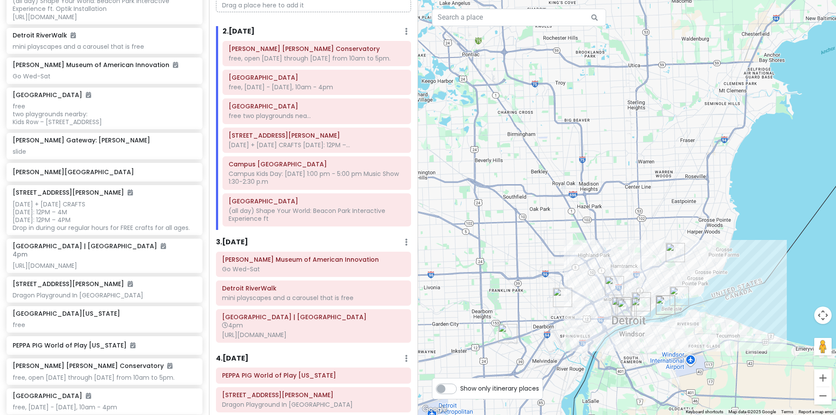
drag, startPoint x: 553, startPoint y: 278, endPoint x: 565, endPoint y: 276, distance: 12.0
click at [565, 276] on div at bounding box center [627, 207] width 418 height 415
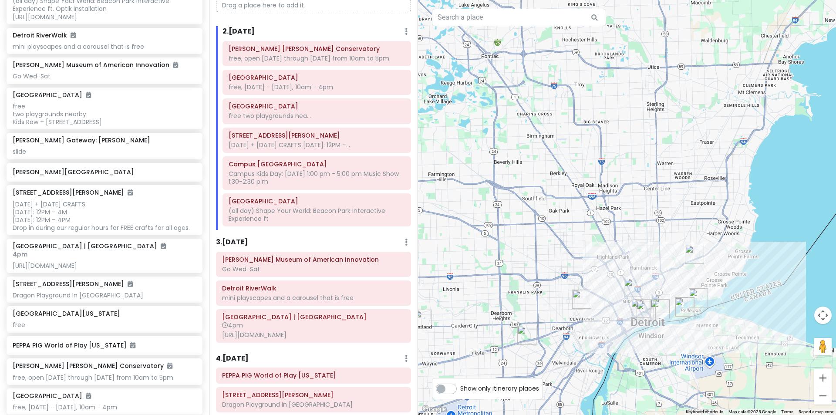
drag, startPoint x: 596, startPoint y: 225, endPoint x: 601, endPoint y: 226, distance: 5.7
click at [601, 226] on div at bounding box center [627, 207] width 418 height 415
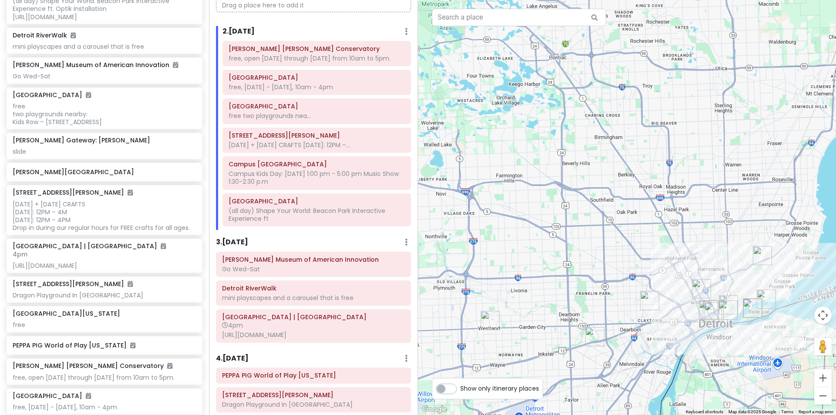
drag, startPoint x: 516, startPoint y: 281, endPoint x: 640, endPoint y: 255, distance: 127.3
click at [640, 255] on div at bounding box center [627, 207] width 418 height 415
click at [490, 317] on img "Tattan Park" at bounding box center [490, 320] width 19 height 19
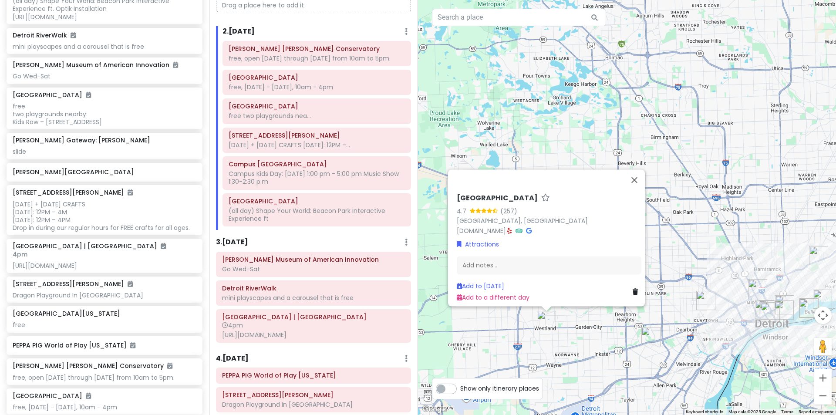
click at [650, 338] on img "Henry Ford Museum of American Innovation" at bounding box center [651, 336] width 19 height 19
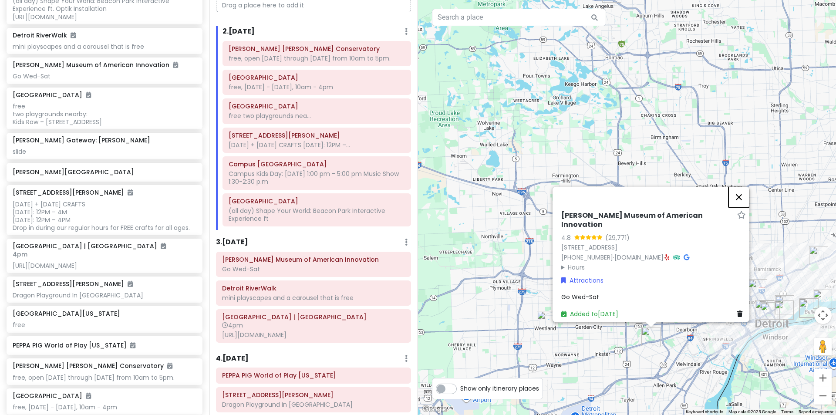
click at [747, 199] on button "Close" at bounding box center [739, 196] width 21 height 21
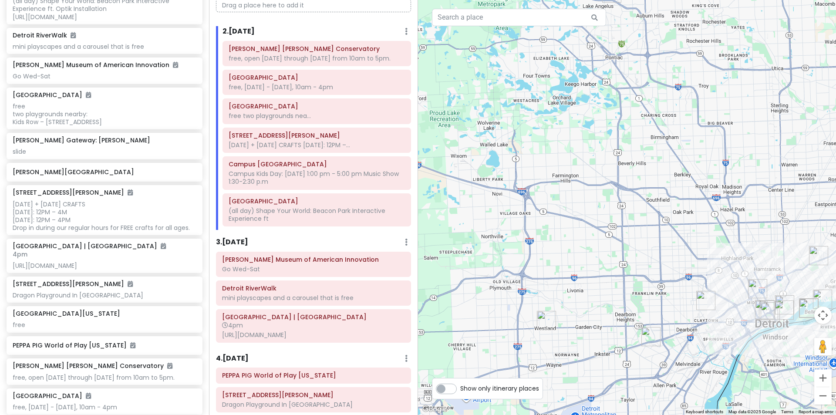
click at [547, 325] on img "Tattan Park" at bounding box center [546, 320] width 19 height 19
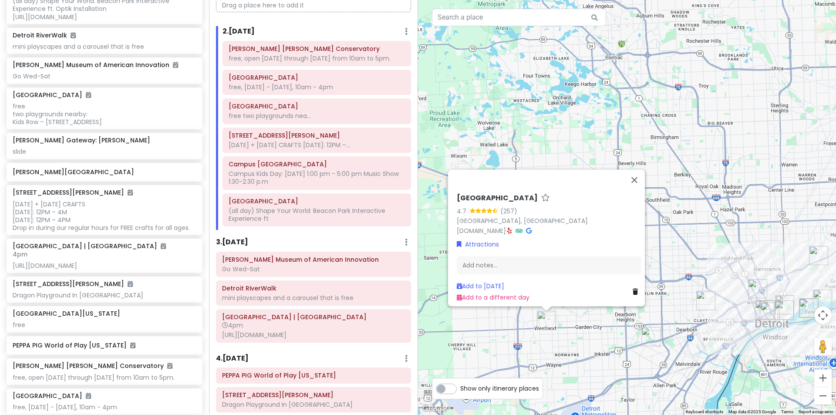
click at [633, 289] on icon at bounding box center [635, 292] width 5 height 6
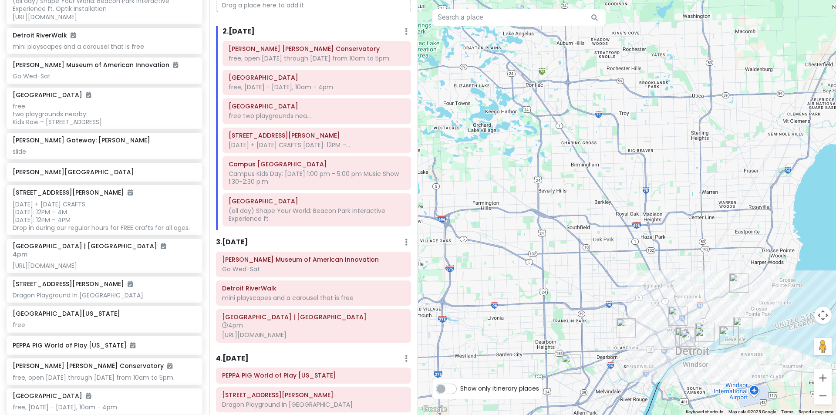
drag, startPoint x: 672, startPoint y: 290, endPoint x: 594, endPoint y: 320, distance: 84.4
click at [594, 320] on div at bounding box center [627, 207] width 418 height 415
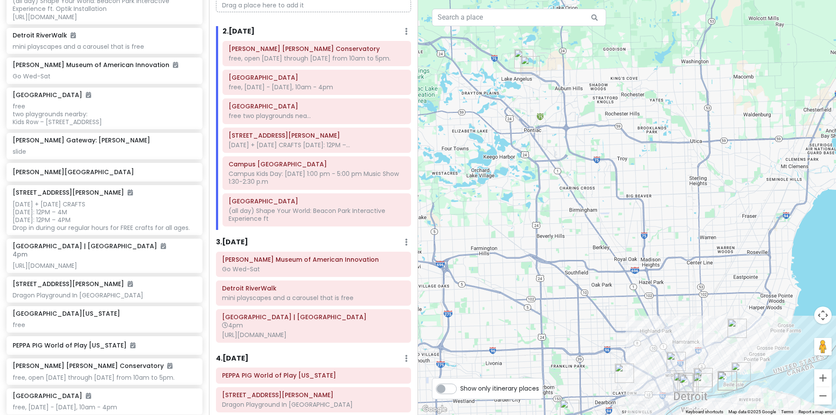
drag, startPoint x: 595, startPoint y: 300, endPoint x: 592, endPoint y: 342, distance: 42.7
click at [592, 342] on div at bounding box center [627, 207] width 418 height 415
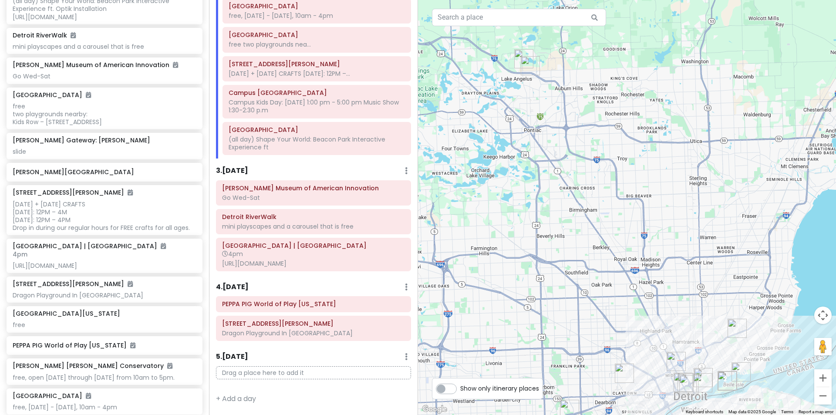
scroll to position [146, 0]
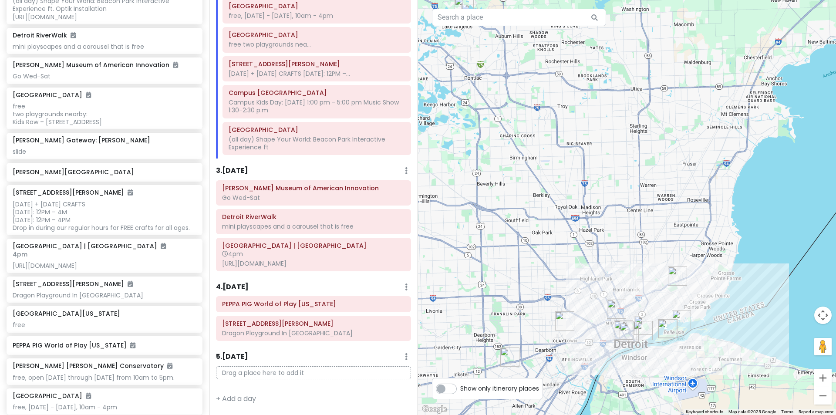
drag, startPoint x: 571, startPoint y: 217, endPoint x: 511, endPoint y: 162, distance: 81.4
click at [511, 162] on div at bounding box center [627, 207] width 418 height 415
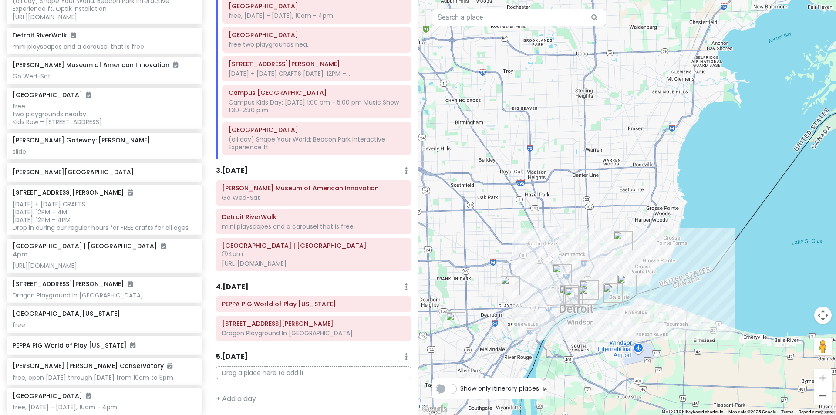
drag, startPoint x: 534, startPoint y: 196, endPoint x: 540, endPoint y: 210, distance: 15.4
click at [540, 210] on div at bounding box center [627, 207] width 418 height 415
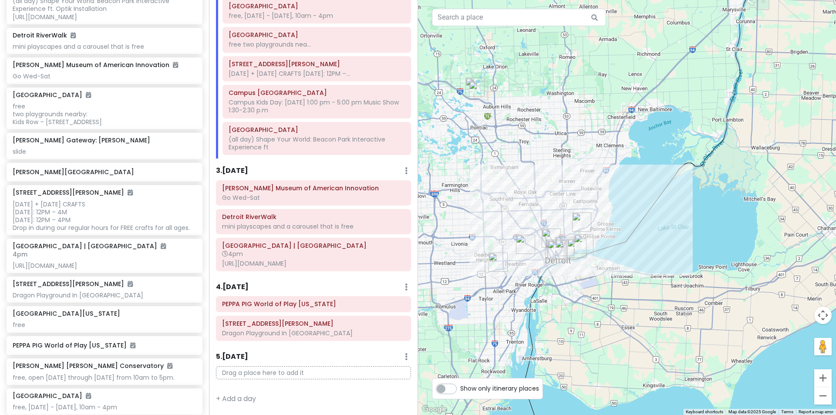
click at [494, 265] on img "Henry Ford Museum of American Innovation" at bounding box center [498, 262] width 19 height 19
